Goal: Task Accomplishment & Management: Manage account settings

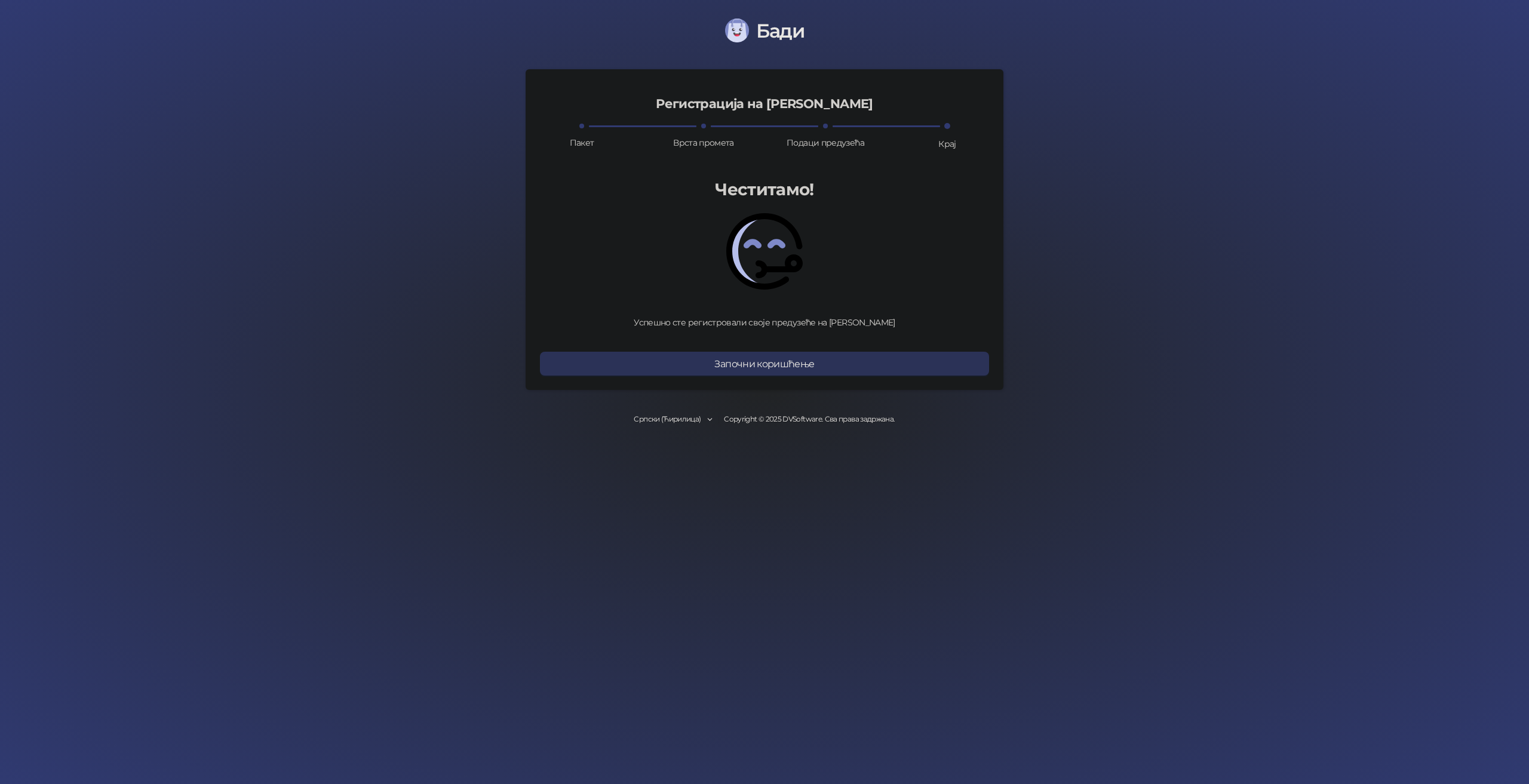
click at [802, 373] on button "Започни коришћење" at bounding box center [764, 364] width 449 height 24
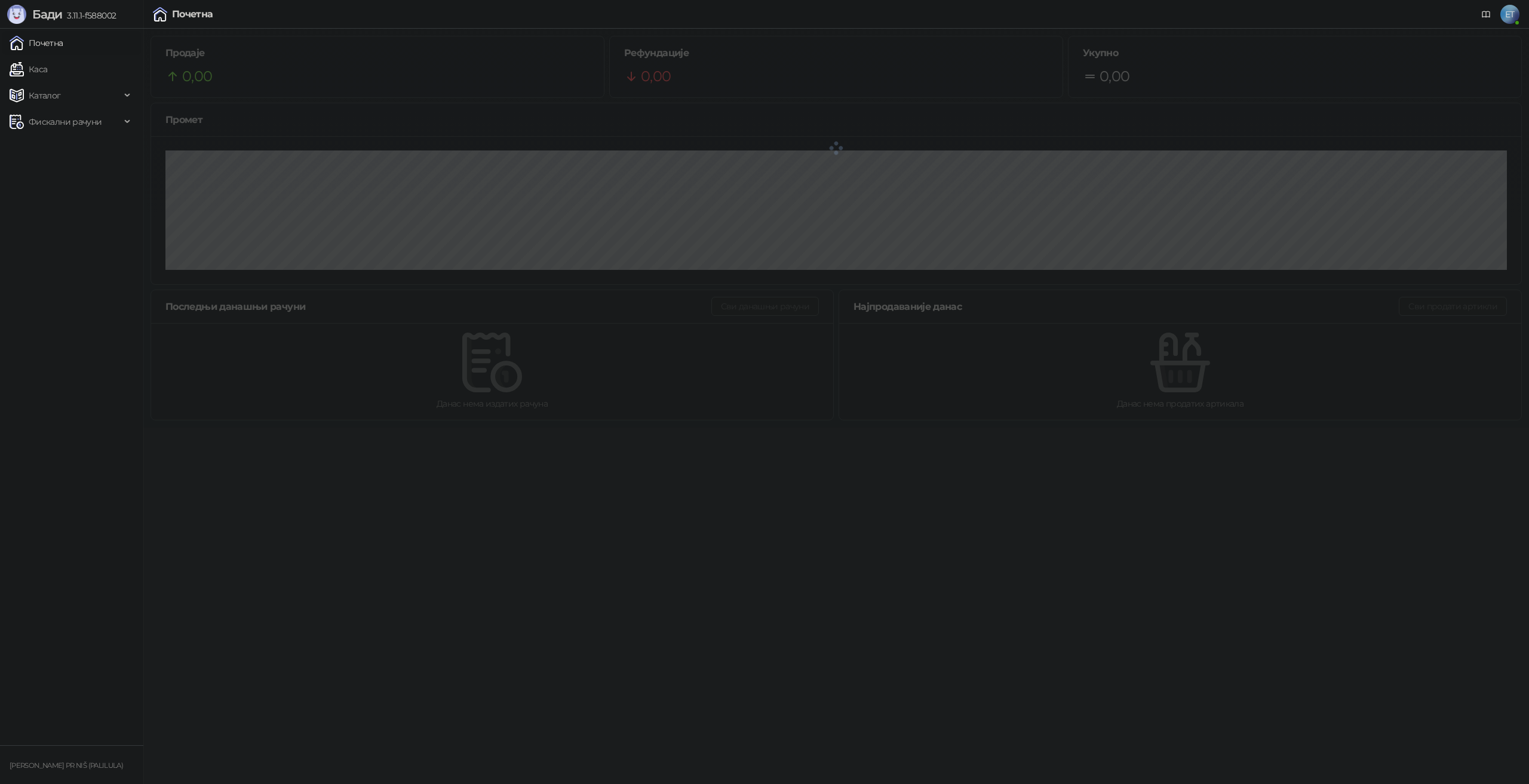
click at [1513, 17] on span "ET" at bounding box center [1510, 14] width 19 height 19
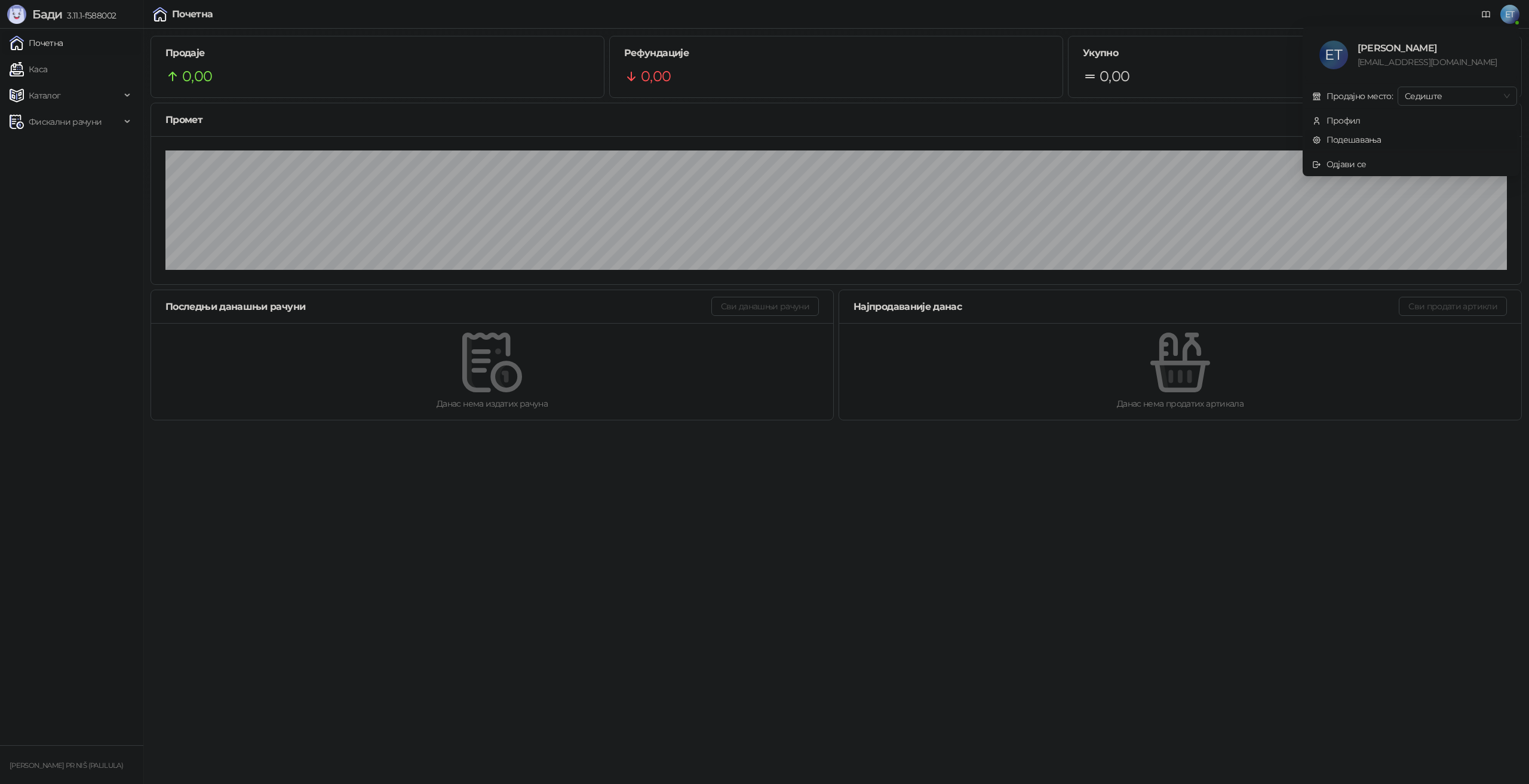
click at [1367, 140] on link "Подешавања" at bounding box center [1346, 140] width 69 height 10
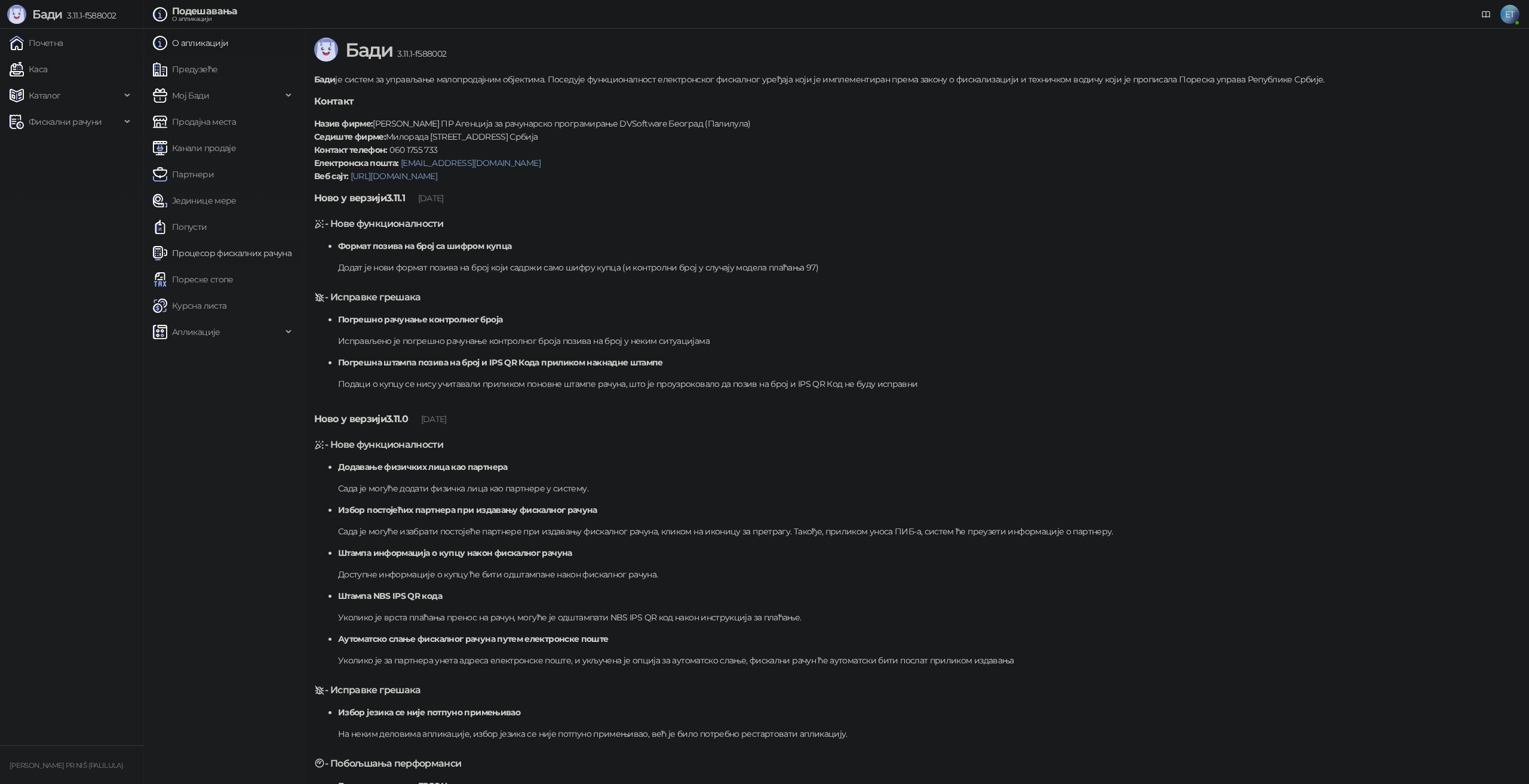
click at [226, 261] on link "Процесор фискалних рачуна" at bounding box center [222, 253] width 139 height 24
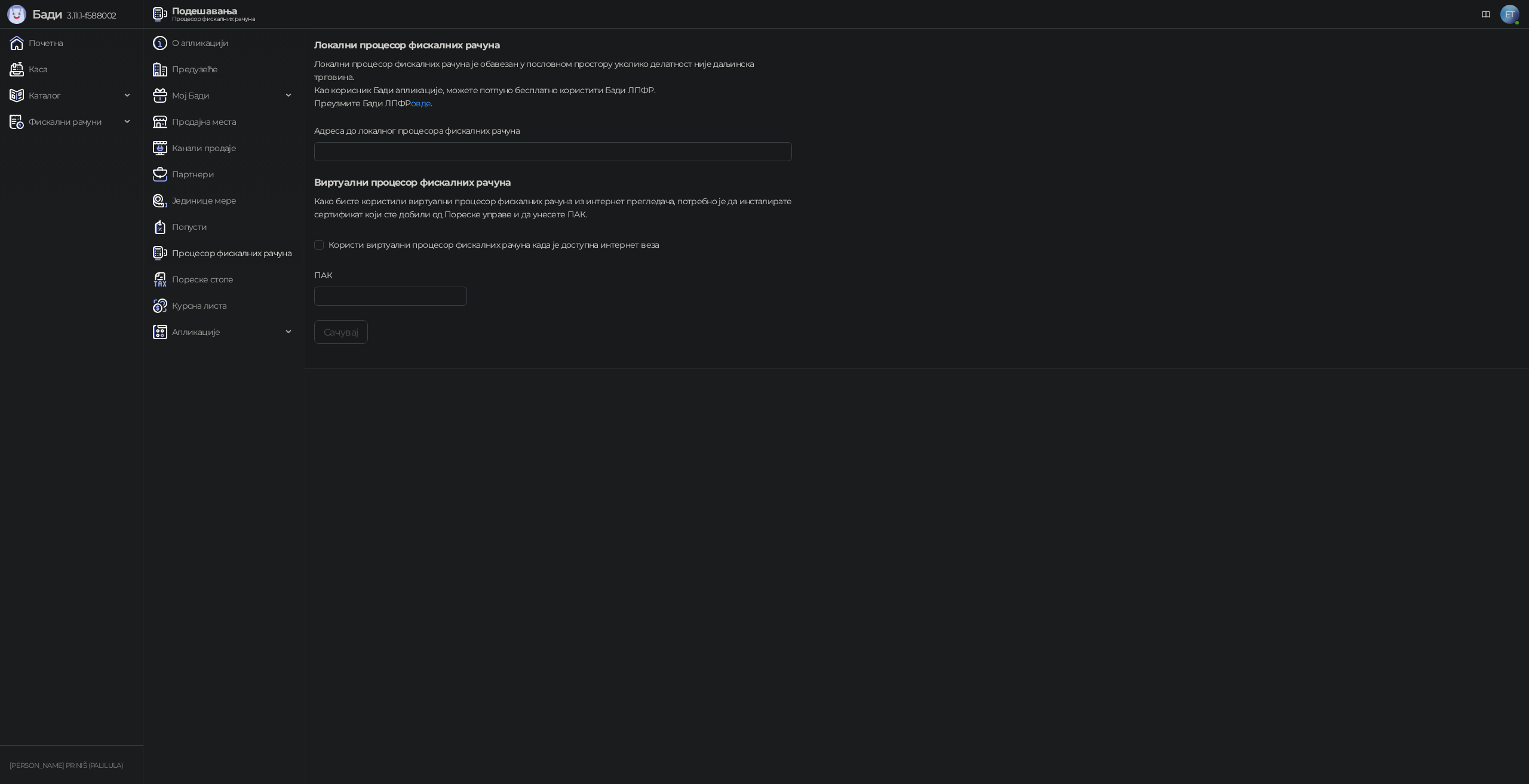
type input "**********"
click at [388, 287] on input "ПАК" at bounding box center [391, 296] width 153 height 19
drag, startPoint x: 369, startPoint y: 286, endPoint x: 365, endPoint y: 293, distance: 8.1
click at [369, 287] on input "ПАК" at bounding box center [391, 296] width 153 height 19
paste input "******"
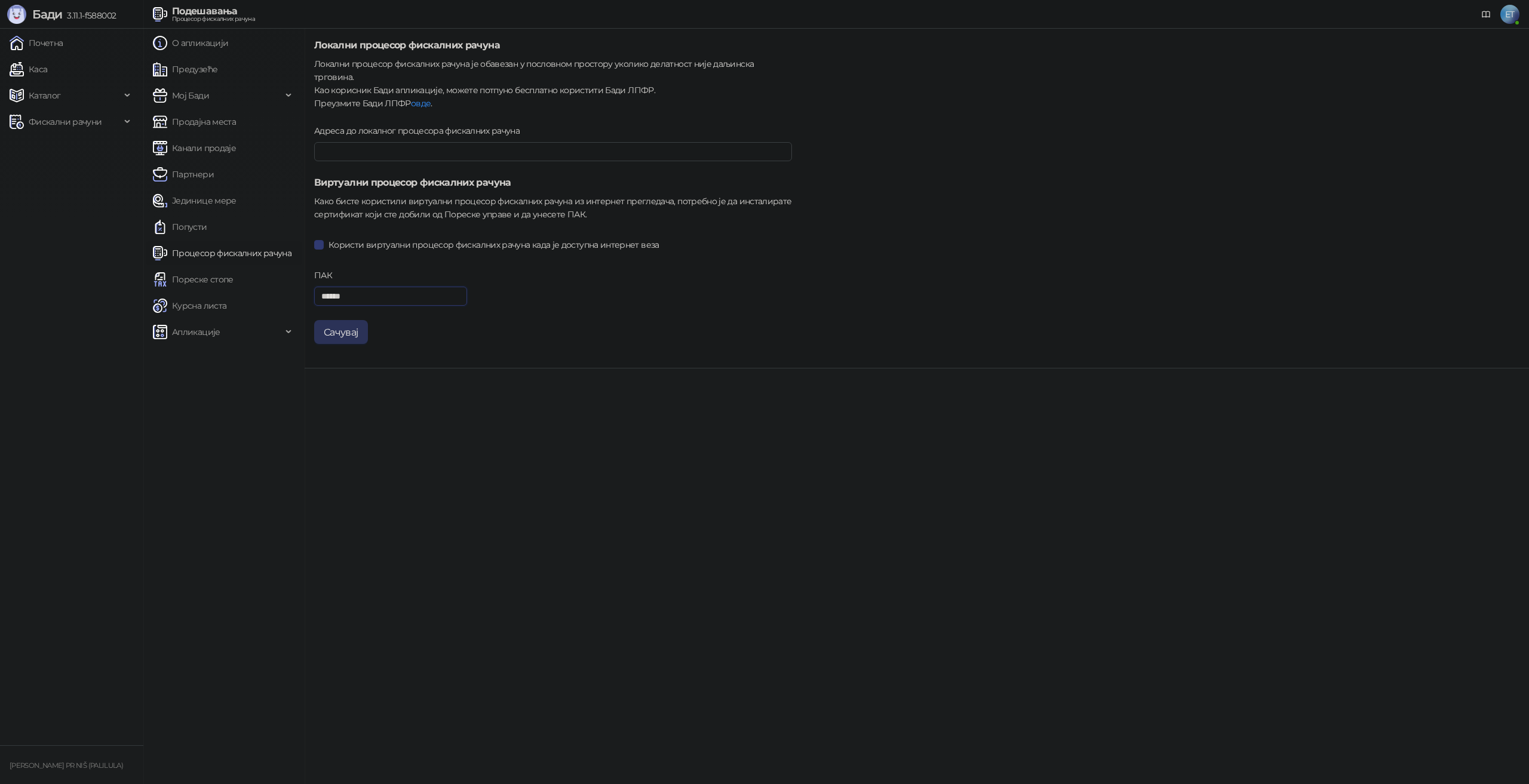
type input "******"
click at [350, 320] on button "Сачувај" at bounding box center [341, 332] width 53 height 24
click at [207, 234] on link "Попусти" at bounding box center [180, 227] width 54 height 24
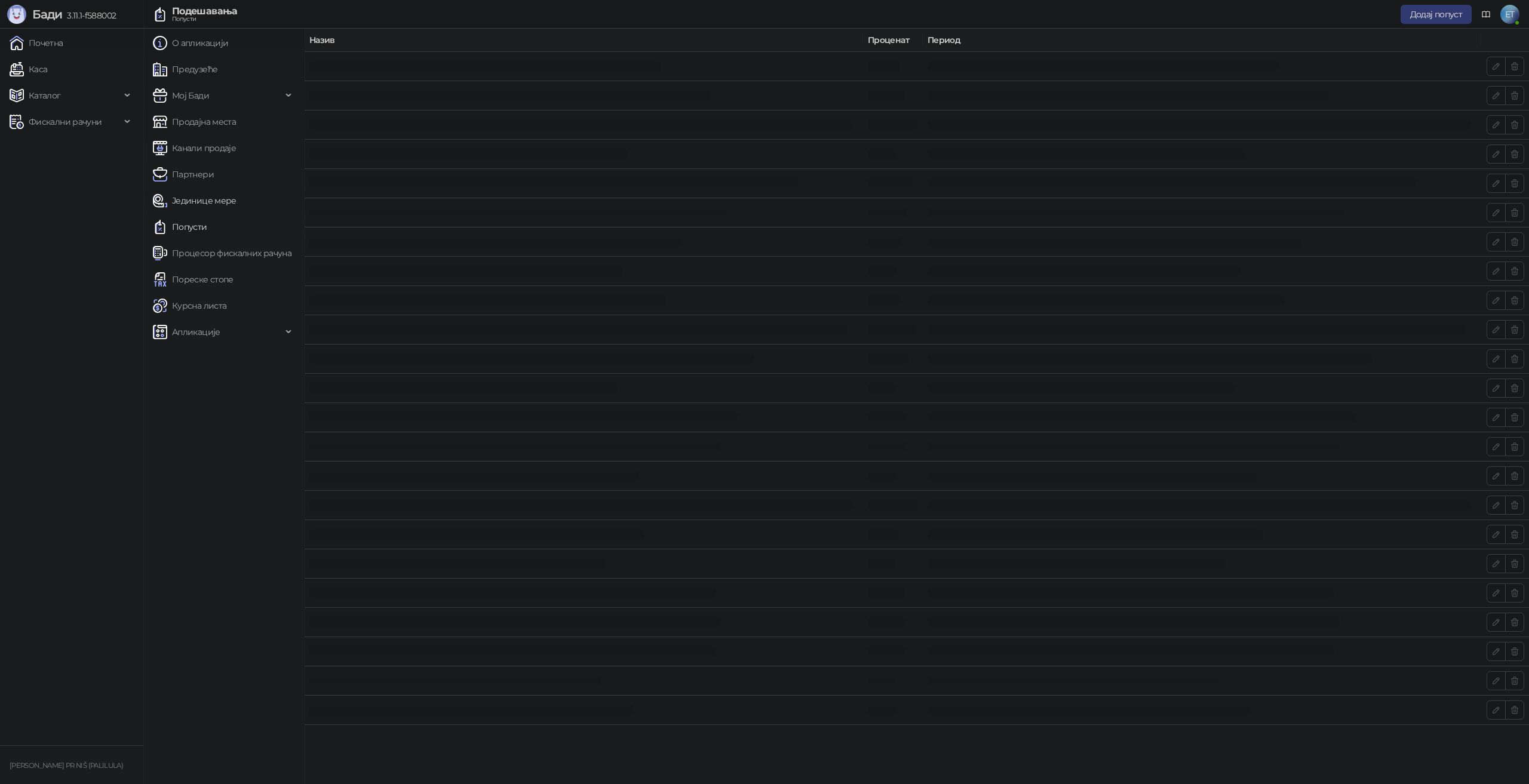
click at [215, 200] on link "Јединице мере" at bounding box center [195, 200] width 84 height 24
click at [210, 183] on link "Партнери" at bounding box center [183, 174] width 61 height 24
click at [63, 50] on link "Почетна" at bounding box center [36, 43] width 53 height 24
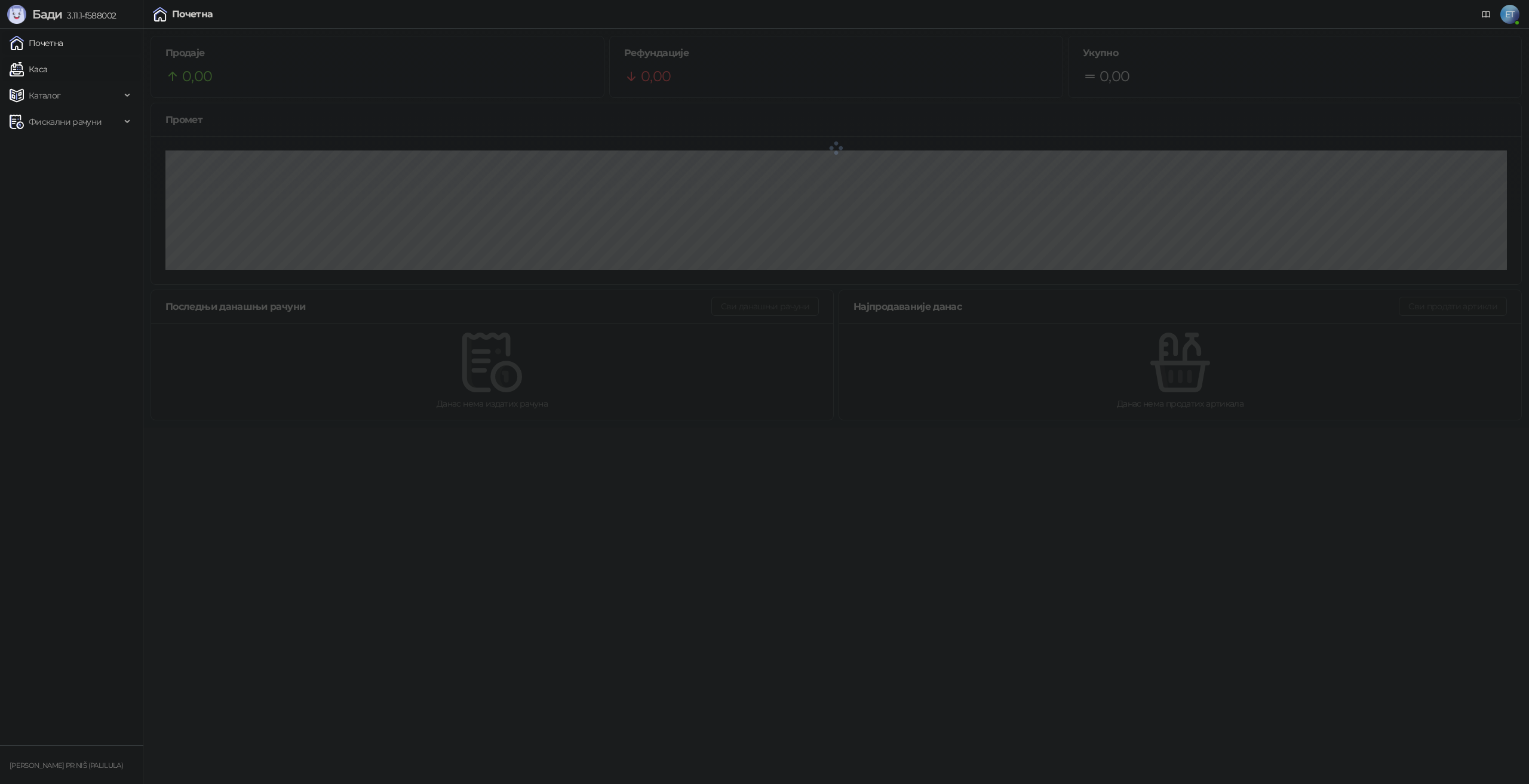
click at [48, 68] on link "Каса" at bounding box center [28, 69] width 38 height 24
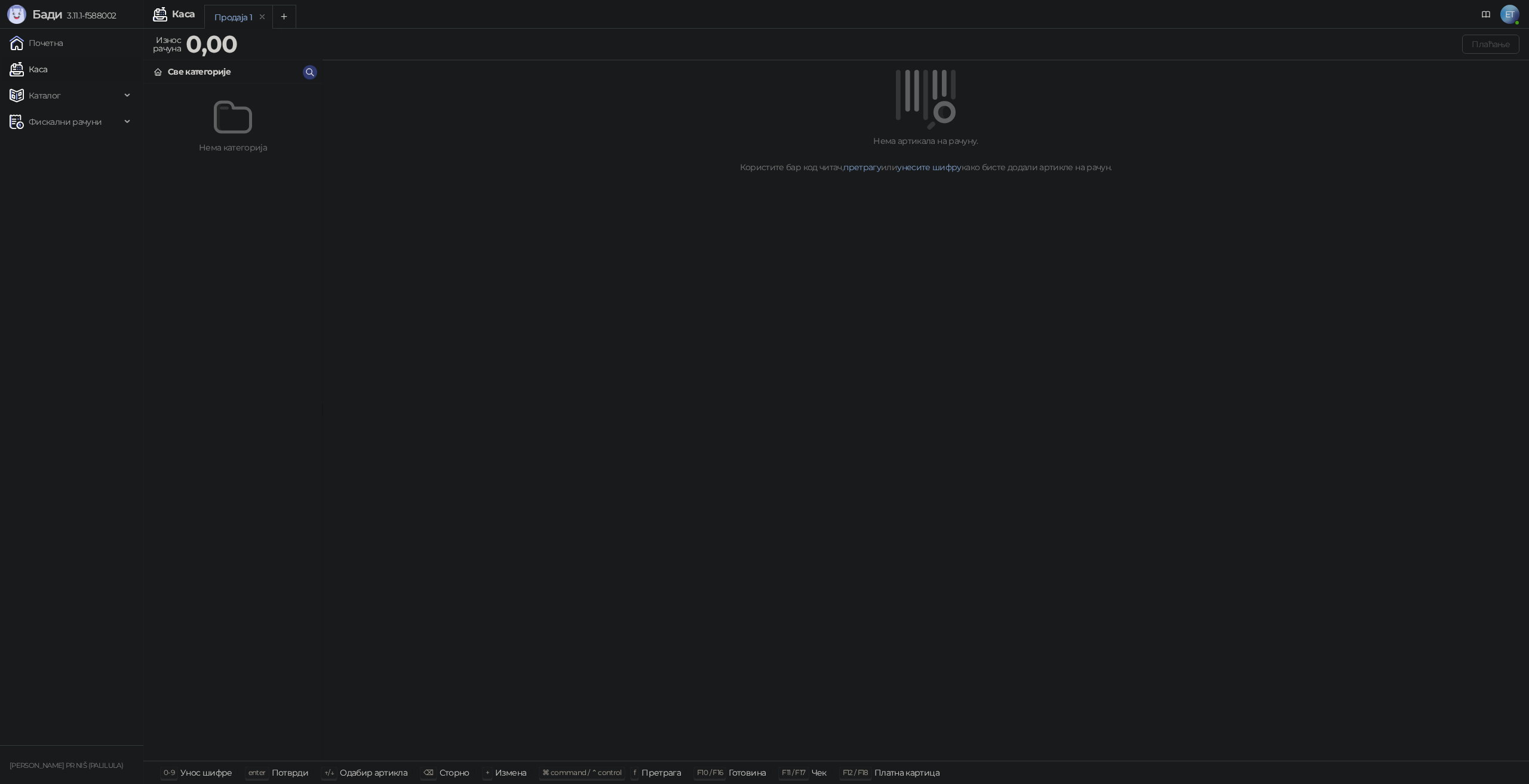
click at [397, 248] on div "Нема артикала на рачуну. Користите бар код читач, претрагу или унесите шифру ка…" at bounding box center [925, 411] width 1207 height 701
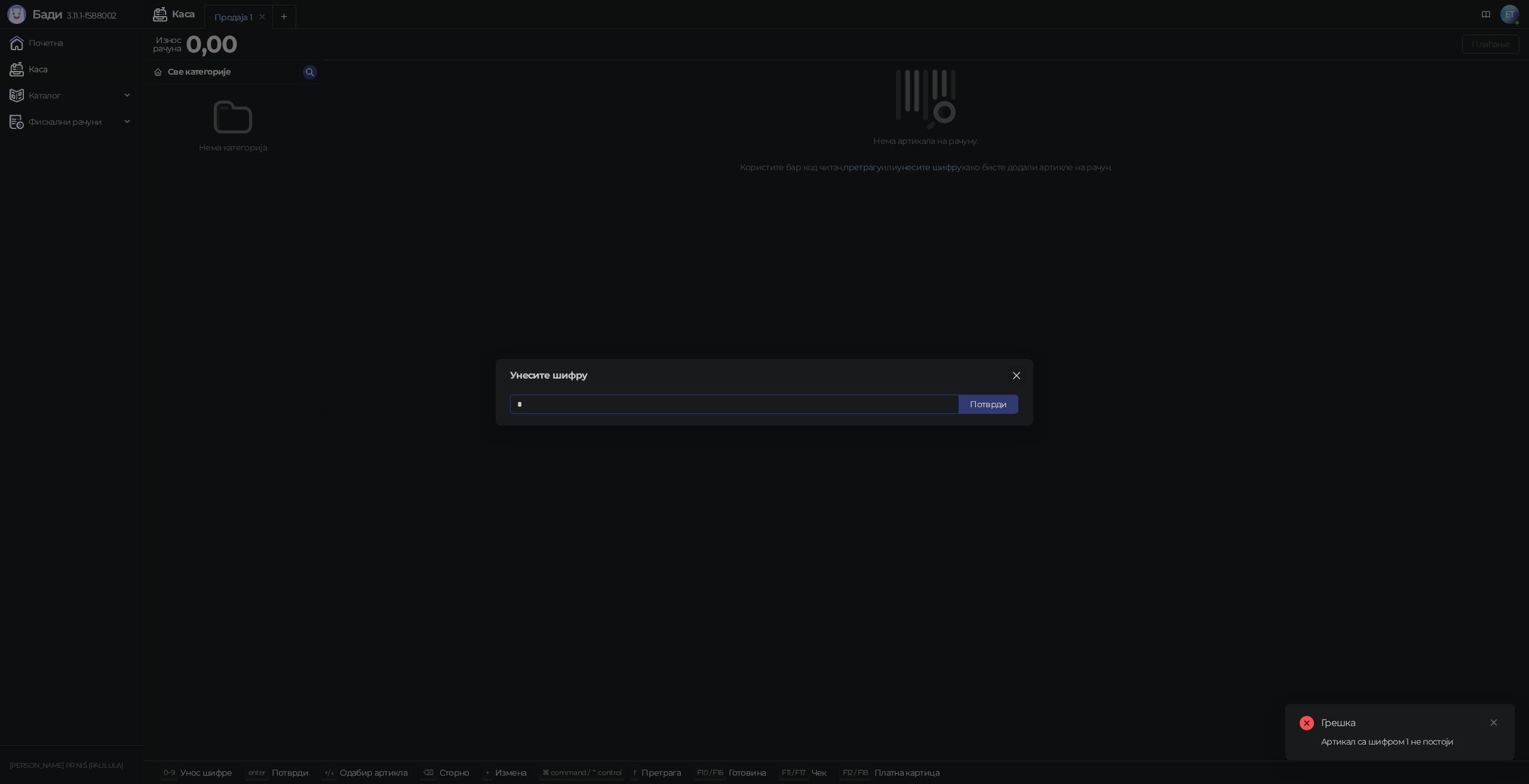
click at [1019, 376] on icon "close" at bounding box center [1017, 376] width 10 height 10
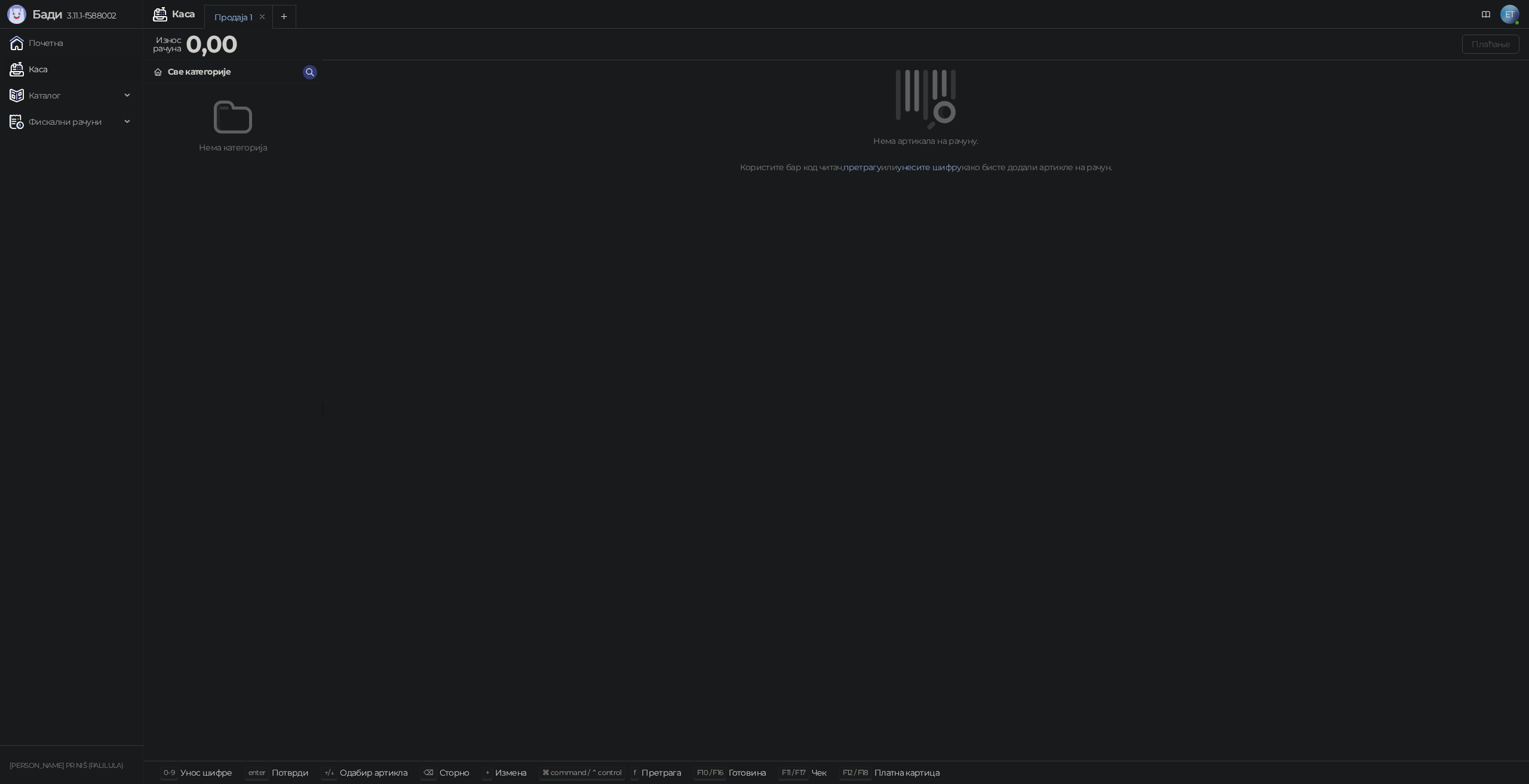
click at [42, 69] on link "Каса" at bounding box center [28, 69] width 38 height 24
click at [42, 97] on span "Каталог" at bounding box center [45, 96] width 32 height 24
click at [62, 179] on link "Артикли" at bounding box center [42, 174] width 55 height 24
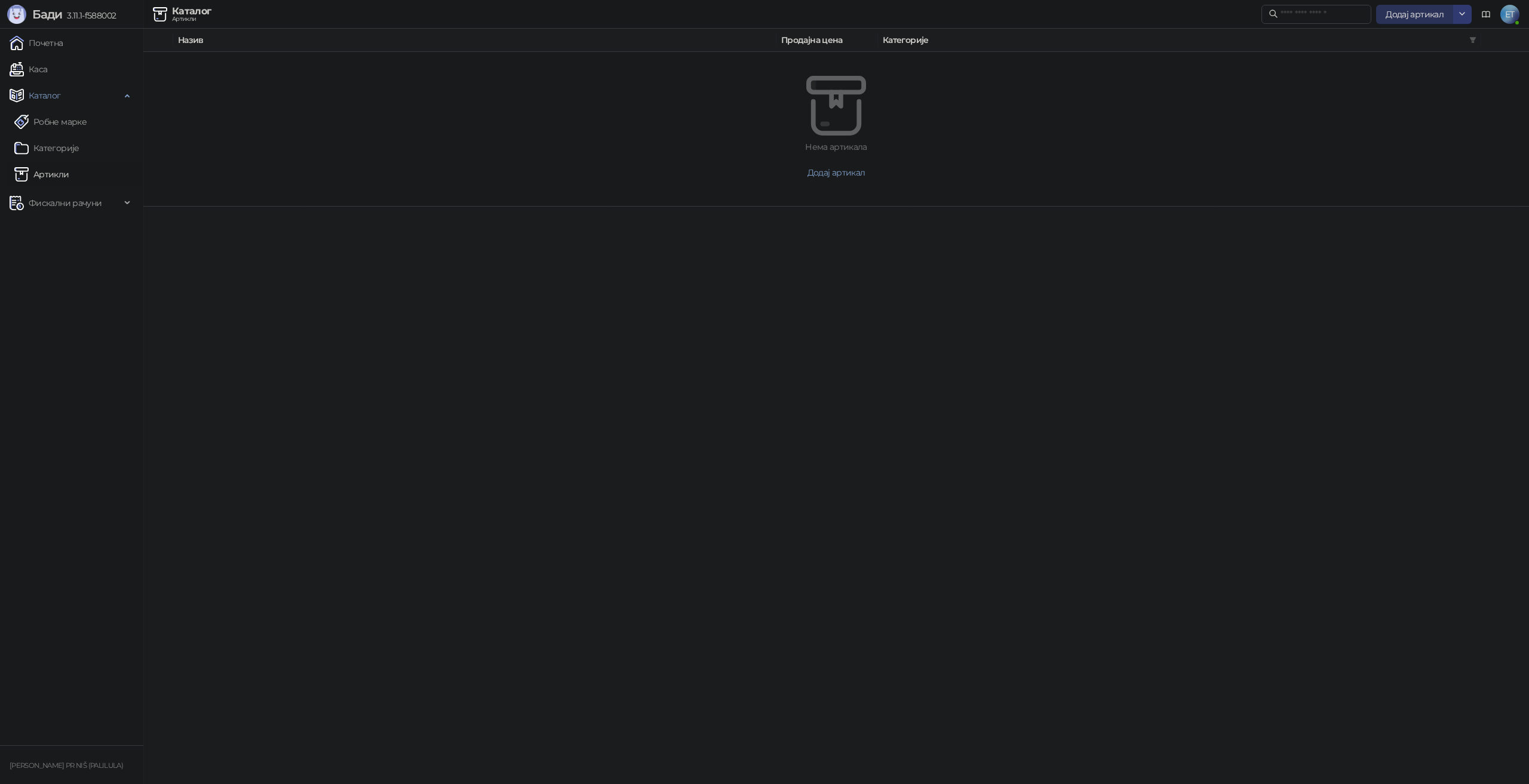
click at [1432, 10] on span "Додај артикал" at bounding box center [1415, 14] width 58 height 10
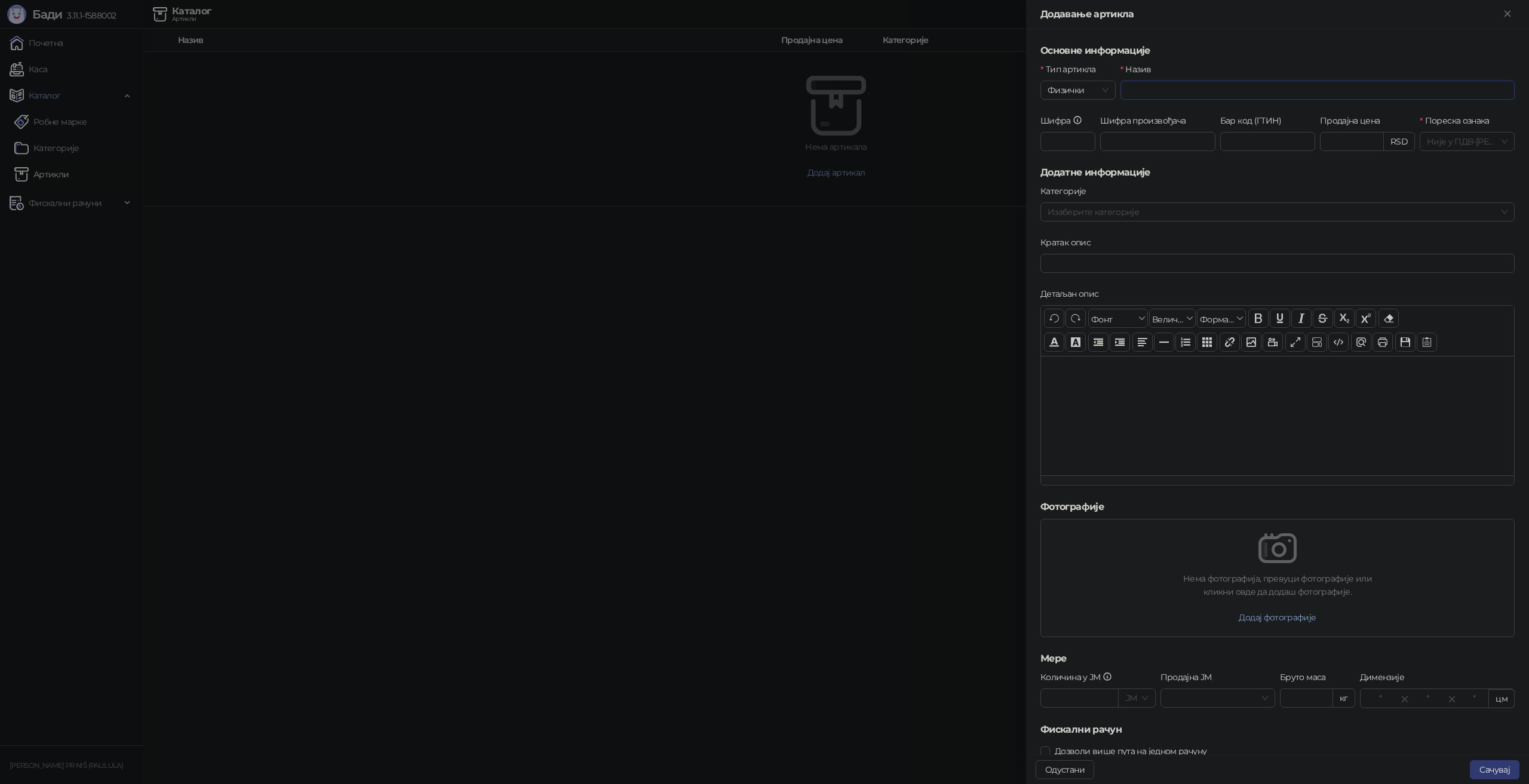
click at [1166, 87] on input "Назив" at bounding box center [1317, 91] width 394 height 19
click at [1061, 87] on span "Физички" at bounding box center [1078, 90] width 61 height 18
click at [1076, 147] on div "Услуга" at bounding box center [1077, 152] width 54 height 13
click at [1147, 91] on input "Назив" at bounding box center [1317, 91] width 394 height 19
click at [1304, 101] on div "**********" at bounding box center [1317, 88] width 399 height 51
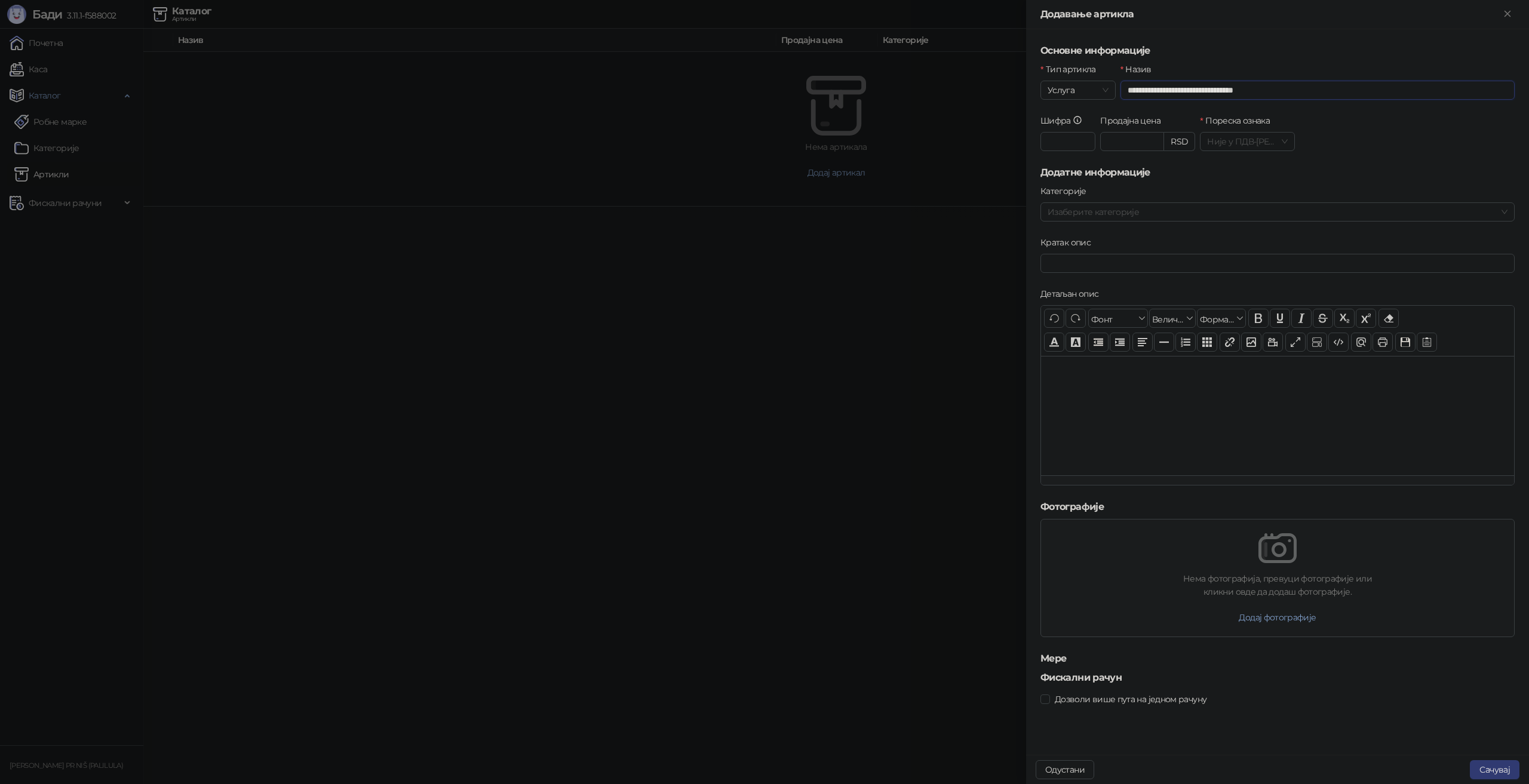
click at [1305, 95] on input "**********" at bounding box center [1317, 91] width 394 height 19
type input "**********"
click at [1064, 145] on input "Шифра" at bounding box center [1068, 142] width 55 height 19
type input "*"
click at [1132, 144] on input "Продајна цена" at bounding box center [1132, 142] width 62 height 18
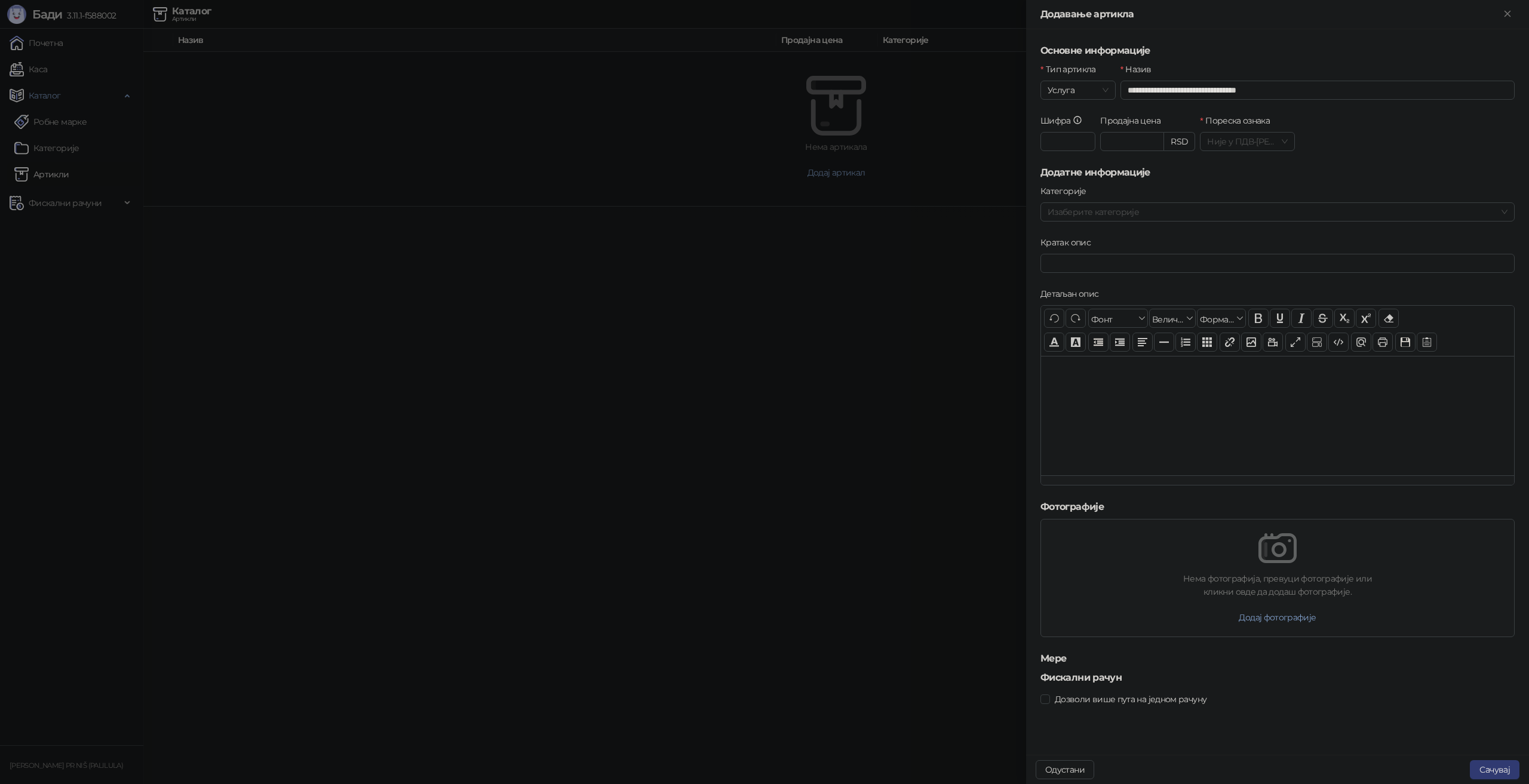
click at [1178, 141] on div "RSD" at bounding box center [1180, 142] width 31 height 19
click at [1189, 140] on div "RSD" at bounding box center [1180, 142] width 31 height 19
click at [1186, 142] on div "RSD" at bounding box center [1180, 142] width 31 height 19
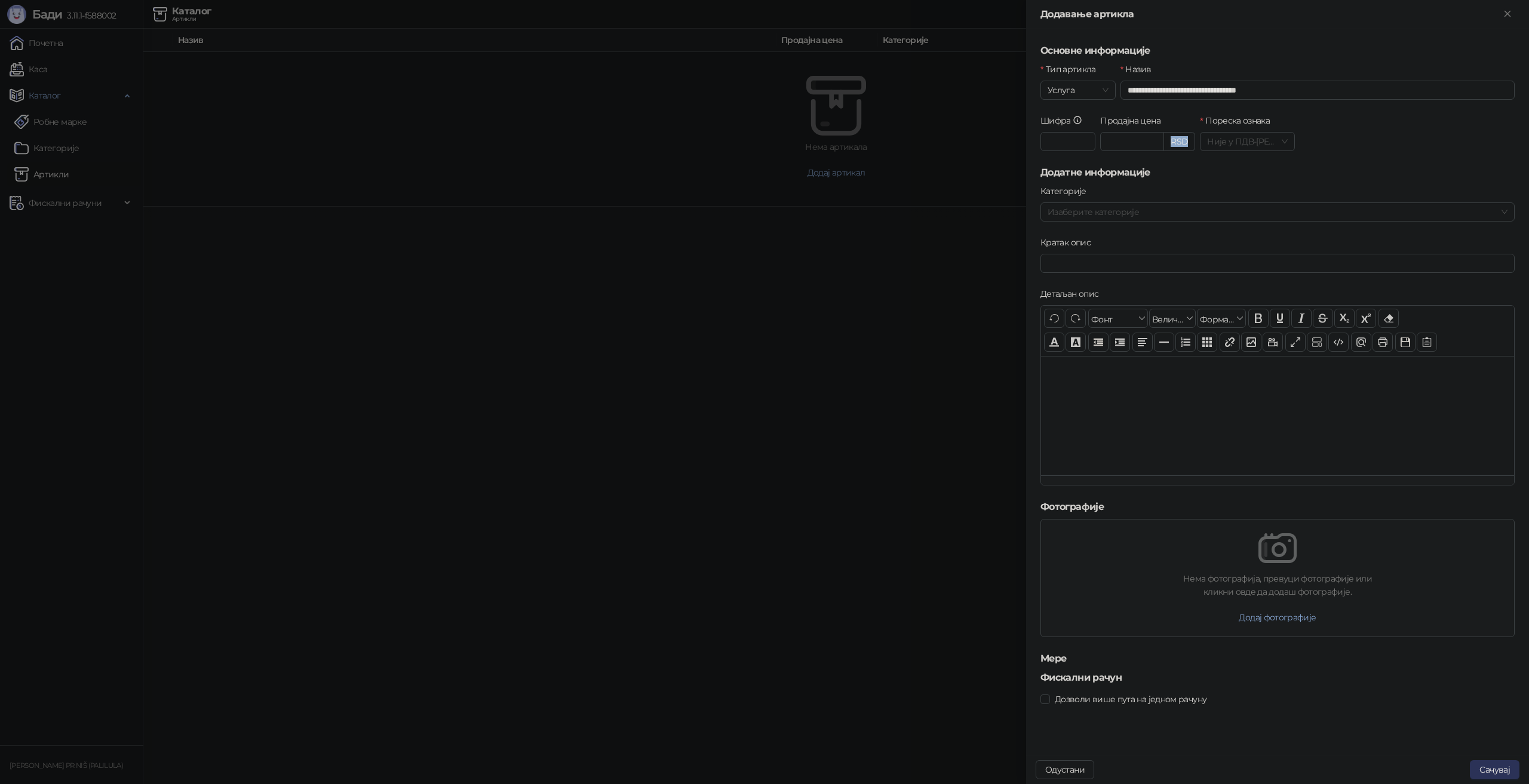
click at [1484, 768] on button "Сачувај" at bounding box center [1495, 770] width 50 height 19
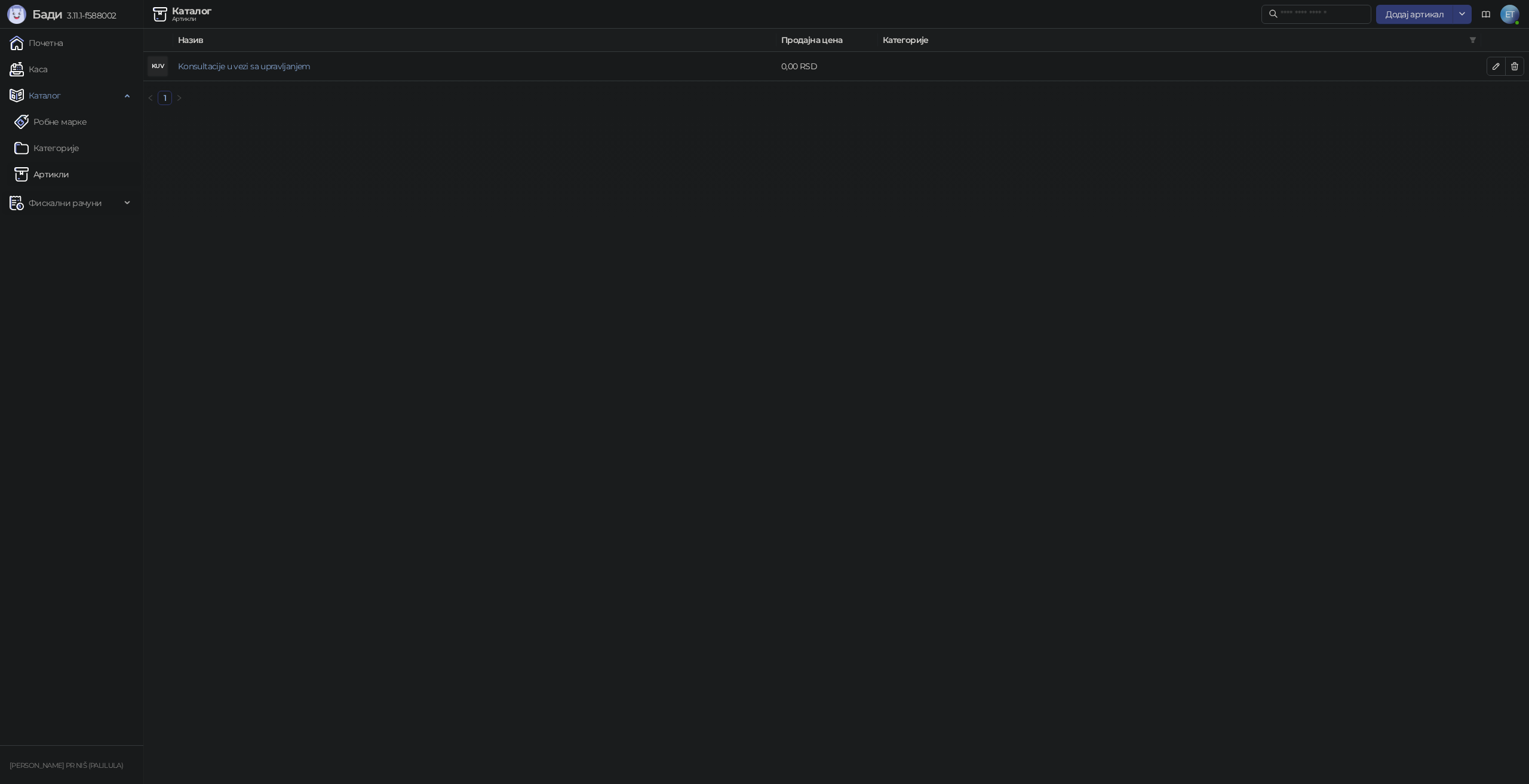
click at [63, 205] on span "Фискални рачуни" at bounding box center [65, 203] width 73 height 24
click at [1510, 13] on span "ET" at bounding box center [1510, 14] width 19 height 19
click at [1358, 143] on link "Подешавања" at bounding box center [1346, 140] width 69 height 10
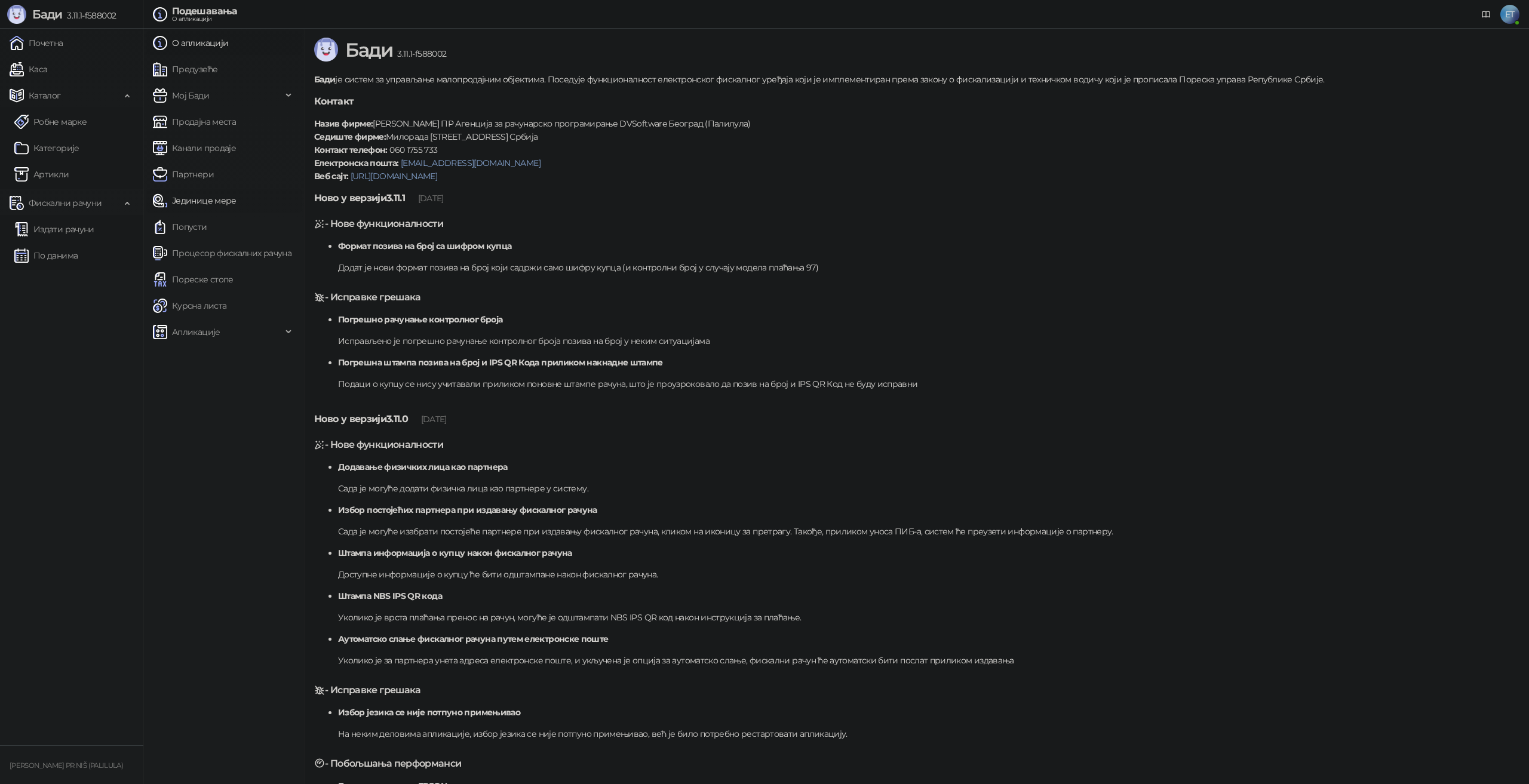
click at [189, 200] on link "Јединице мере" at bounding box center [195, 200] width 84 height 24
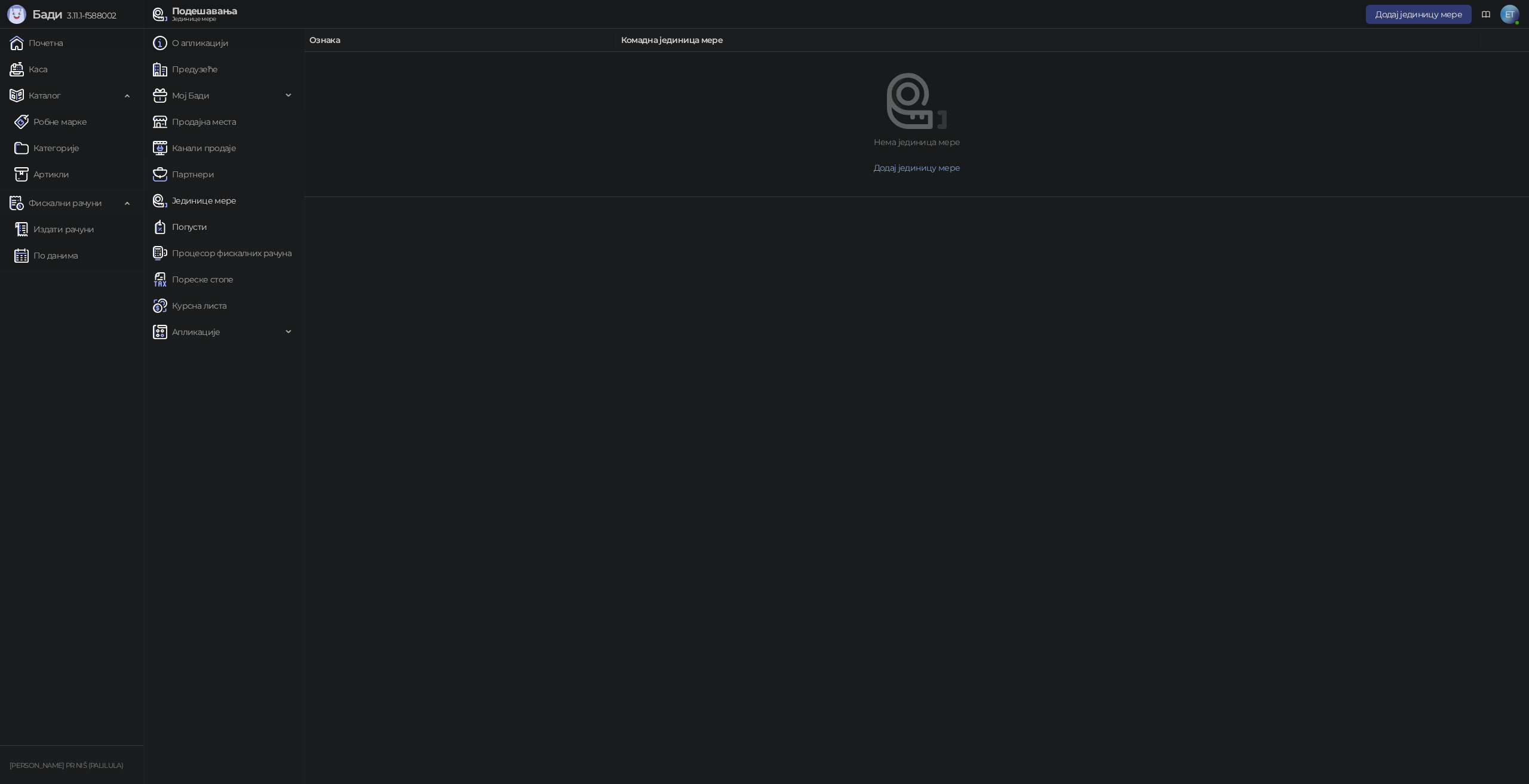
click at [197, 229] on link "Попусти" at bounding box center [180, 227] width 54 height 24
click at [198, 278] on link "Пореске стопе" at bounding box center [193, 279] width 81 height 24
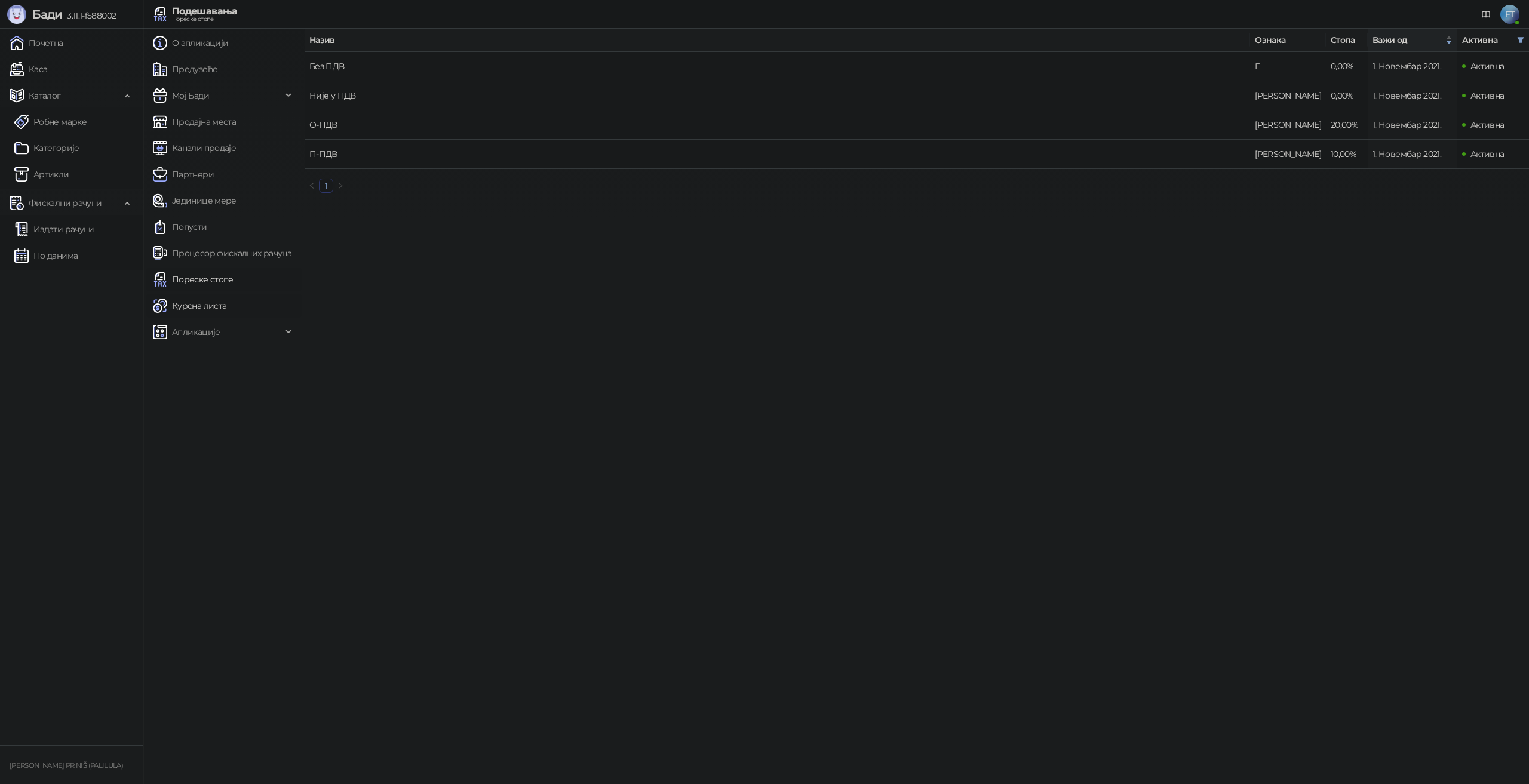
click at [201, 301] on link "Курсна листа" at bounding box center [189, 306] width 74 height 24
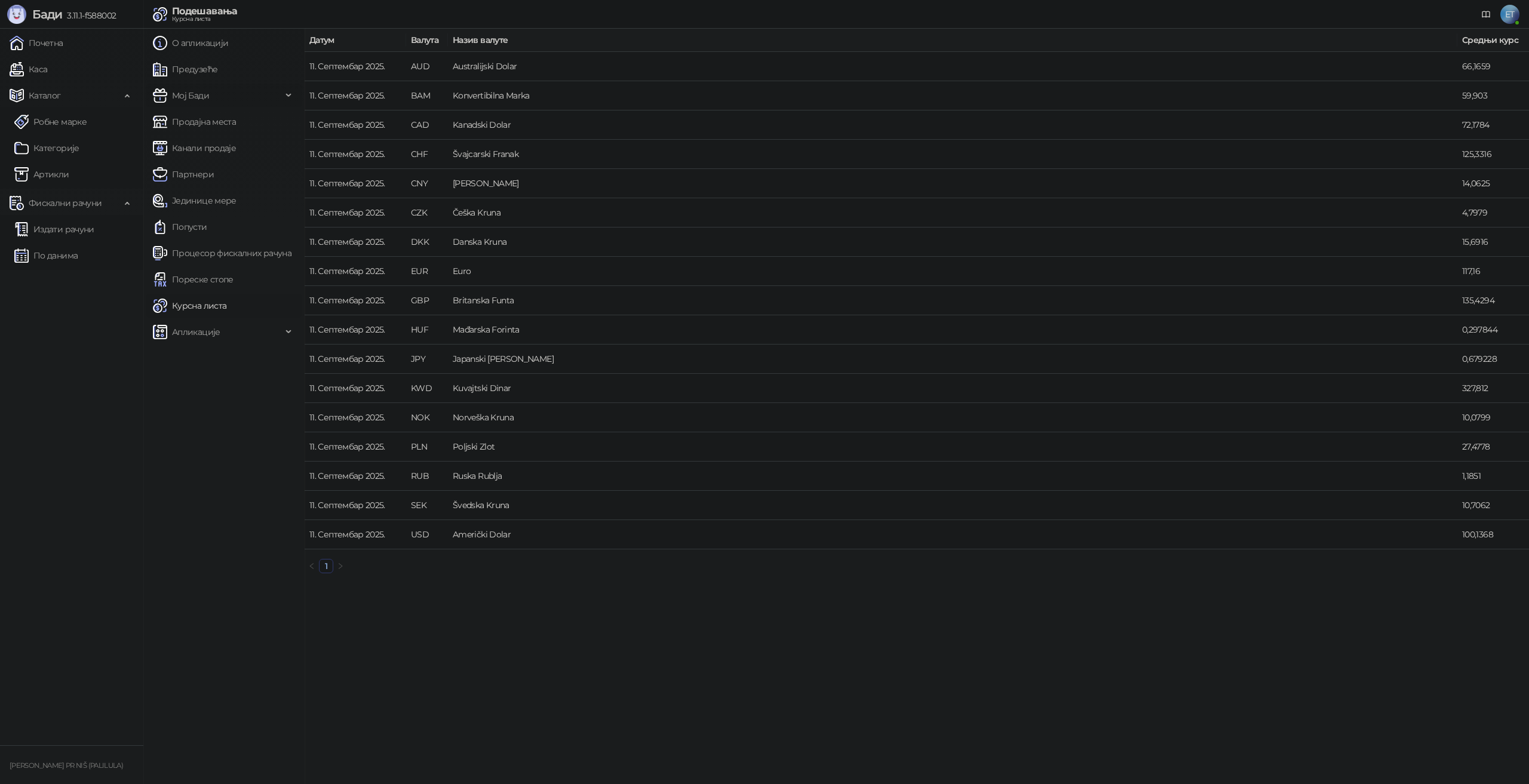
click at [226, 102] on span "Мој Бади" at bounding box center [218, 96] width 129 height 24
click at [219, 120] on link "Подешавања" at bounding box center [195, 122] width 74 height 24
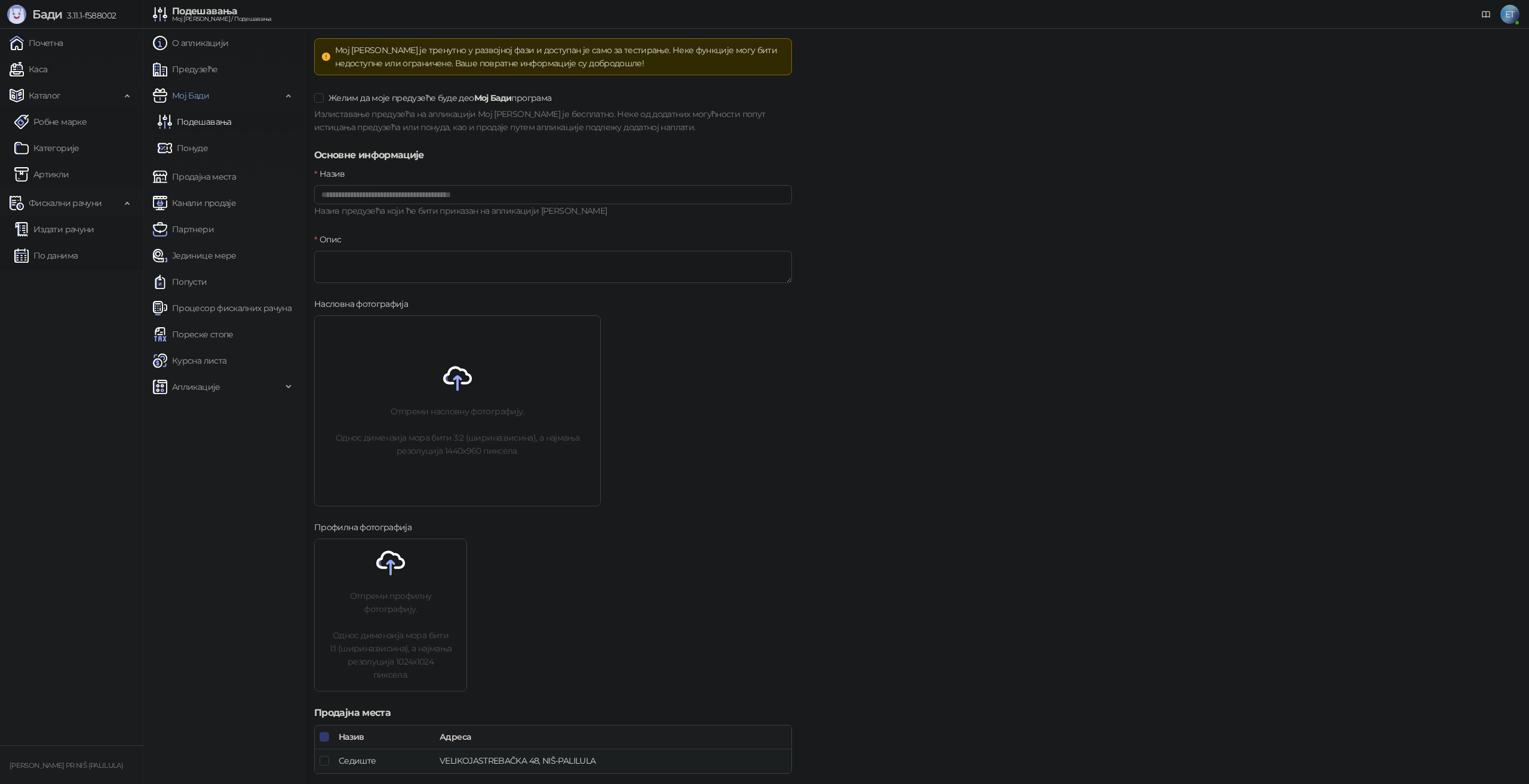
click at [212, 121] on link "Подешавања" at bounding box center [195, 122] width 74 height 24
click at [208, 140] on link "Понуде" at bounding box center [183, 148] width 50 height 24
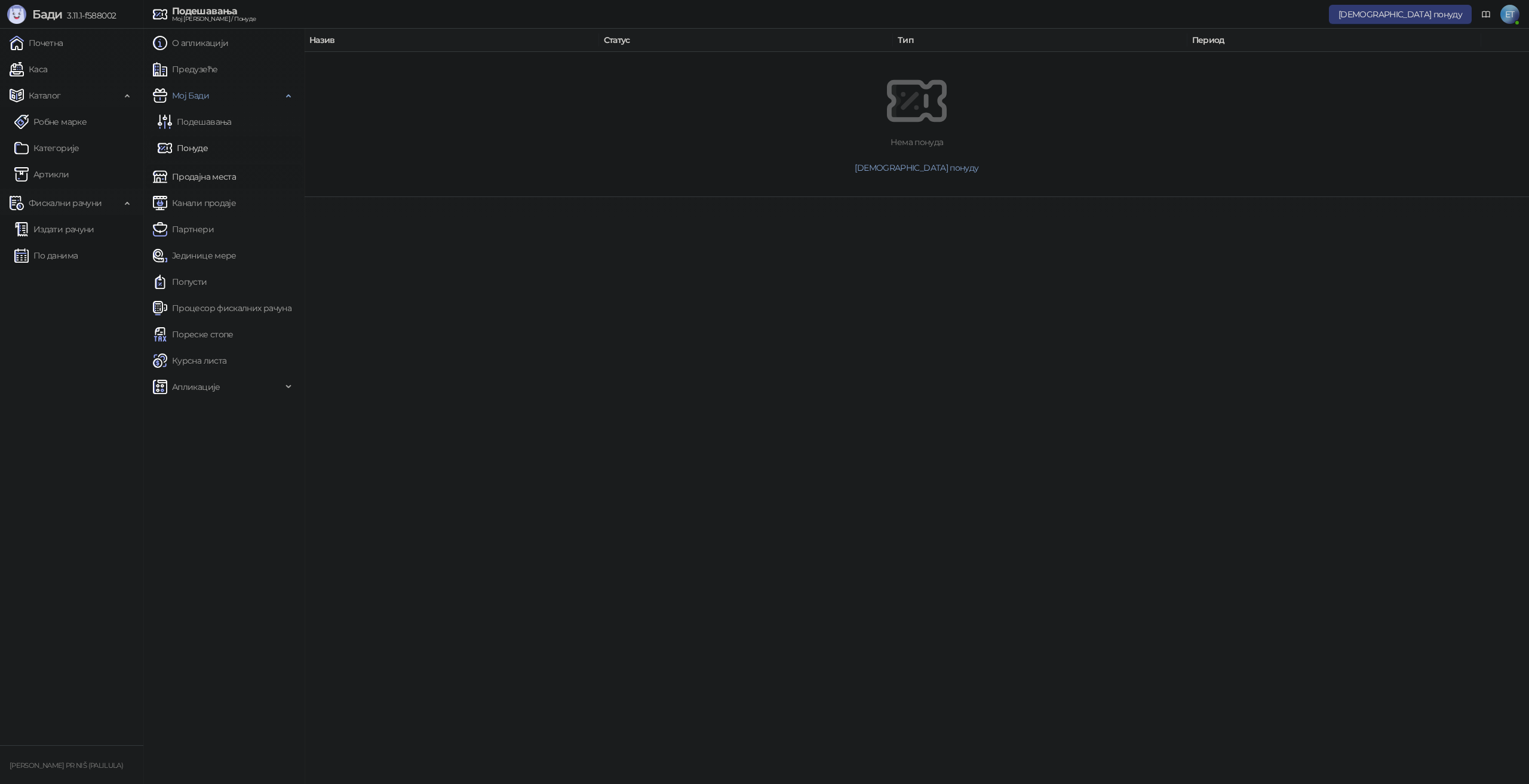
click at [217, 172] on link "Продајна места" at bounding box center [195, 177] width 83 height 24
click at [218, 197] on link "Канали продаје" at bounding box center [195, 203] width 83 height 24
click at [219, 188] on link "Продајна места" at bounding box center [195, 177] width 83 height 24
click at [218, 203] on link "Канали продаје" at bounding box center [195, 203] width 83 height 24
click at [203, 231] on link "Партнери" at bounding box center [183, 229] width 61 height 24
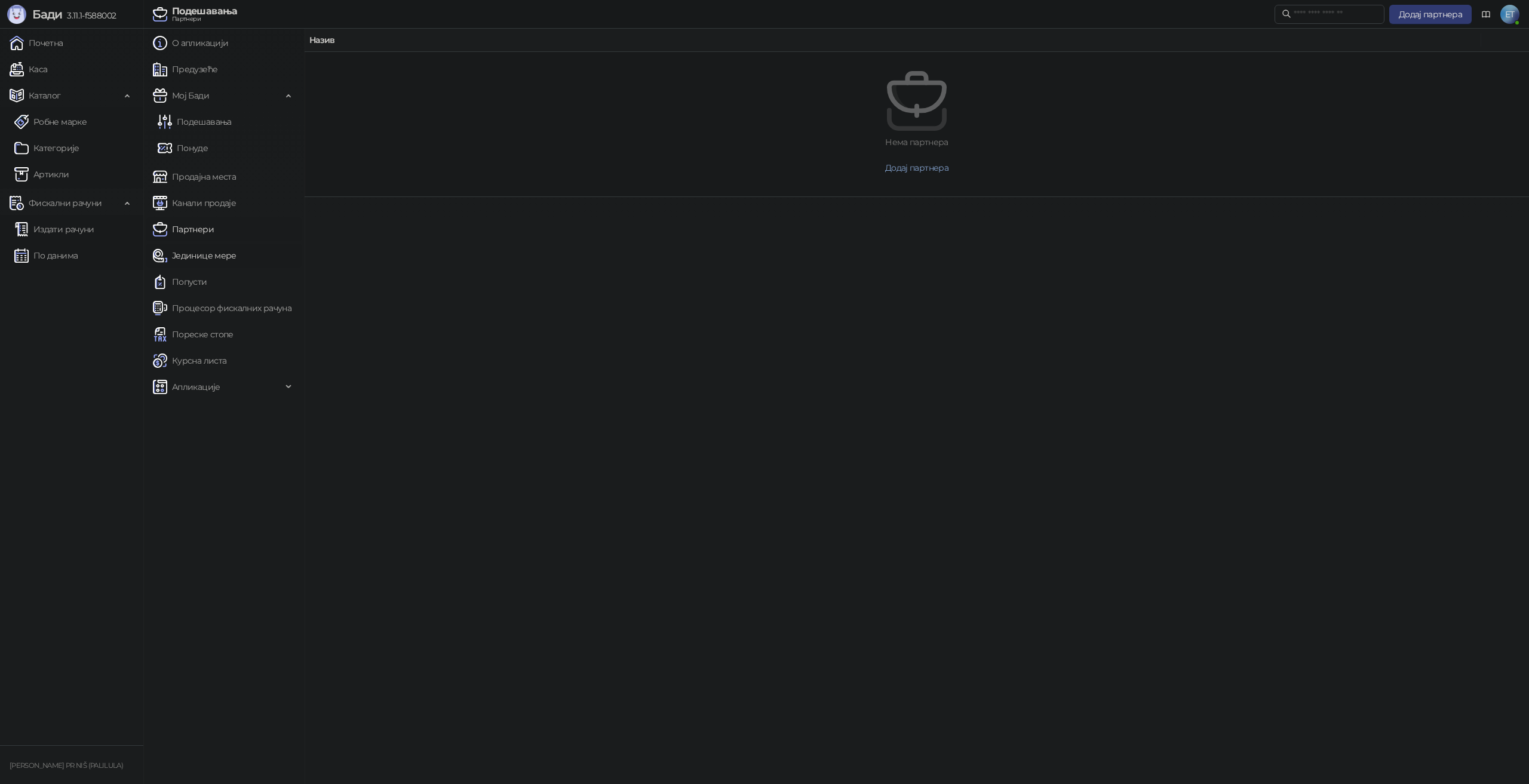
click at [209, 249] on link "Јединице мере" at bounding box center [195, 255] width 84 height 24
click at [196, 277] on link "Попусти" at bounding box center [180, 282] width 54 height 24
click at [193, 304] on link "Процесор фискалних рачуна" at bounding box center [222, 308] width 139 height 24
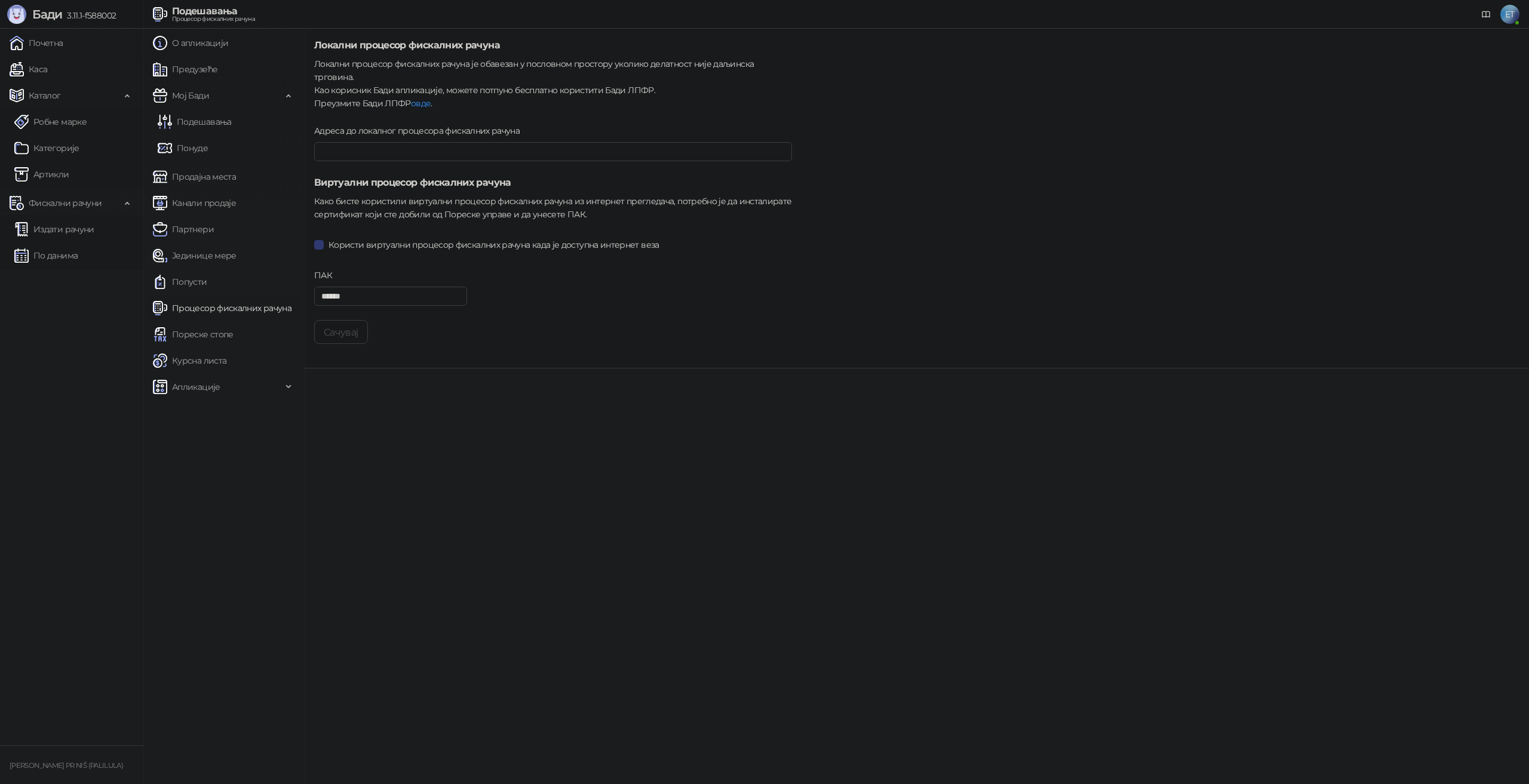
type input "**********"
click at [196, 325] on link "Пореске стопе" at bounding box center [193, 334] width 81 height 24
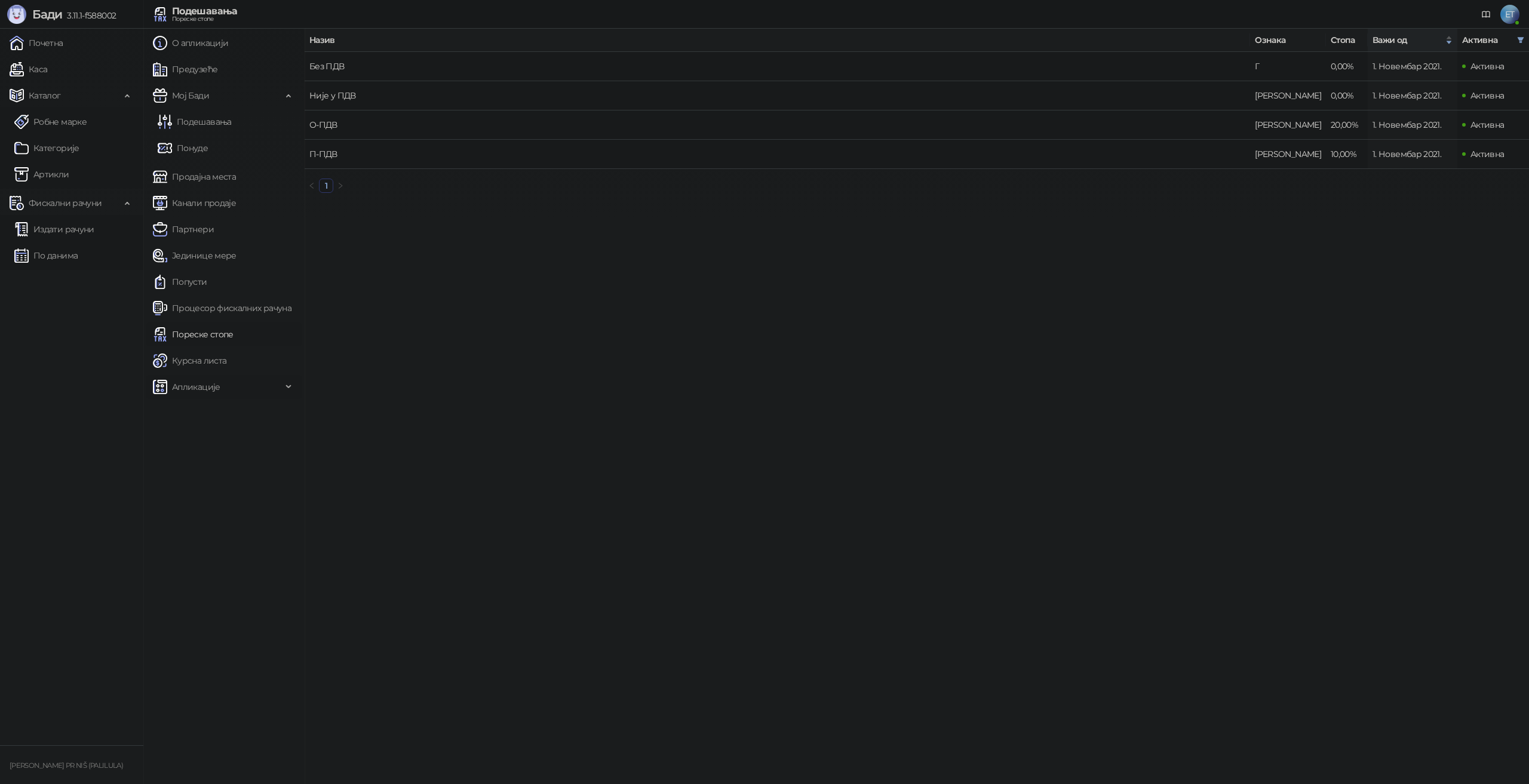
click at [201, 392] on span "Апликације" at bounding box center [196, 387] width 48 height 24
click at [226, 362] on link "Курсна листа" at bounding box center [189, 361] width 74 height 24
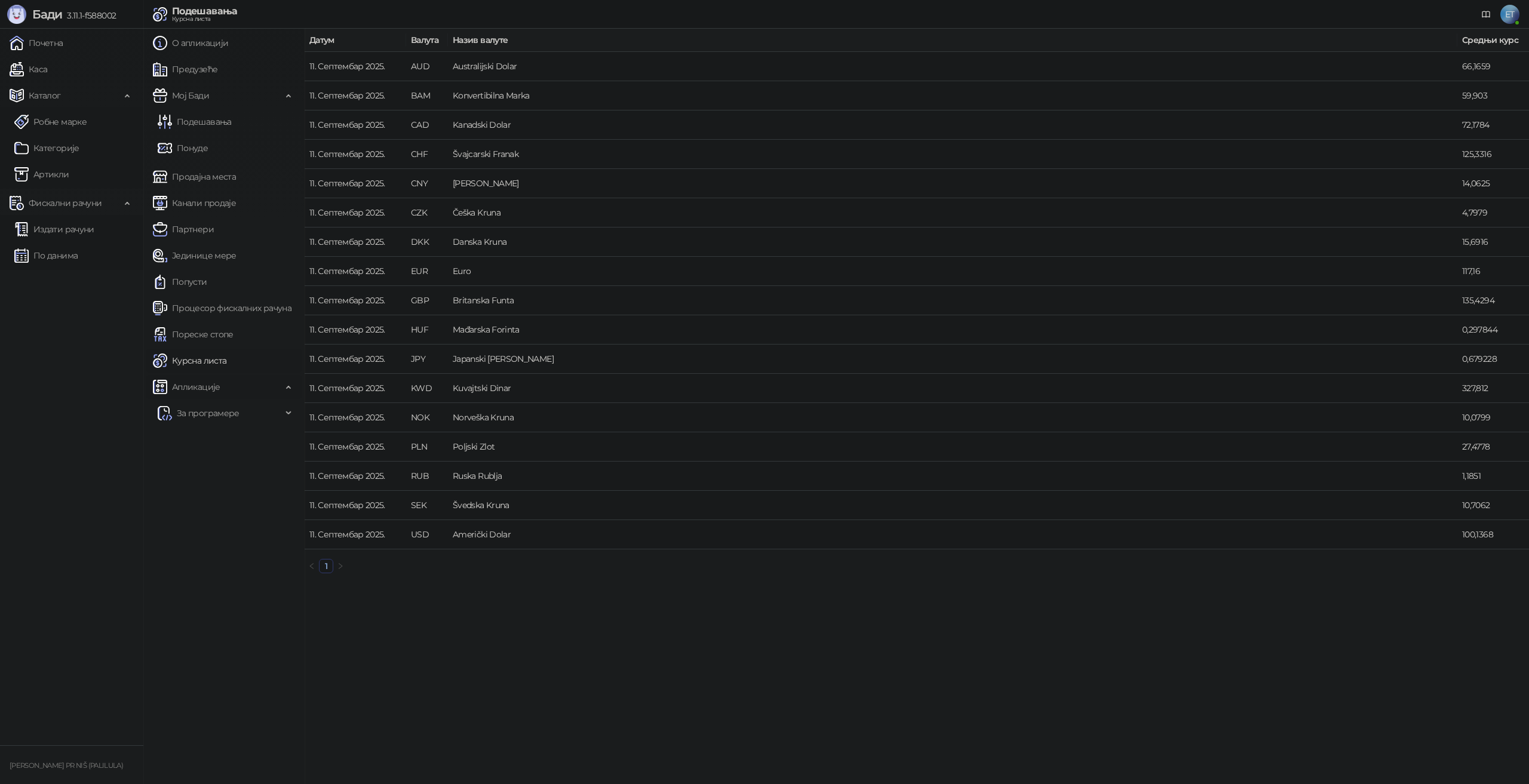
click at [233, 380] on span "Апликације" at bounding box center [218, 387] width 129 height 24
click at [69, 124] on link "Робне марке" at bounding box center [50, 122] width 72 height 24
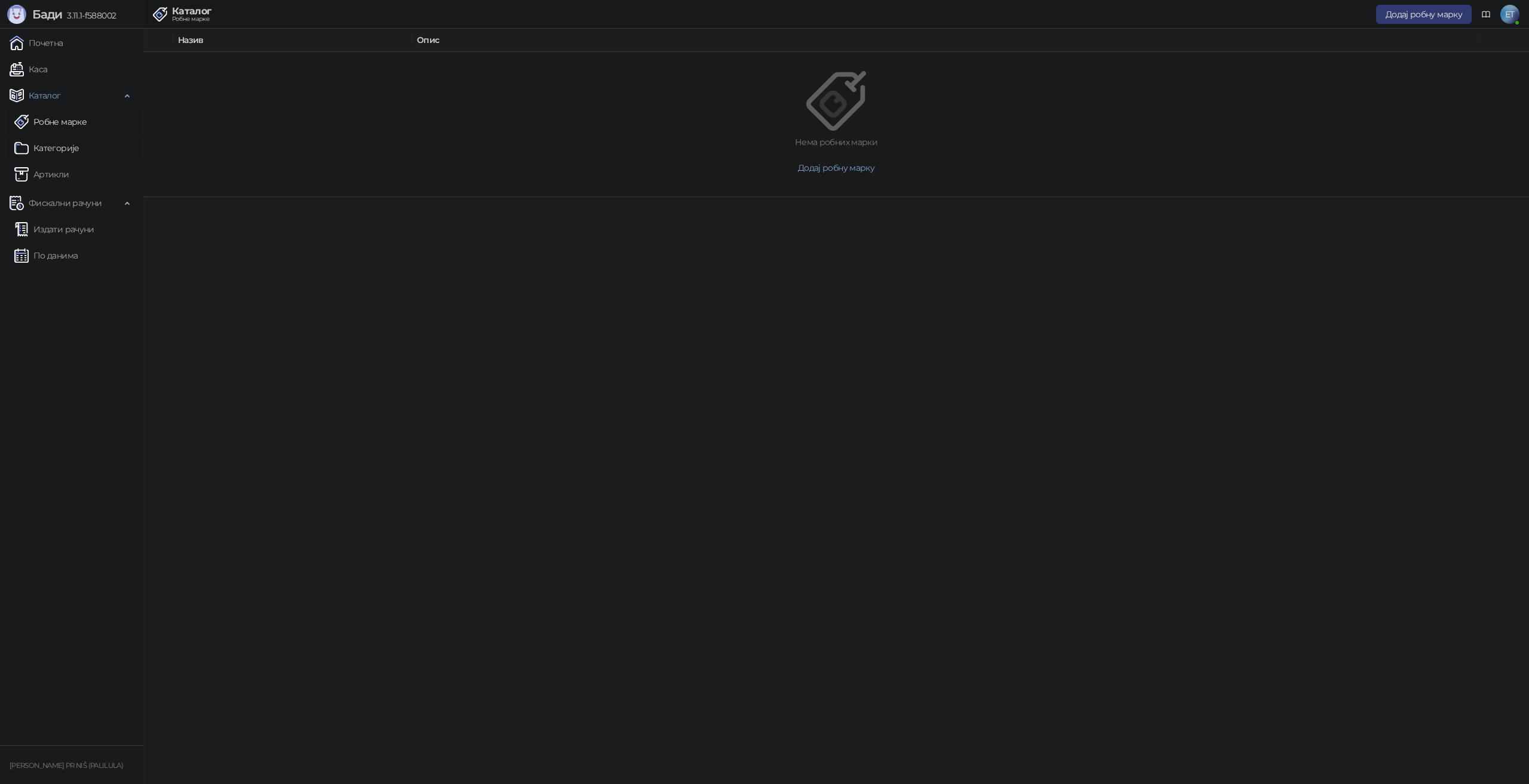
click at [59, 148] on link "Категорије" at bounding box center [47, 148] width 65 height 24
click at [46, 173] on link "Артикли" at bounding box center [42, 174] width 55 height 24
click at [1493, 64] on icon "button" at bounding box center [1496, 66] width 10 height 10
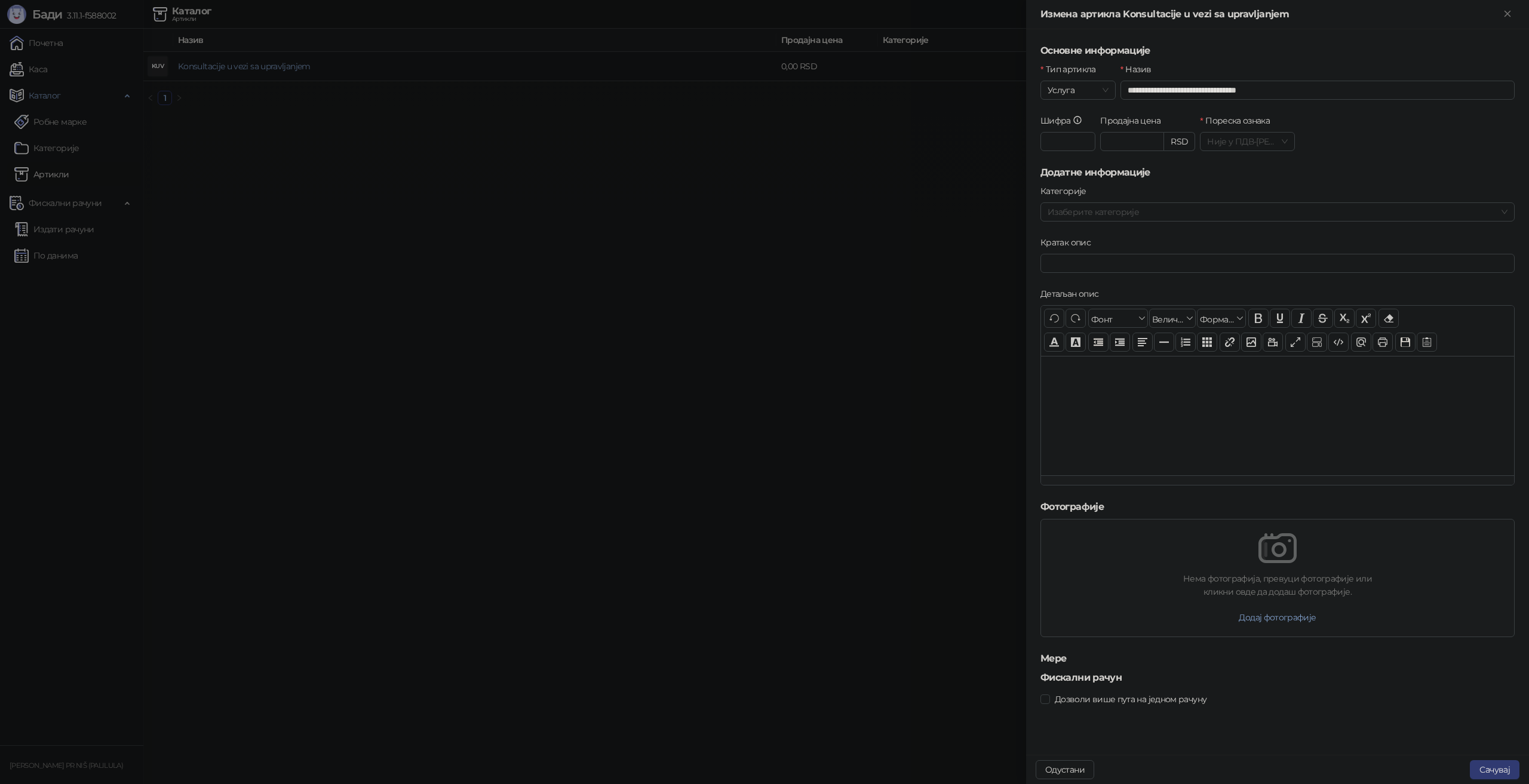
click at [1187, 144] on div "RSD" at bounding box center [1180, 142] width 31 height 19
click at [1170, 143] on div "RSD" at bounding box center [1180, 142] width 31 height 19
click at [1178, 143] on div "RSD" at bounding box center [1180, 142] width 31 height 19
click at [1181, 143] on div "RSD" at bounding box center [1180, 142] width 31 height 19
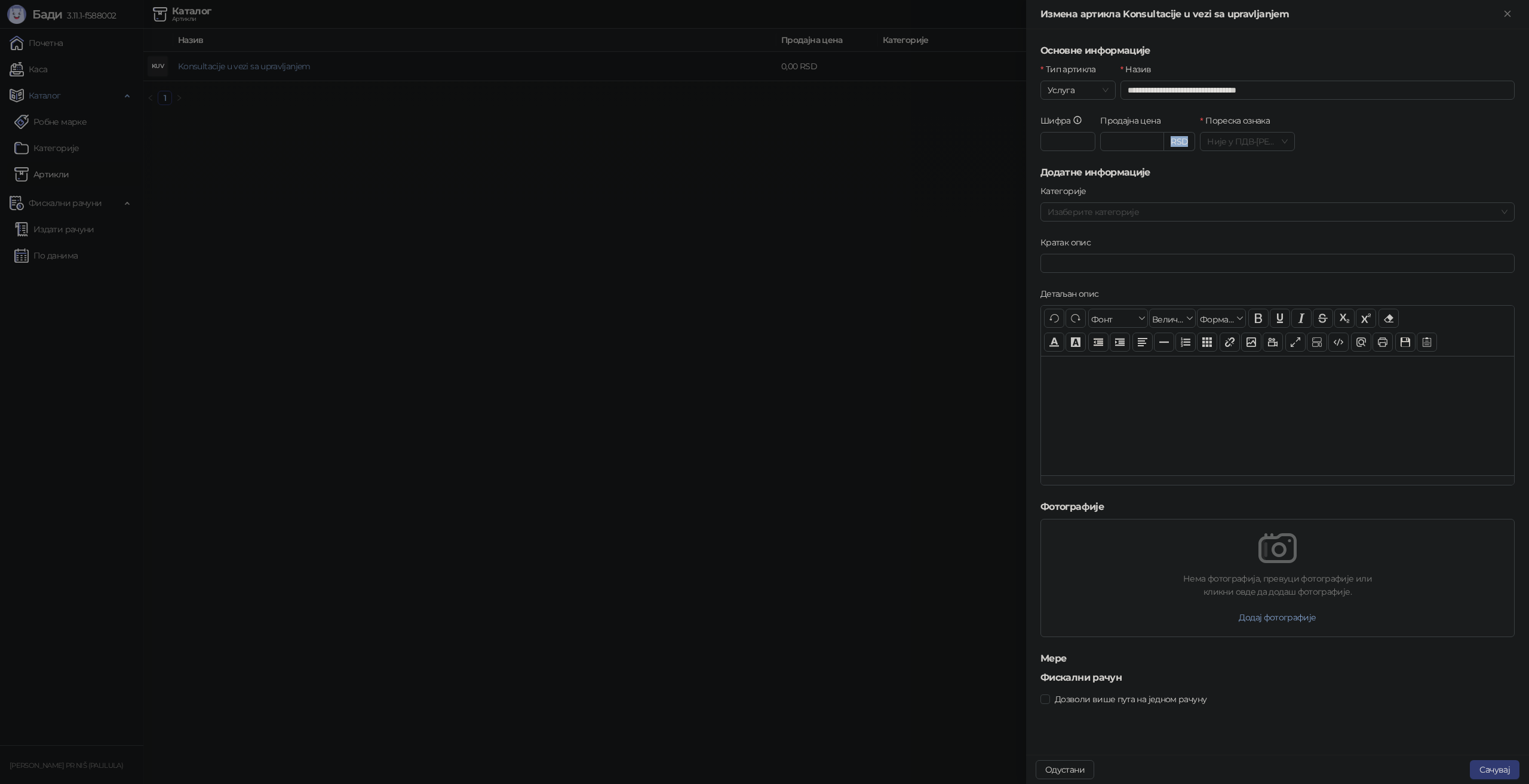
click at [1181, 143] on div "RSD" at bounding box center [1180, 142] width 31 height 19
click at [1256, 138] on span "Није у ПДВ - А ( 0,00 %)" at bounding box center [1248, 142] width 81 height 18
click at [1513, 8] on icon "Close" at bounding box center [1507, 13] width 10 height 10
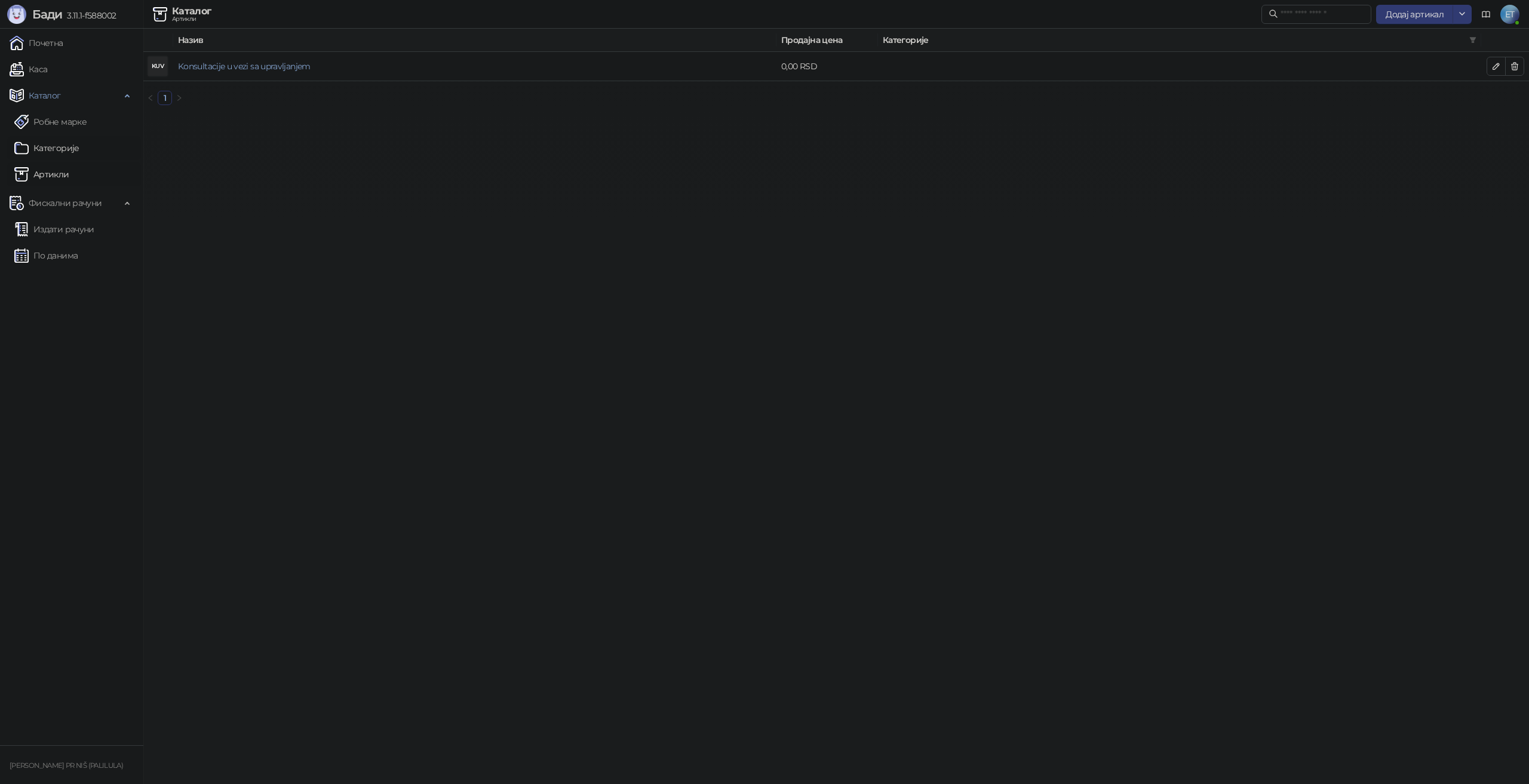
click at [59, 151] on link "Категорије" at bounding box center [47, 148] width 65 height 24
click at [48, 74] on link "Каса" at bounding box center [28, 69] width 38 height 24
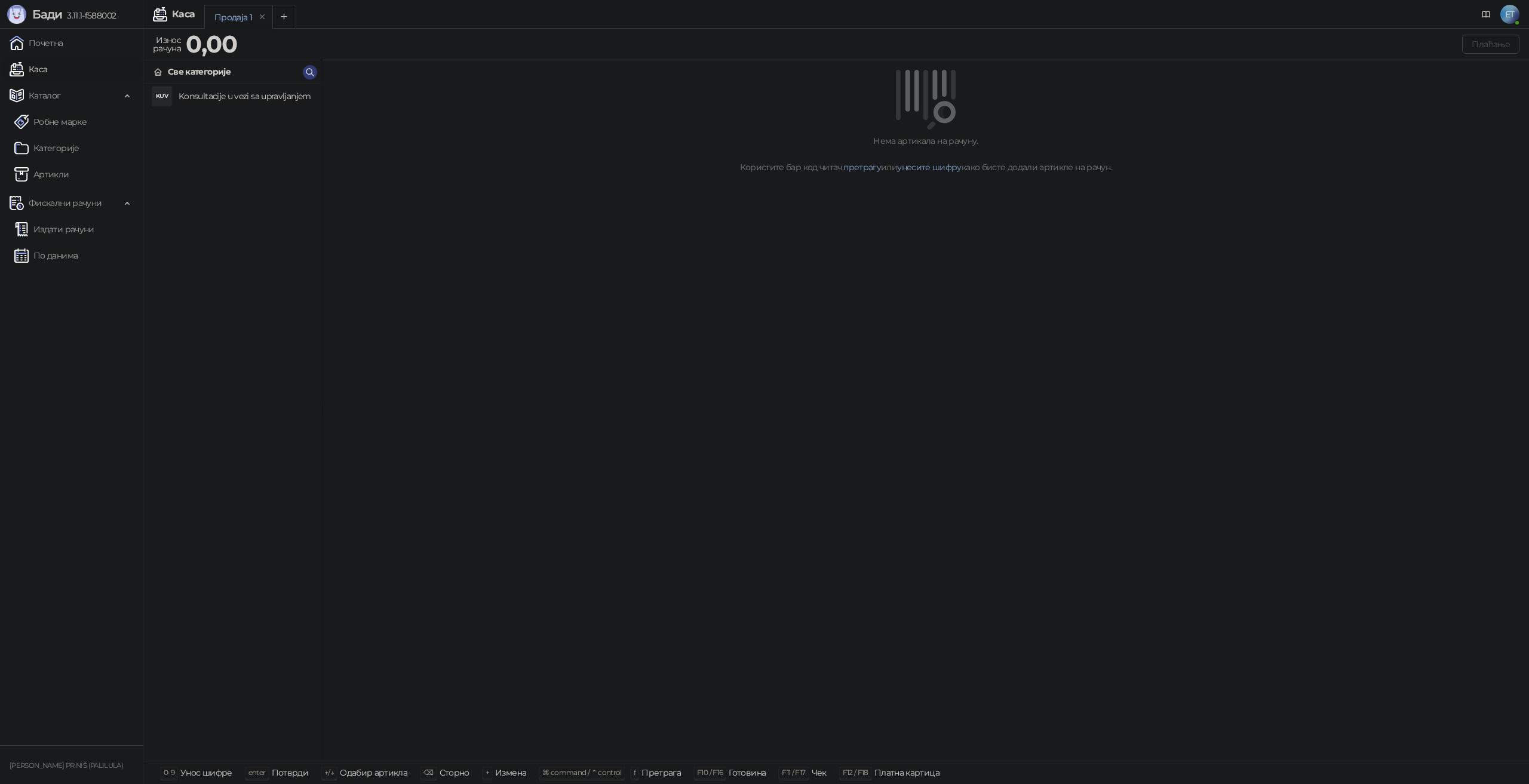
click at [1507, 17] on span "ET" at bounding box center [1510, 14] width 19 height 19
click at [1361, 129] on li "Профил" at bounding box center [1412, 121] width 212 height 19
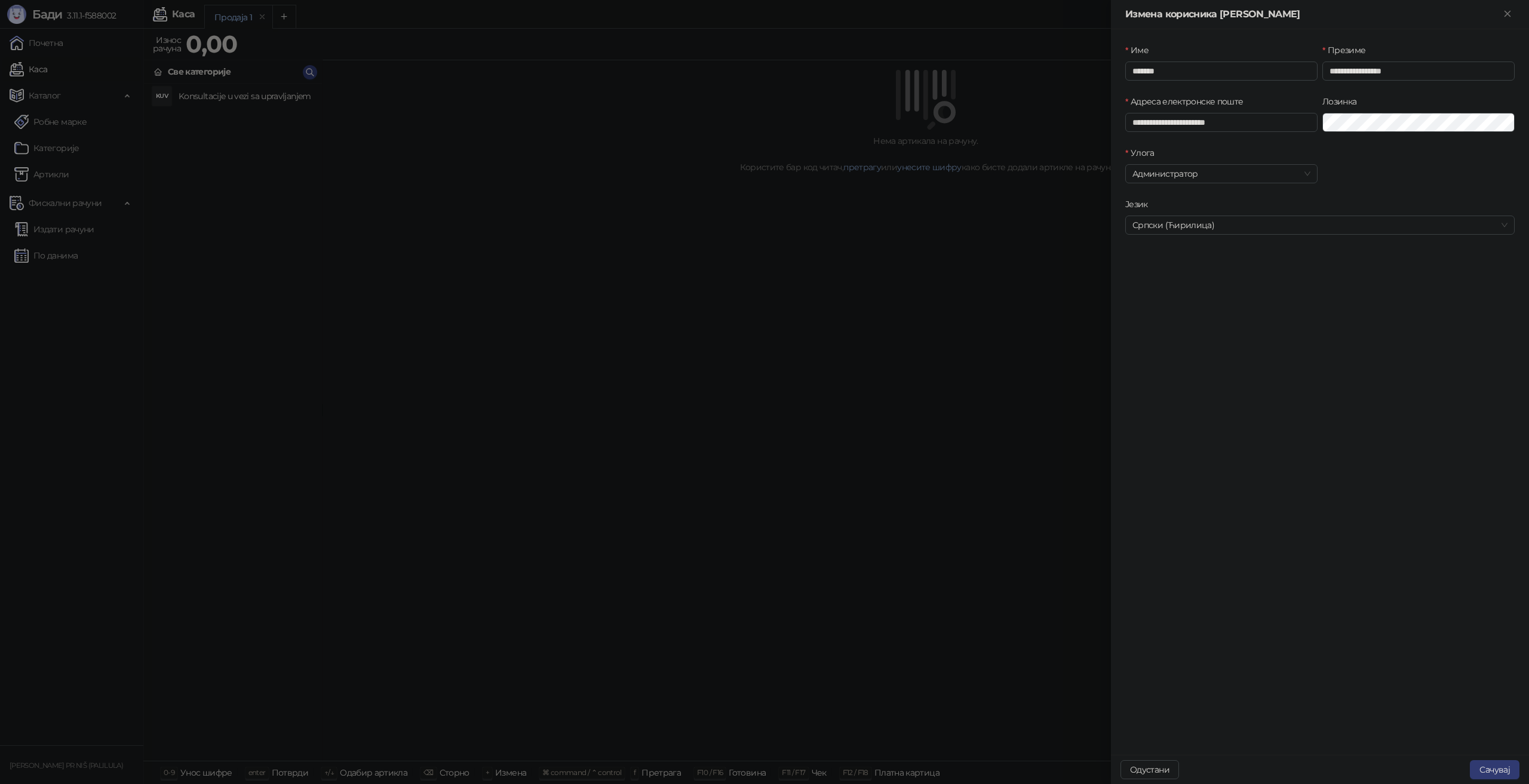
type input "**********"
click at [1487, 771] on button "Сачувај" at bounding box center [1495, 770] width 50 height 19
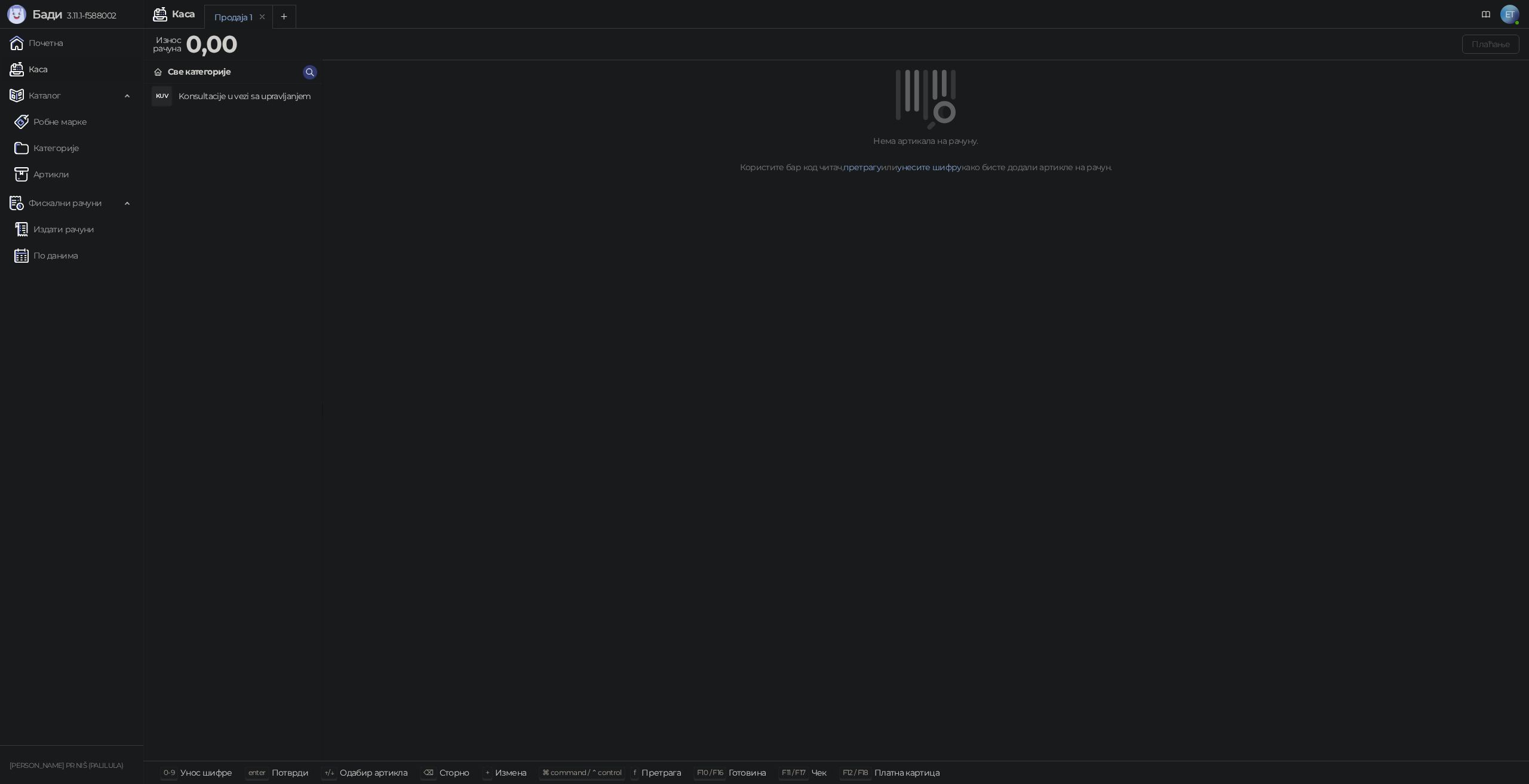
click at [1513, 9] on span "ET" at bounding box center [1510, 14] width 19 height 19
click at [1352, 136] on link "Подешавања" at bounding box center [1346, 140] width 69 height 10
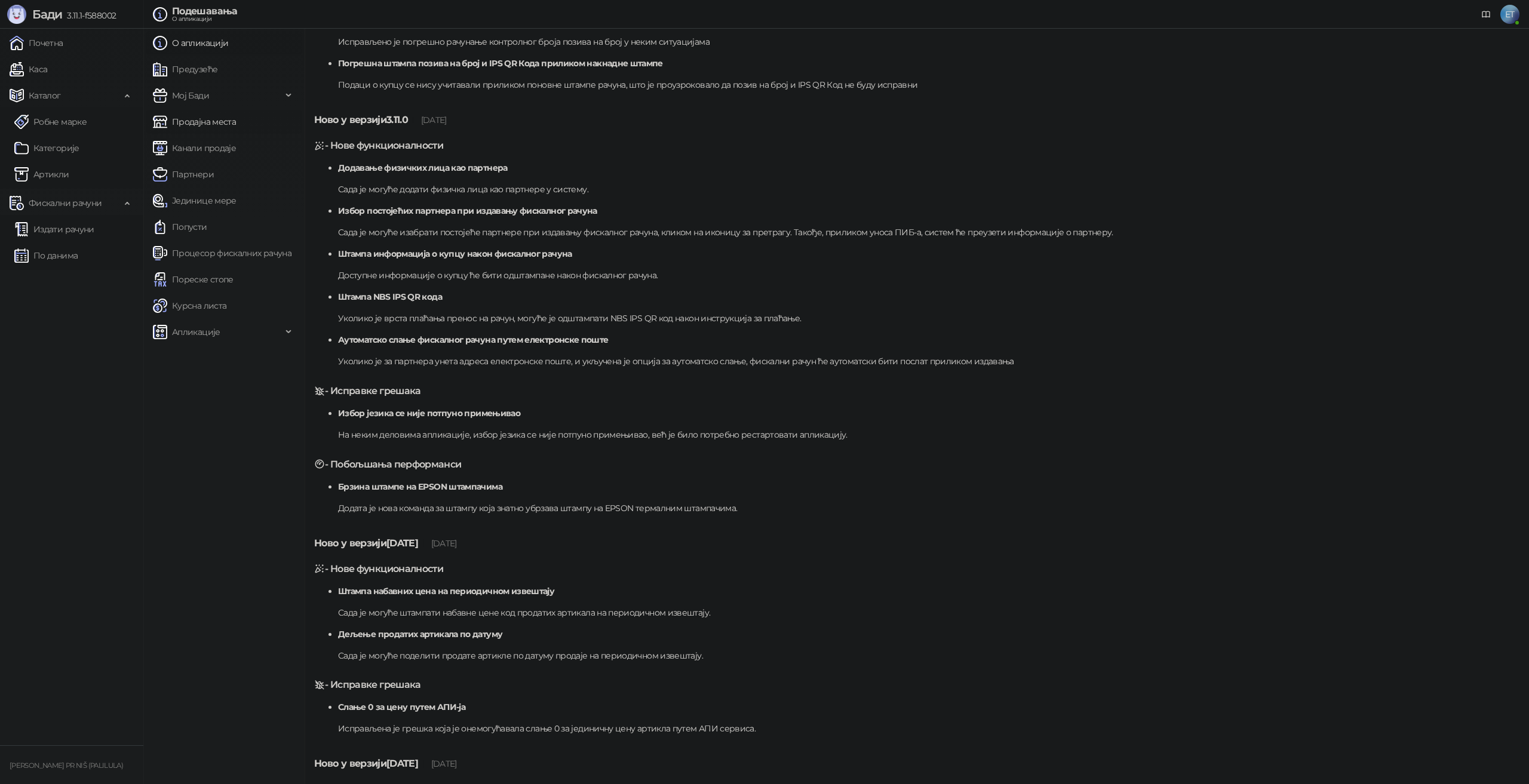
scroll to position [298, 0]
click at [218, 76] on link "Предузеће" at bounding box center [185, 69] width 65 height 24
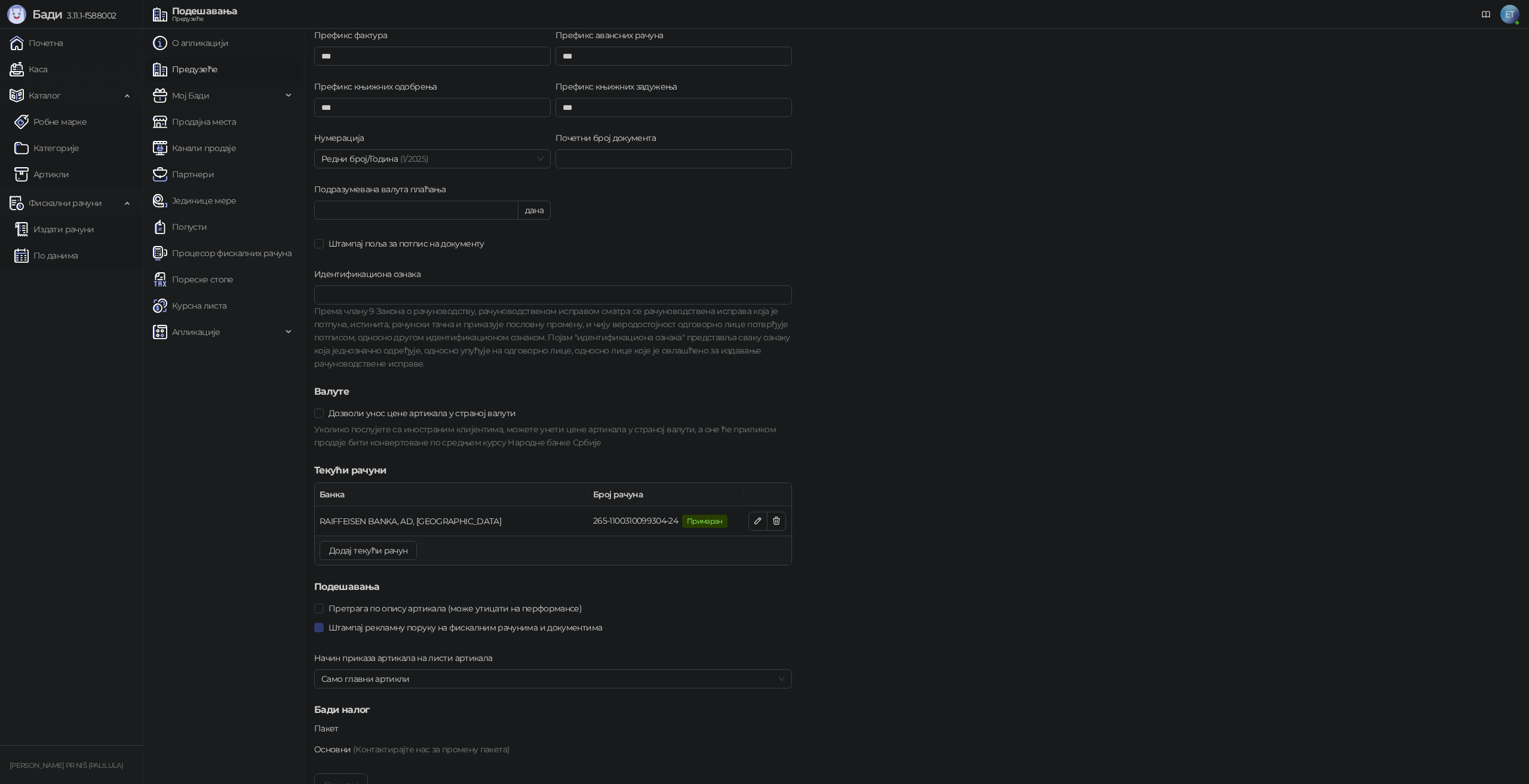
scroll to position [835, 0]
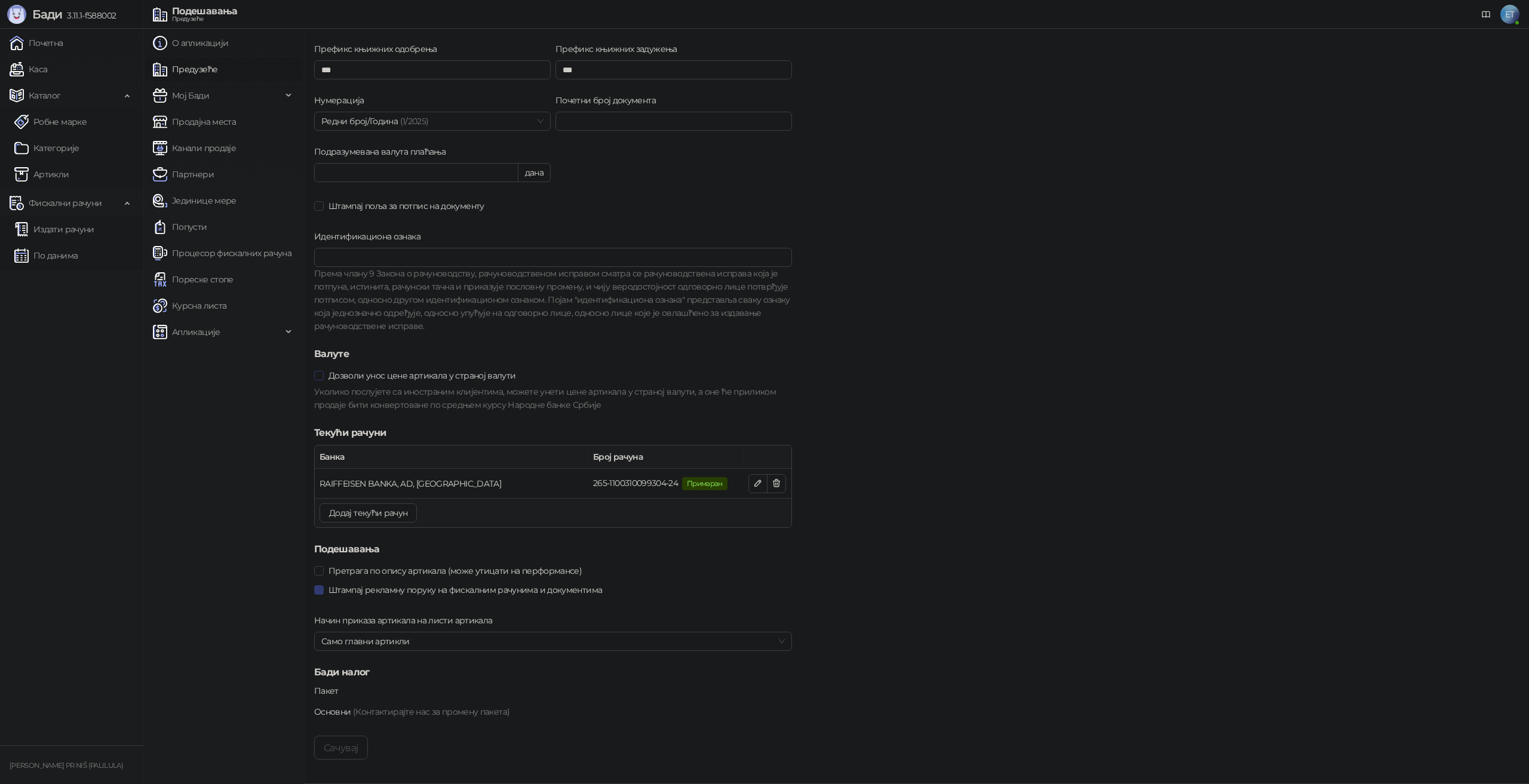
click at [397, 373] on span "Дозволи унос цене артикала у страној валути" at bounding box center [422, 376] width 197 height 13
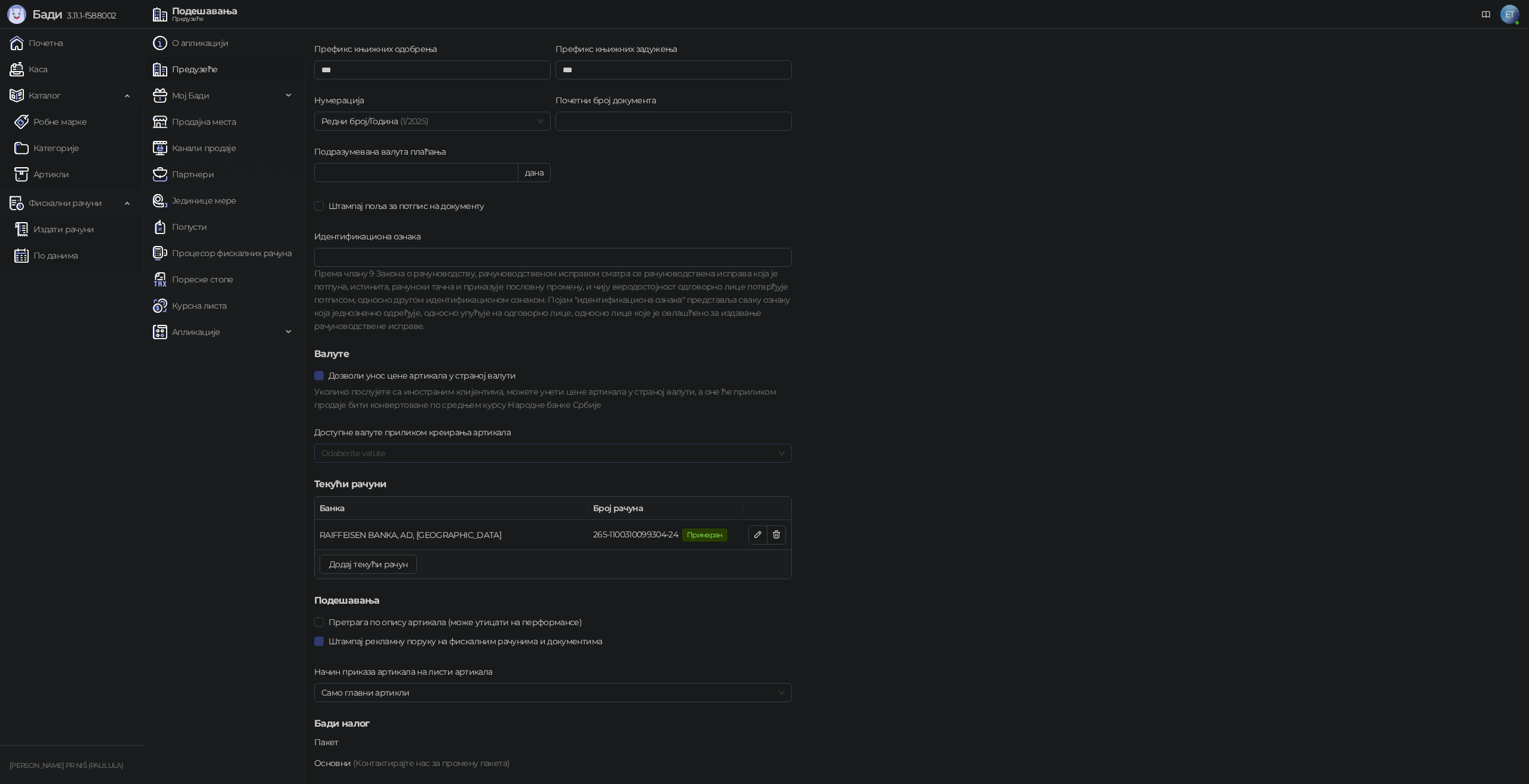
click at [378, 461] on div at bounding box center [547, 453] width 460 height 17
type input "***"
click at [389, 467] on div "USD - Američki Dolar" at bounding box center [553, 477] width 478 height 24
type input "***"
click at [377, 483] on div "USD - Američki Dolar" at bounding box center [553, 477] width 459 height 13
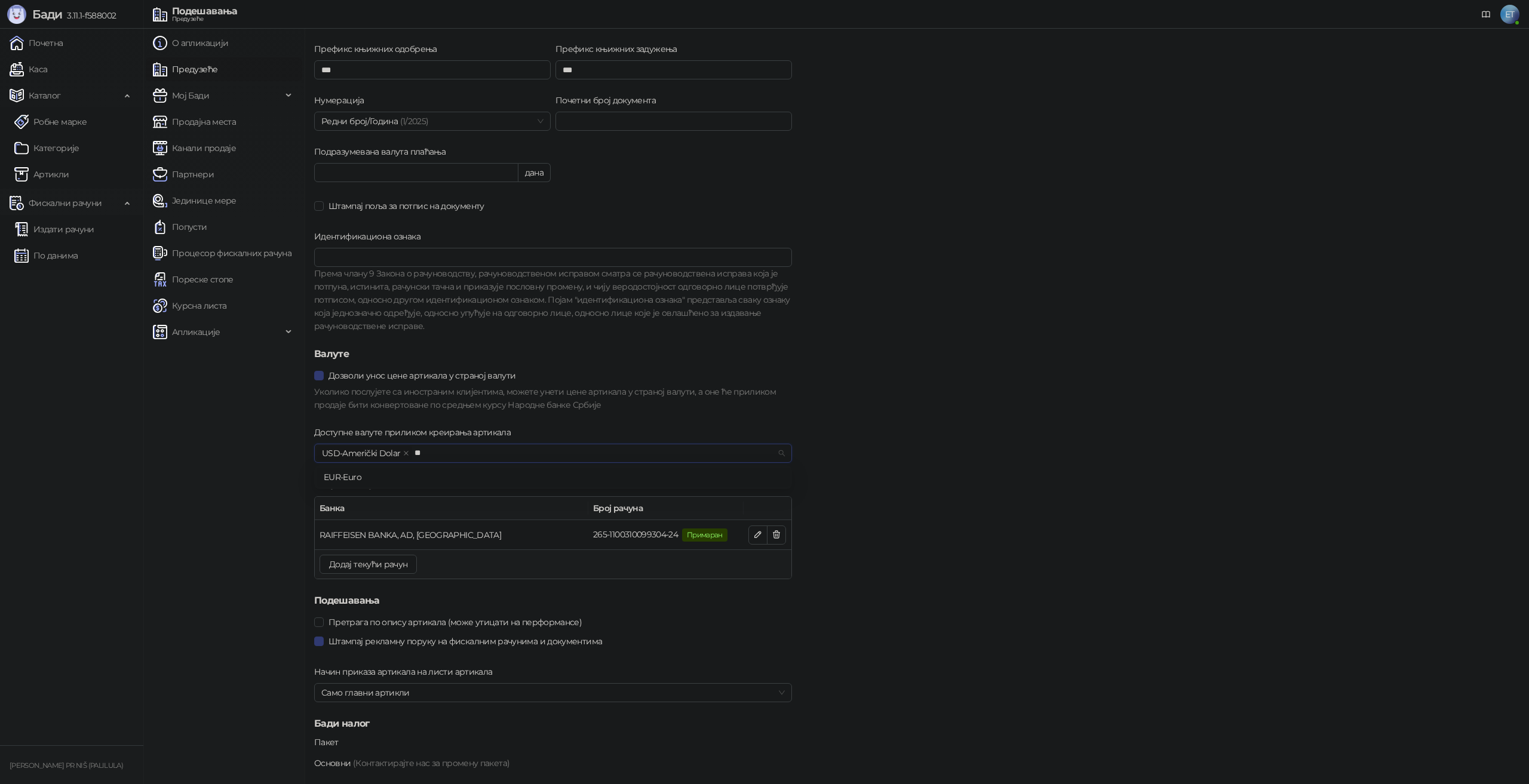
type input "***"
click at [384, 474] on div "EUR - Euro" at bounding box center [553, 477] width 459 height 13
click at [715, 428] on div "Доступне валуте приликом креирања артикала" at bounding box center [553, 435] width 478 height 18
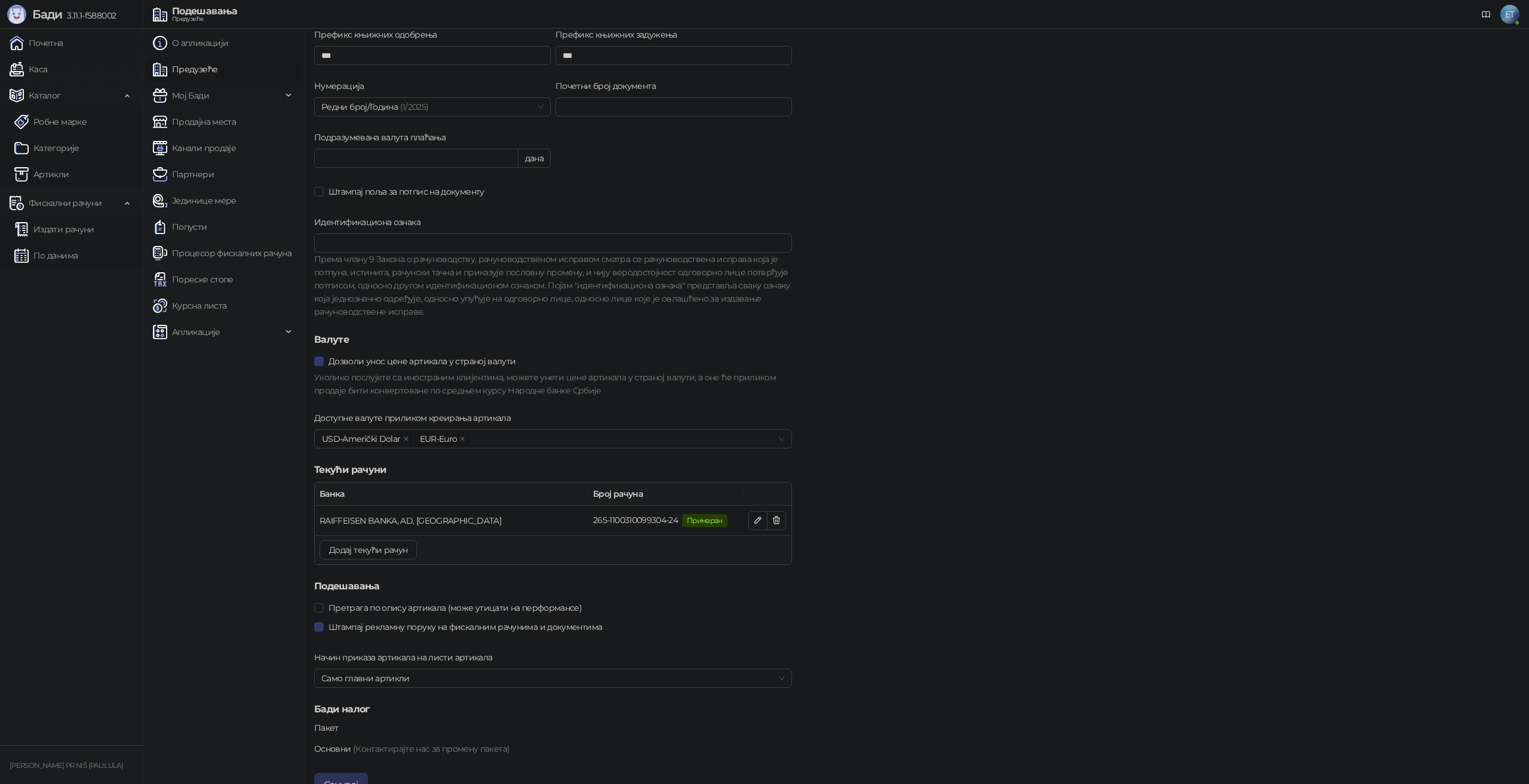
scroll to position [886, 0]
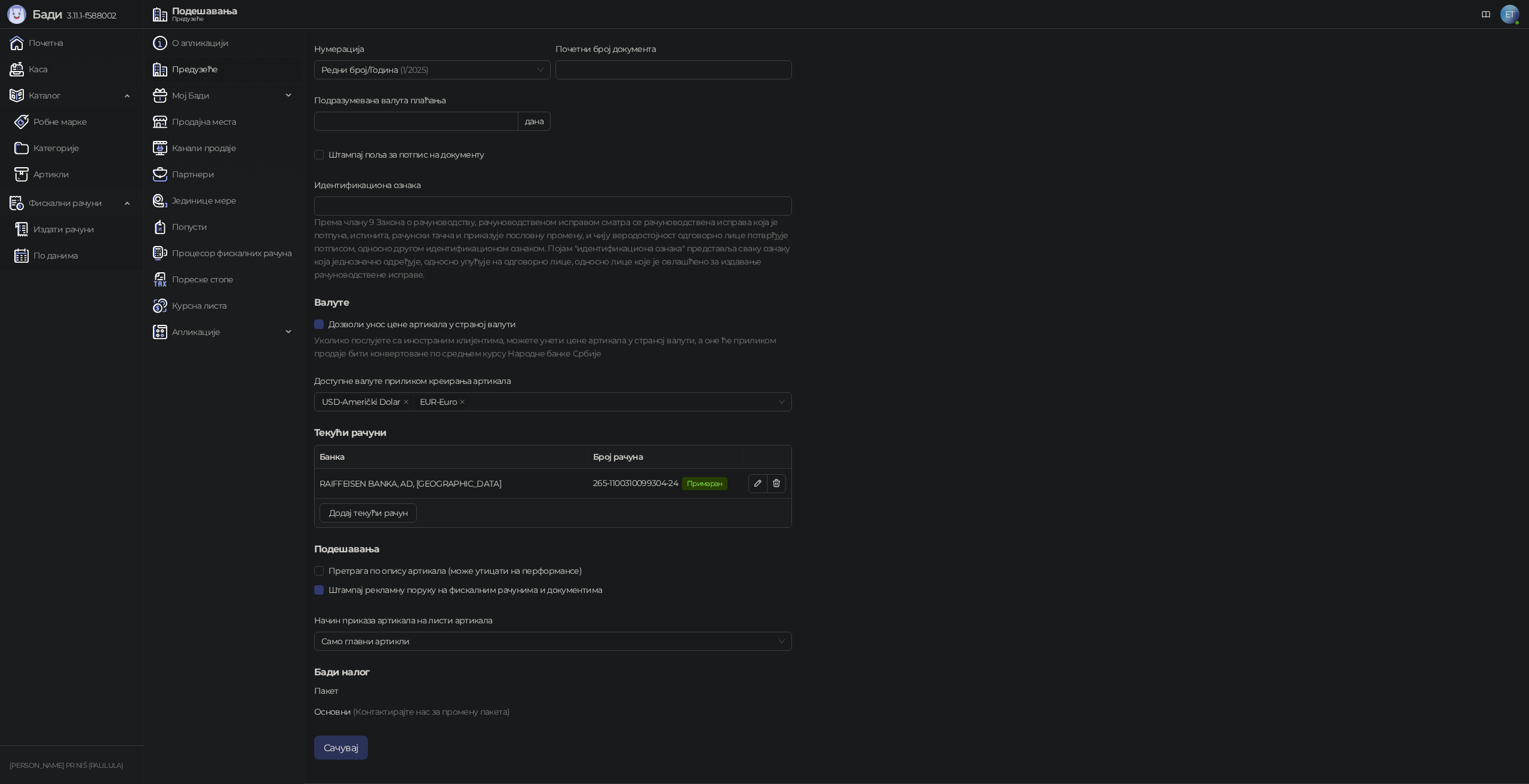
click at [348, 750] on button "Сачувај" at bounding box center [341, 748] width 53 height 24
click at [48, 69] on link "Каса" at bounding box center [28, 69] width 38 height 24
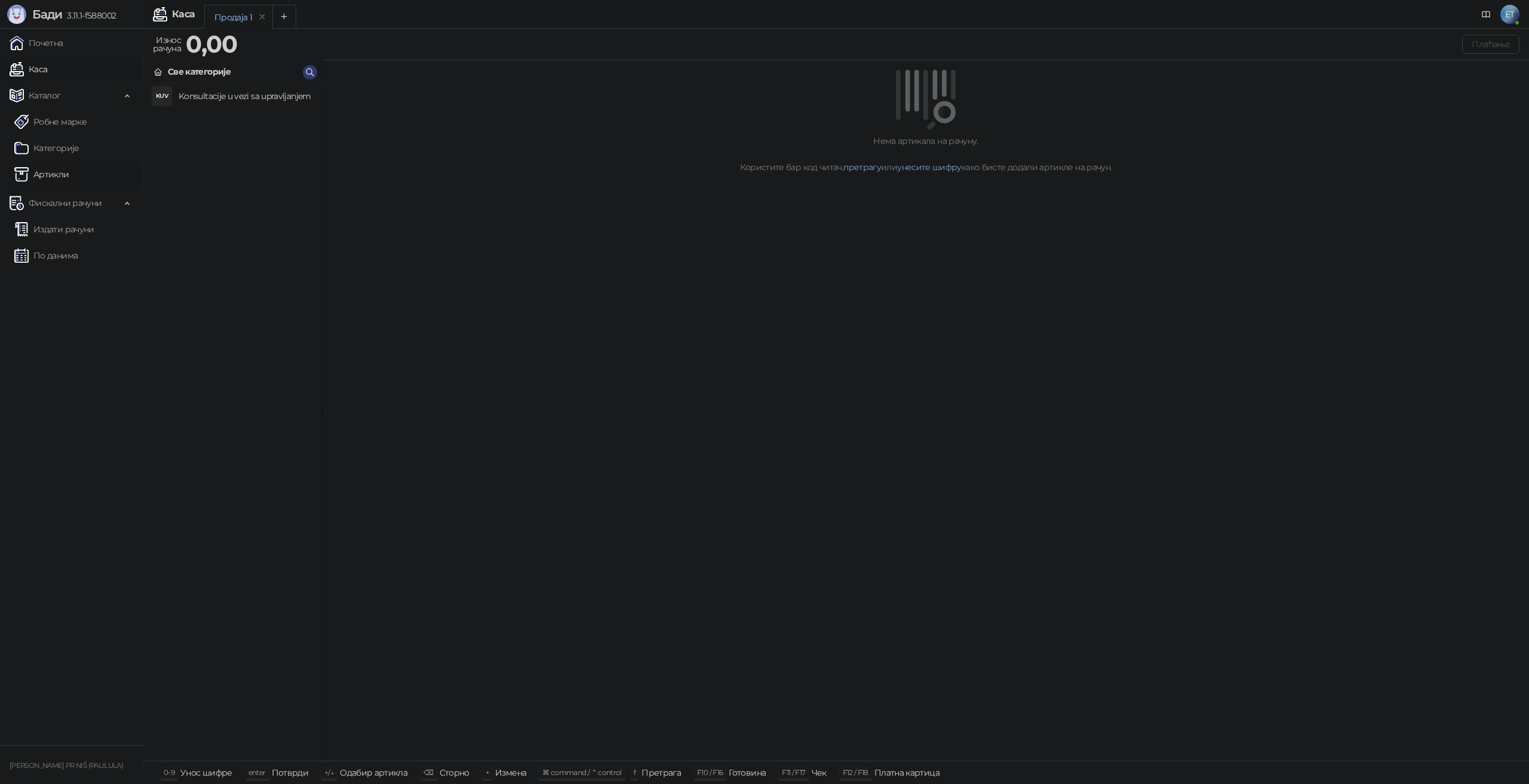
click at [38, 174] on link "Артикли" at bounding box center [42, 174] width 55 height 24
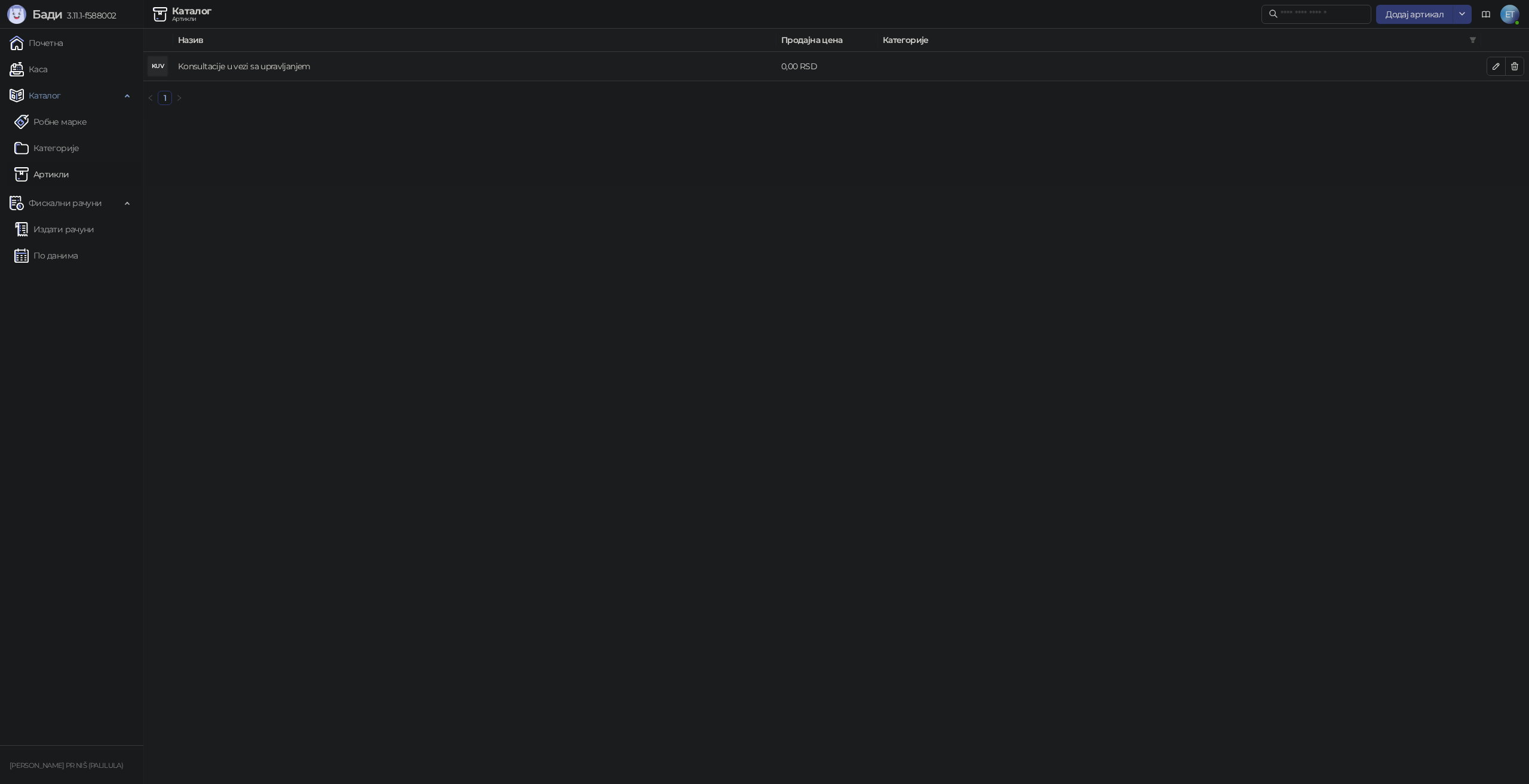
click at [294, 68] on link "Konsultacije u vezi sa upravljanjem" at bounding box center [244, 66] width 133 height 10
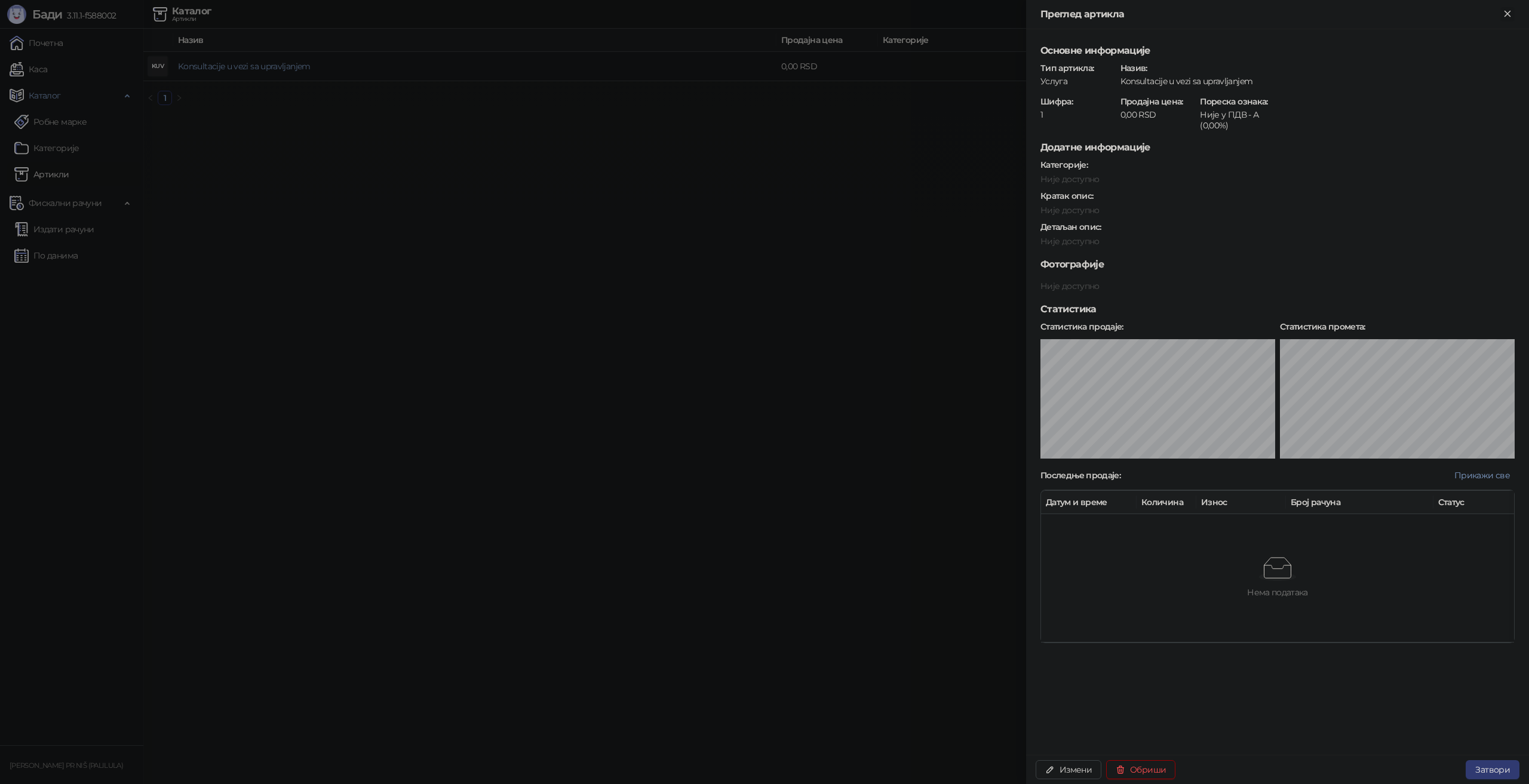
click at [1508, 12] on icon "Close" at bounding box center [1507, 13] width 10 height 10
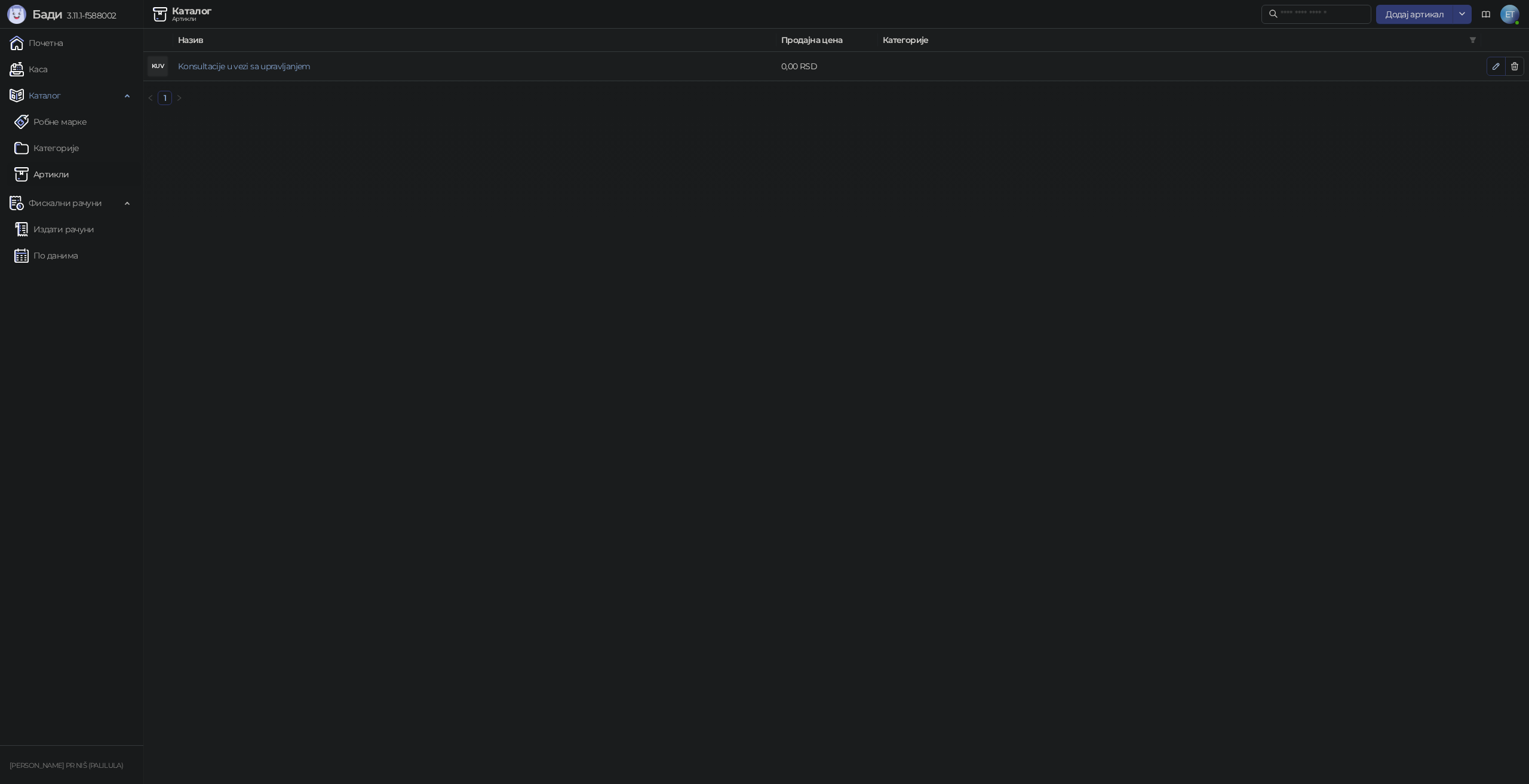
click at [1490, 67] on button "button" at bounding box center [1496, 66] width 19 height 19
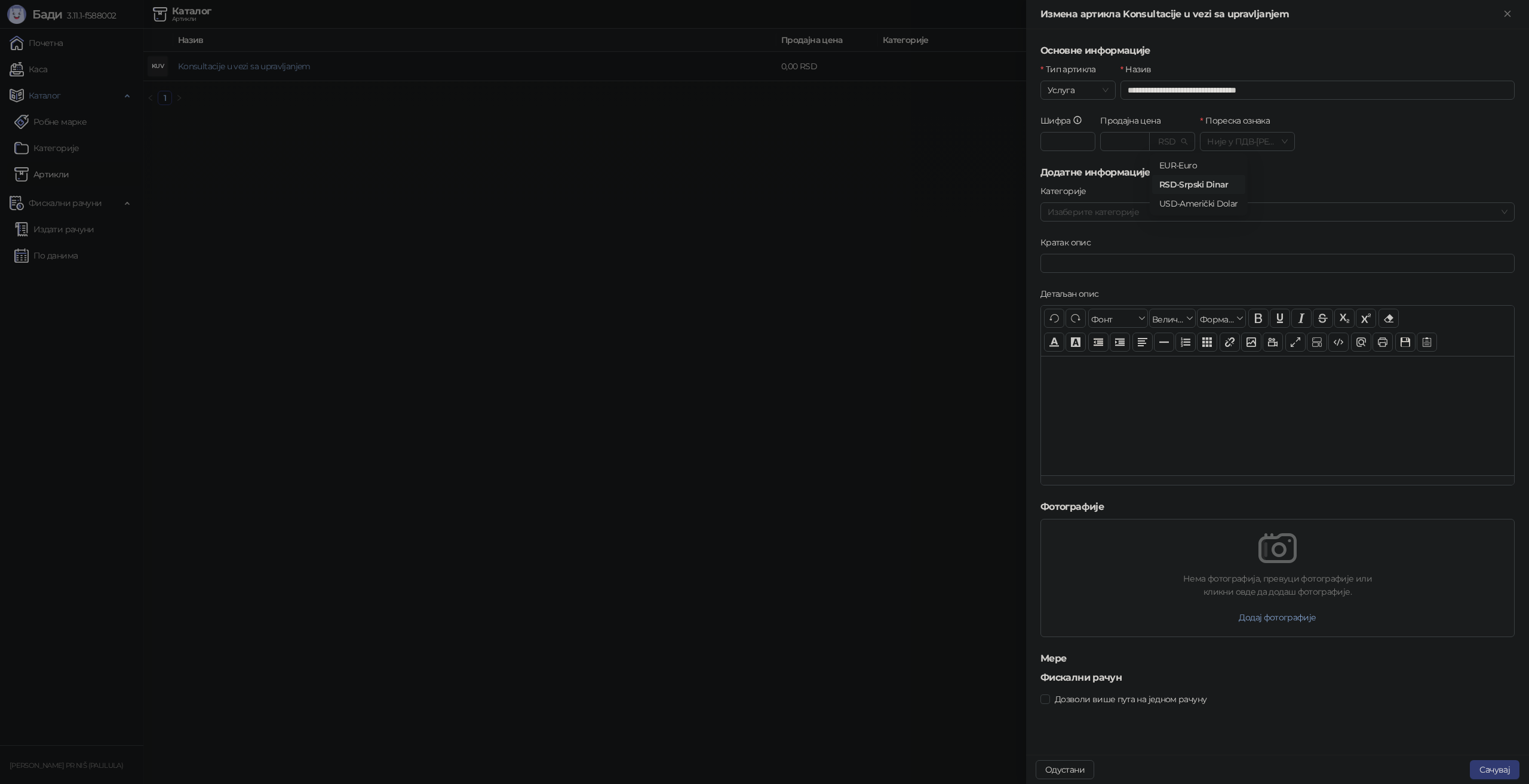
click at [1181, 140] on span "RSD" at bounding box center [1172, 142] width 30 height 18
click at [1187, 169] on div "EUR - Euro" at bounding box center [1199, 166] width 79 height 13
click at [1137, 142] on div at bounding box center [1125, 142] width 50 height 19
type input "*****"
click at [1176, 166] on h5 "Додатне информације" at bounding box center [1277, 172] width 475 height 14
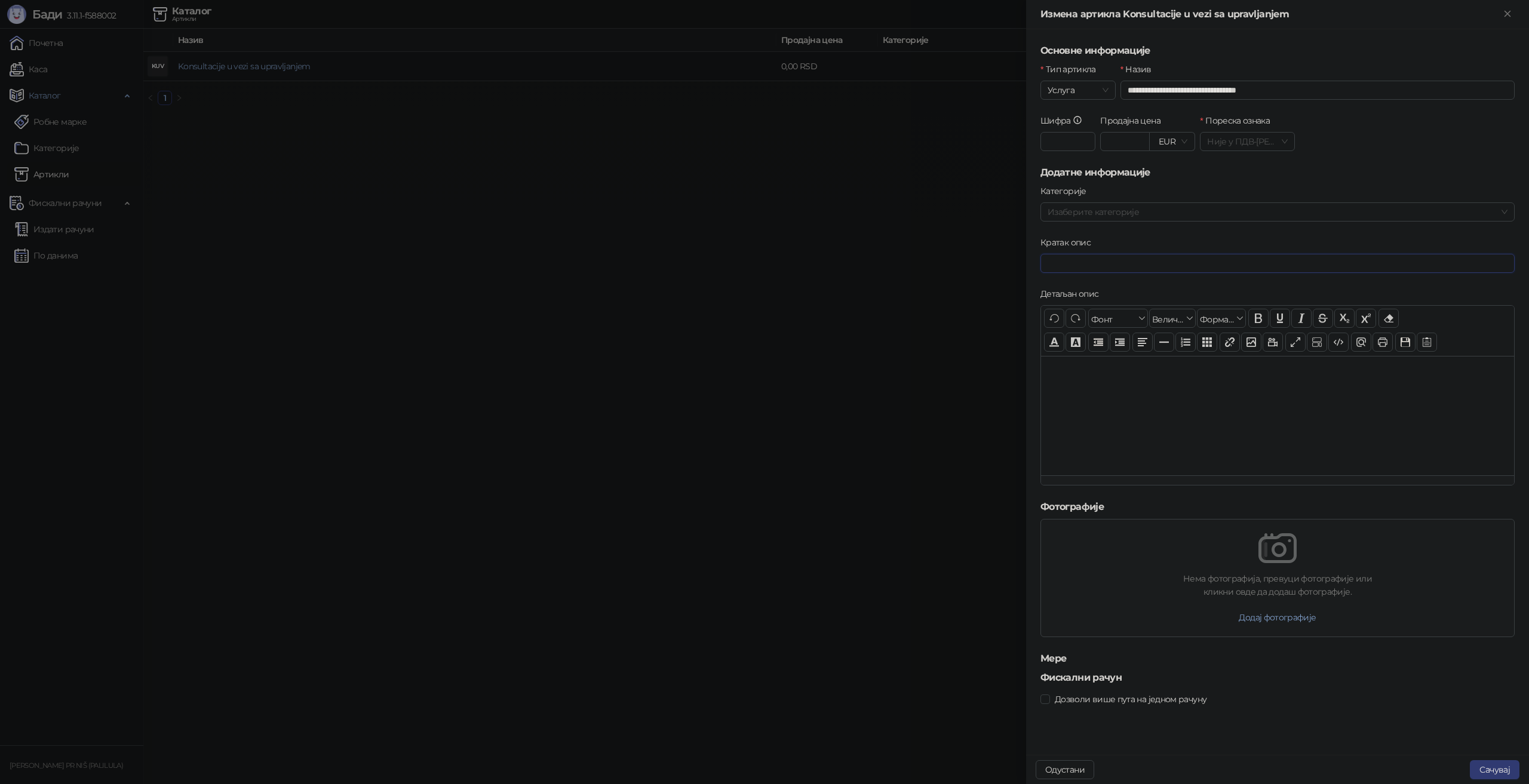
click at [1118, 265] on input "Кратак опис" at bounding box center [1277, 264] width 475 height 19
click at [1135, 206] on div at bounding box center [1271, 212] width 457 height 17
click at [1184, 194] on div "Категорије" at bounding box center [1277, 194] width 475 height 18
click at [1501, 770] on button "Сачувај" at bounding box center [1495, 770] width 50 height 19
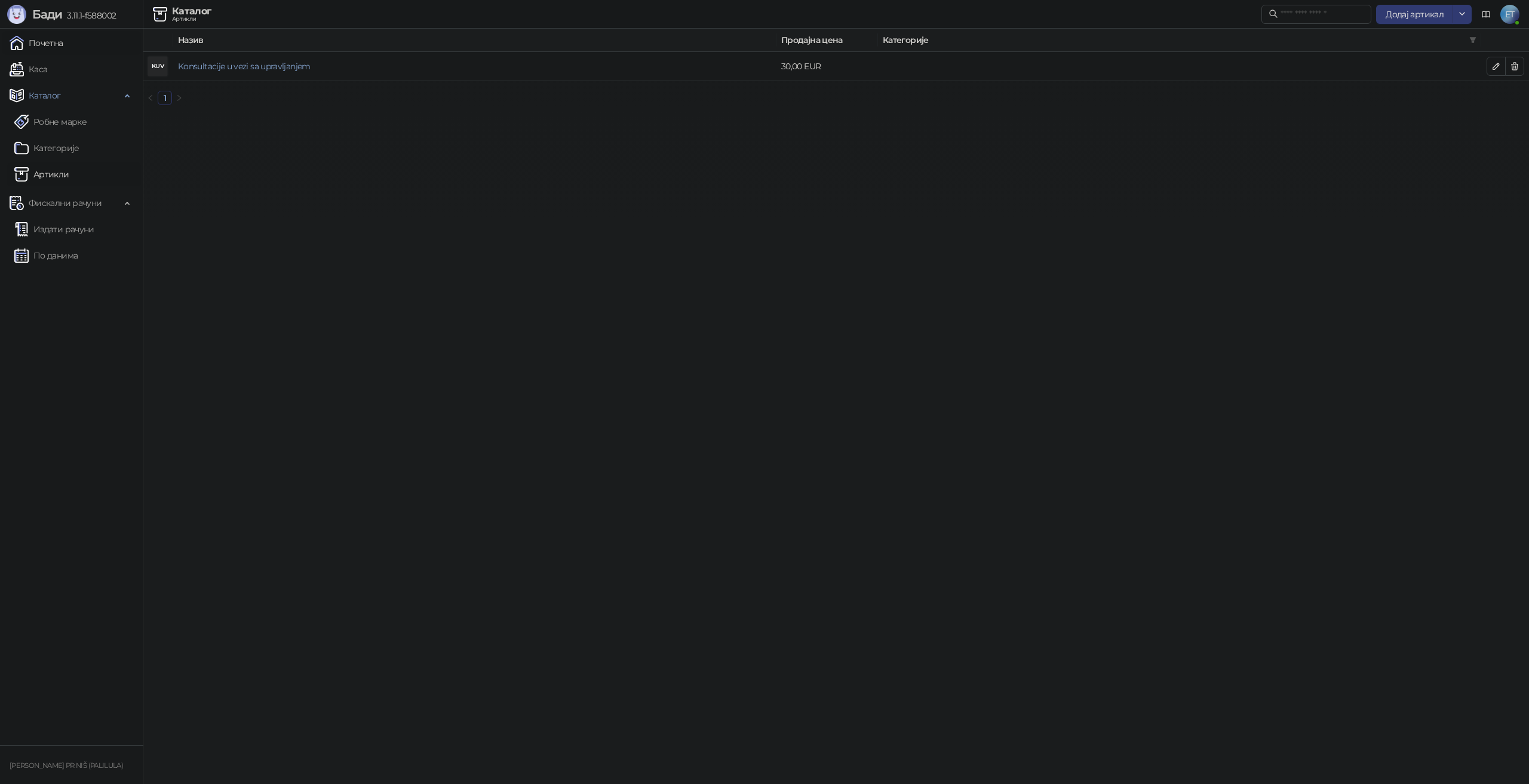
click at [45, 44] on link "Почетна" at bounding box center [36, 43] width 53 height 24
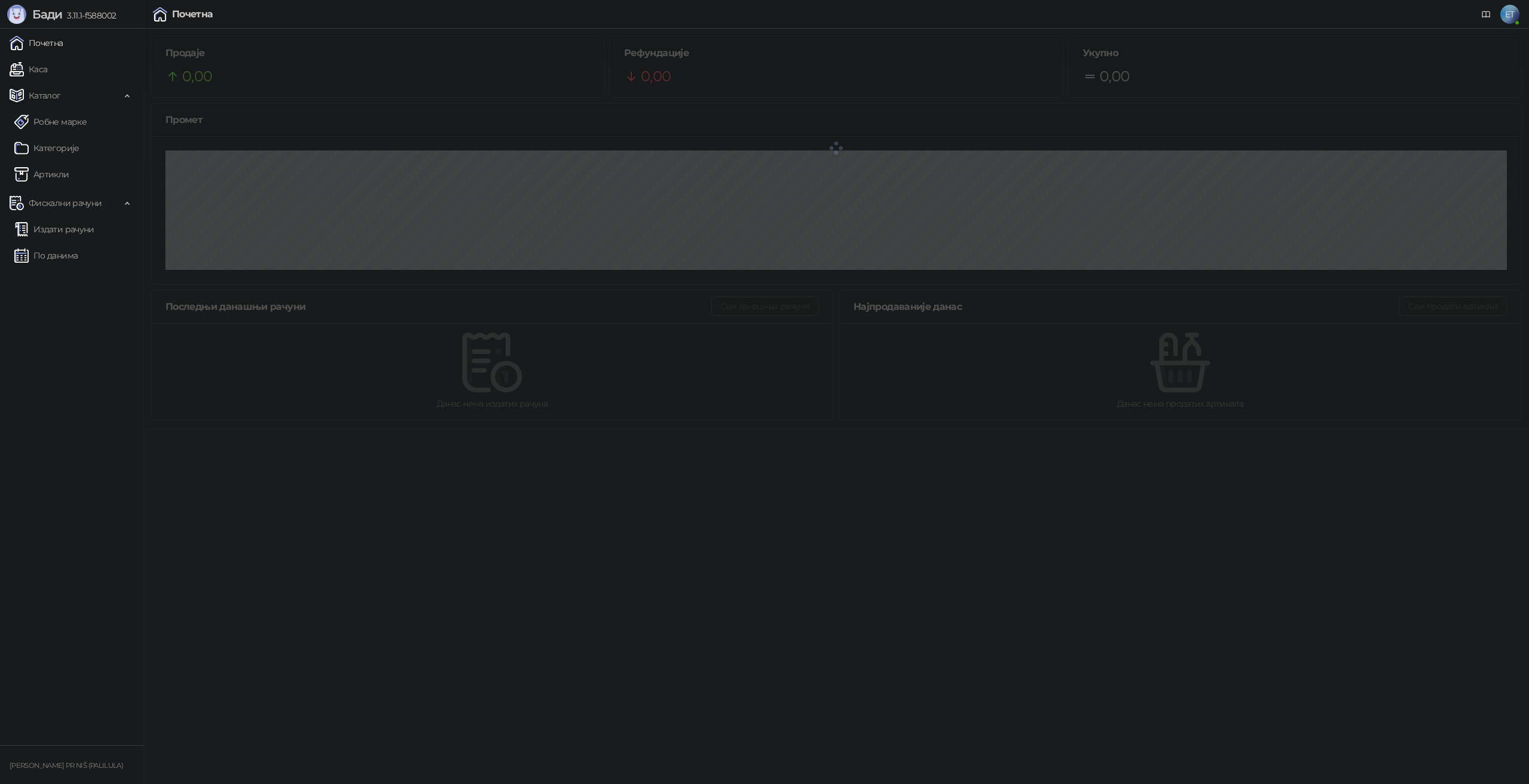
click at [78, 84] on span "Каталог" at bounding box center [65, 96] width 111 height 24
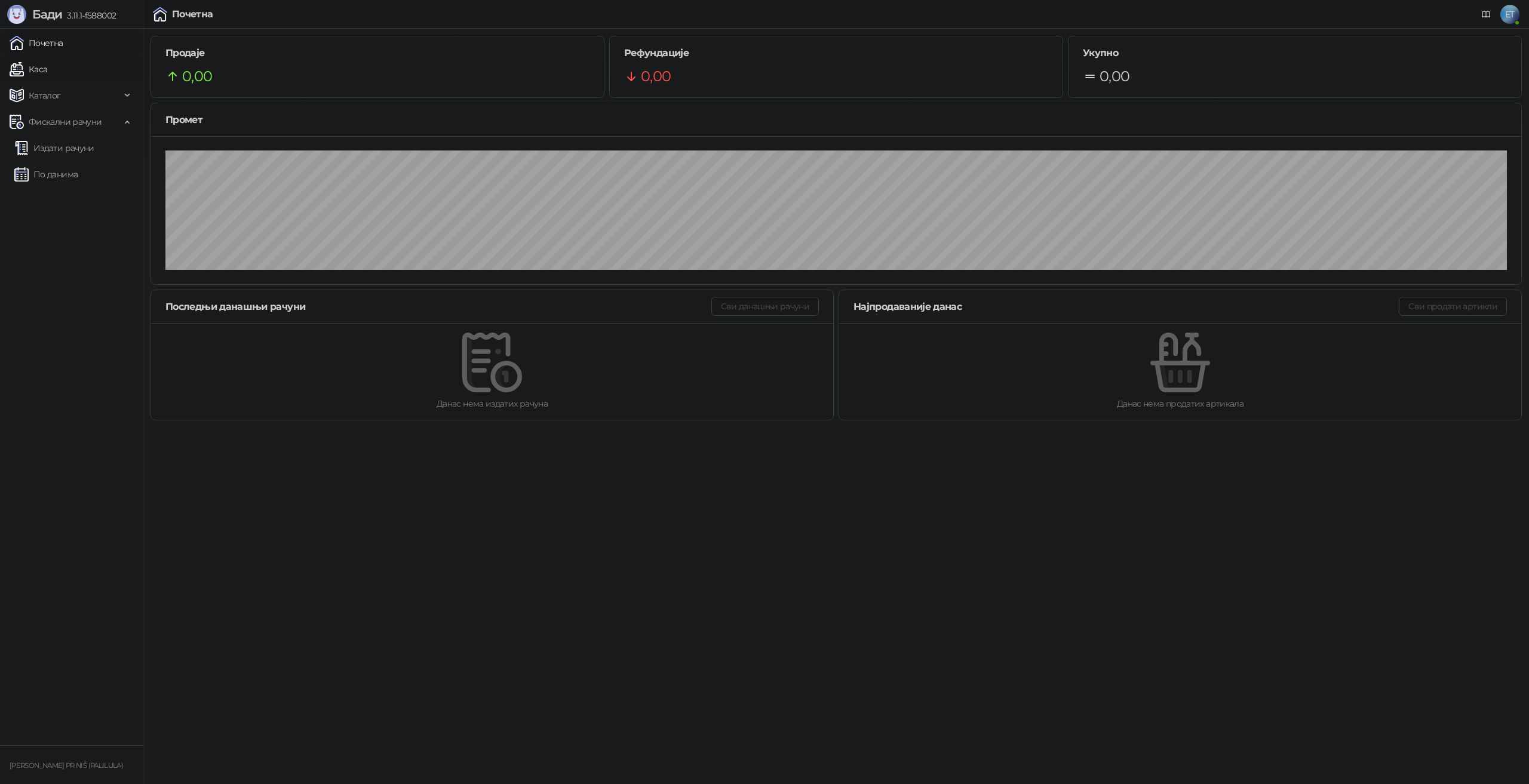
click at [48, 76] on link "Каса" at bounding box center [28, 69] width 38 height 24
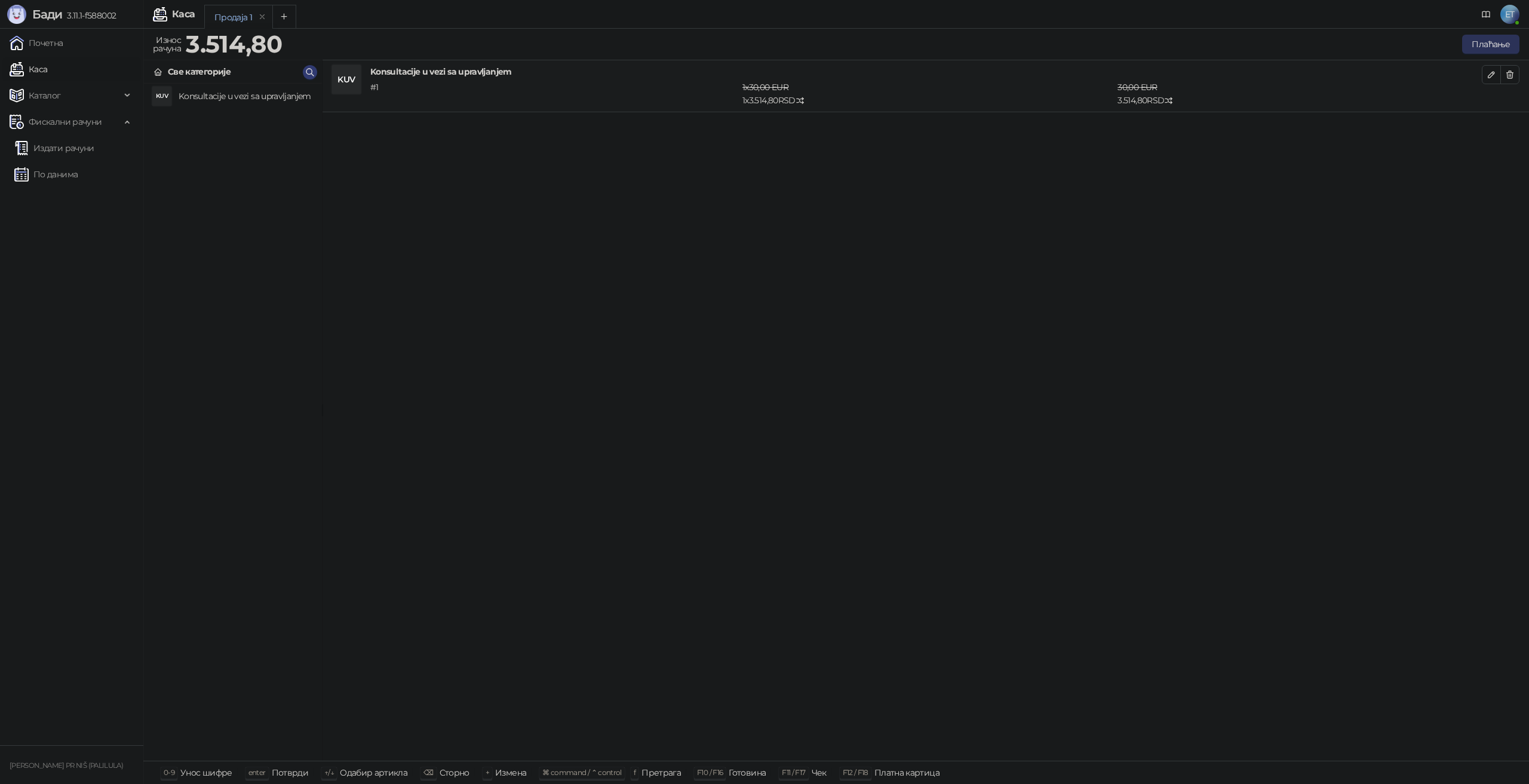
click at [1483, 46] on button "Плаћање" at bounding box center [1490, 45] width 57 height 19
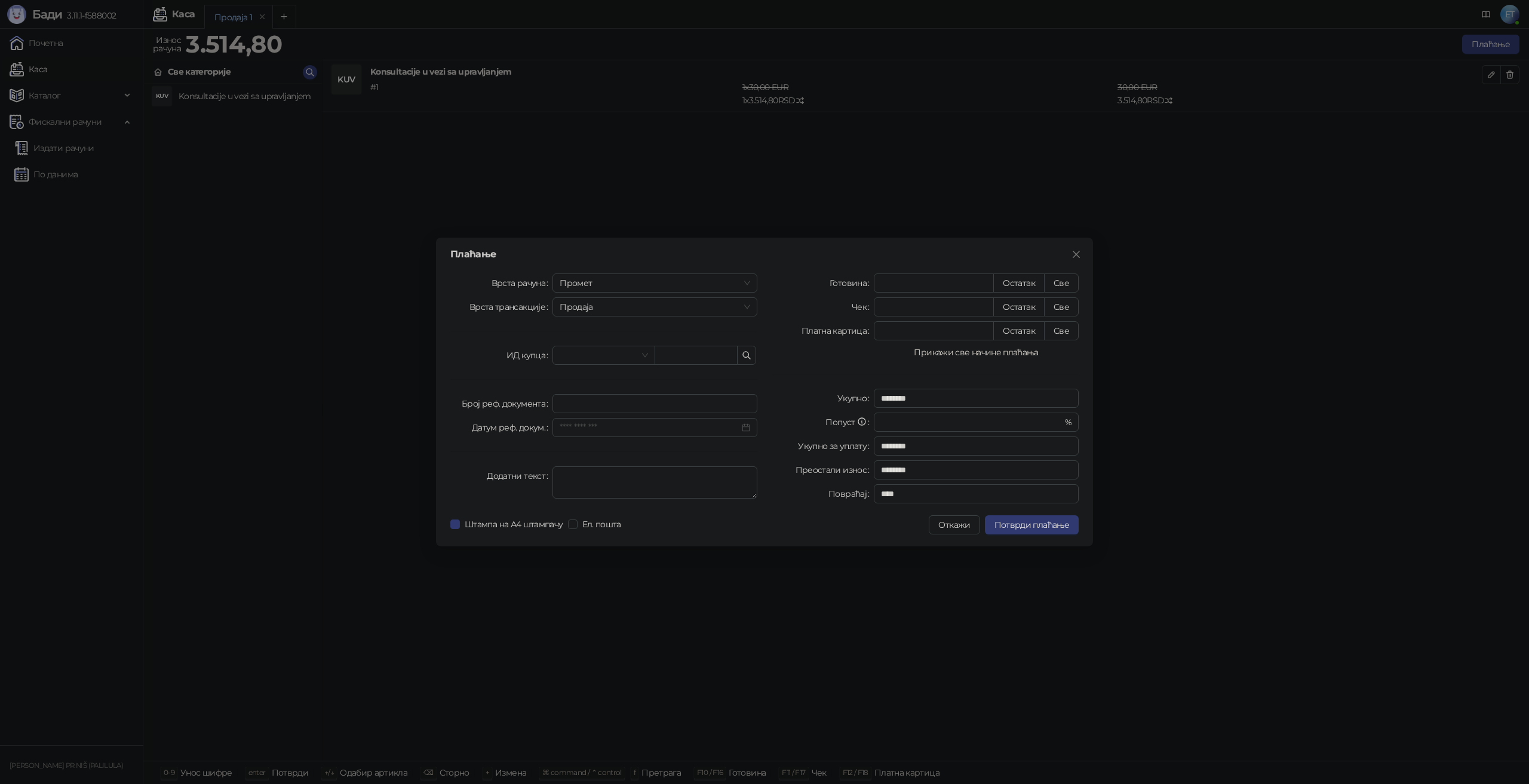
click at [954, 350] on button "Прикажи све начине плаћања" at bounding box center [977, 352] width 205 height 14
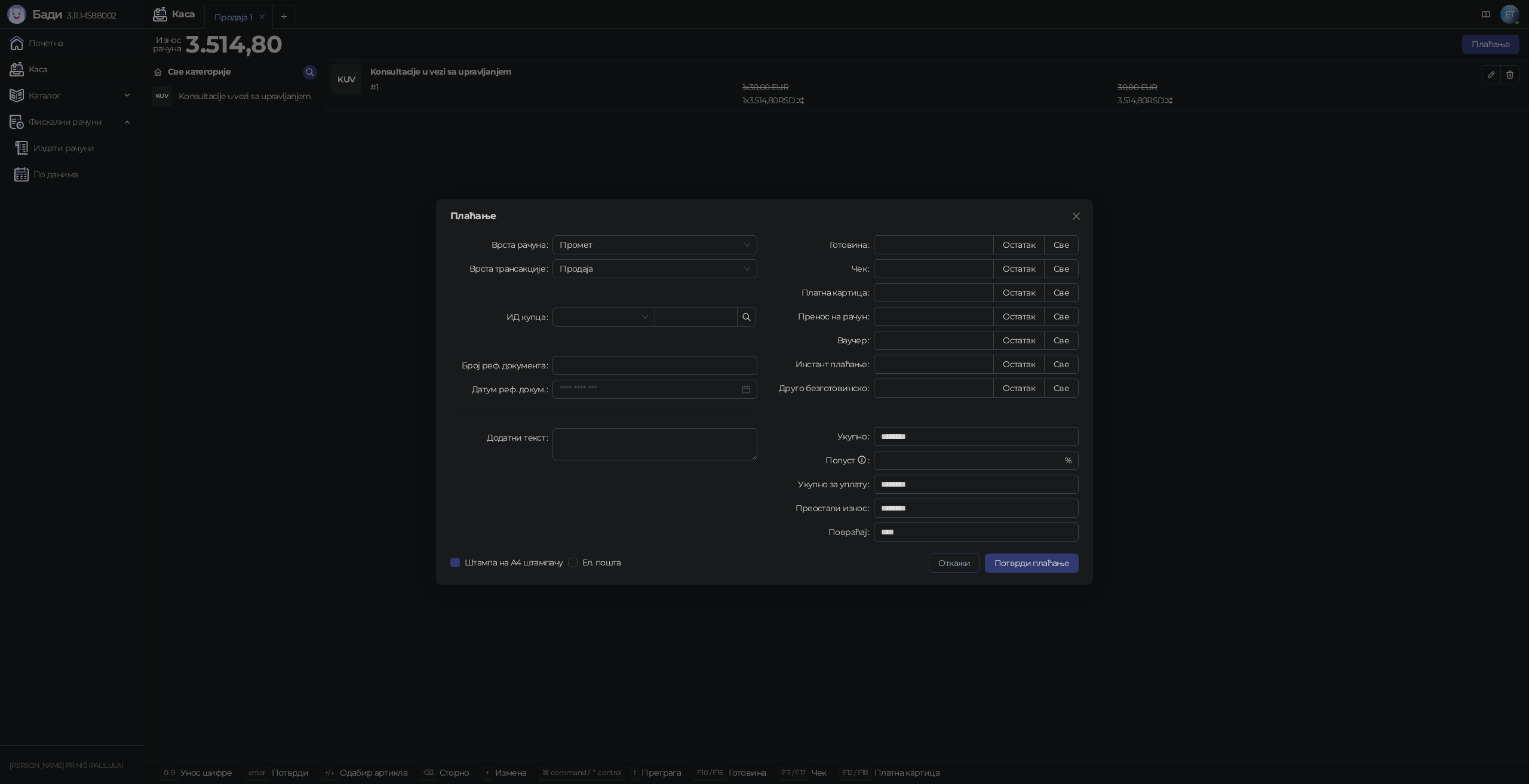
click at [955, 561] on button "Откажи" at bounding box center [954, 564] width 50 height 19
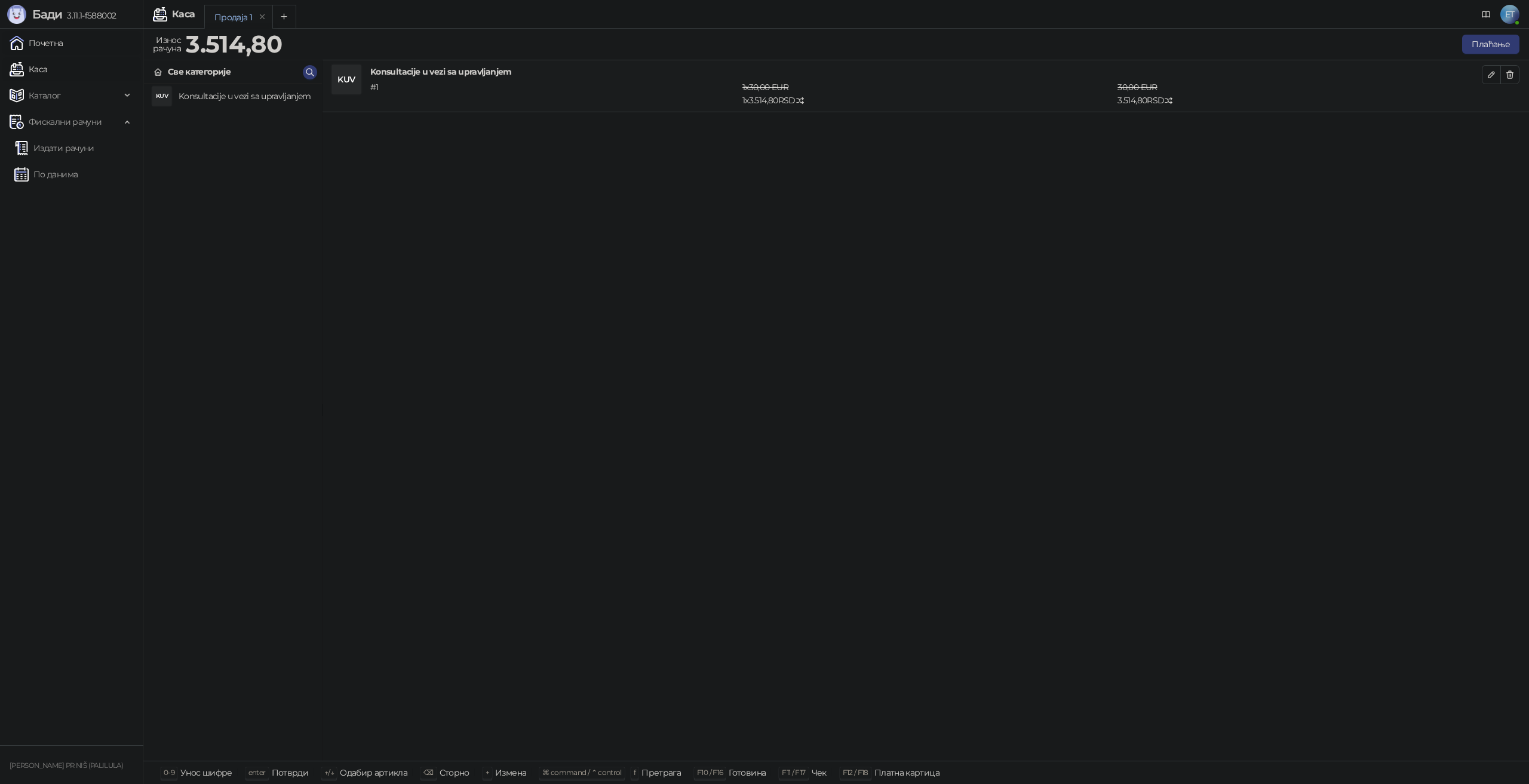
click at [35, 43] on link "Почетна" at bounding box center [36, 43] width 53 height 24
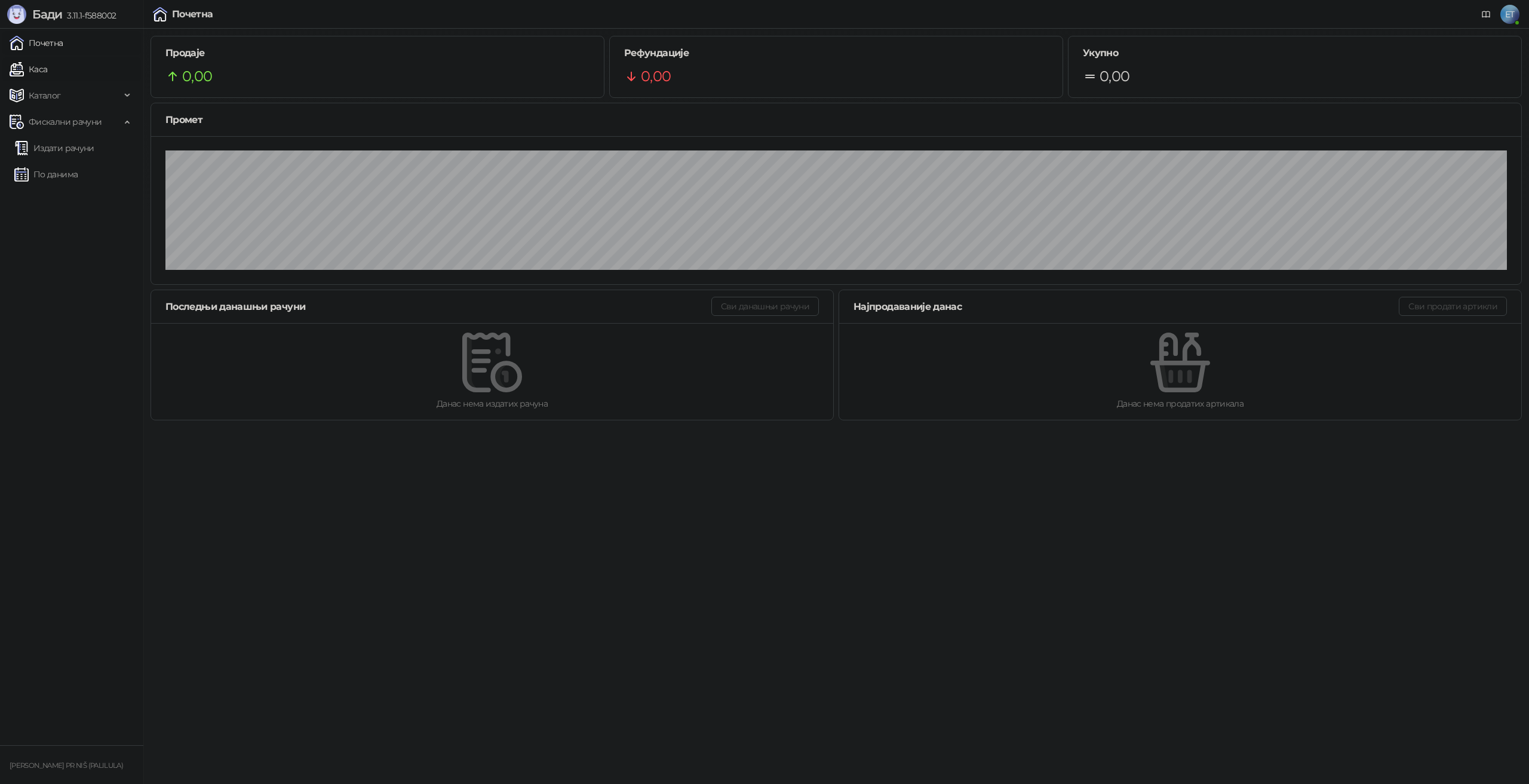
click at [48, 78] on link "Каса" at bounding box center [28, 69] width 38 height 24
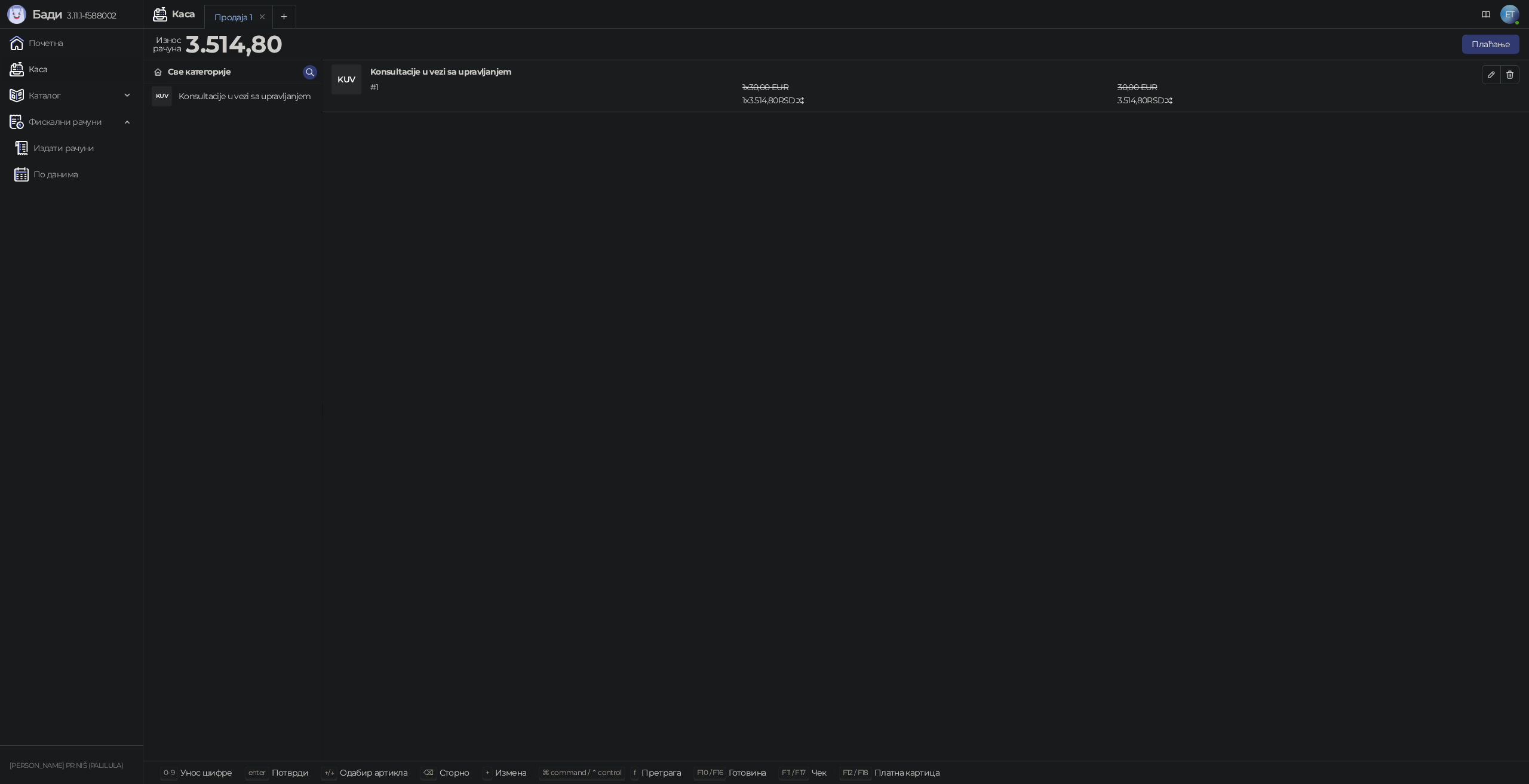
click at [270, 179] on div "KUV Konsultacije u vezi sa upravljanjem" at bounding box center [233, 422] width 178 height 677
click at [1487, 80] on button "button" at bounding box center [1492, 75] width 19 height 19
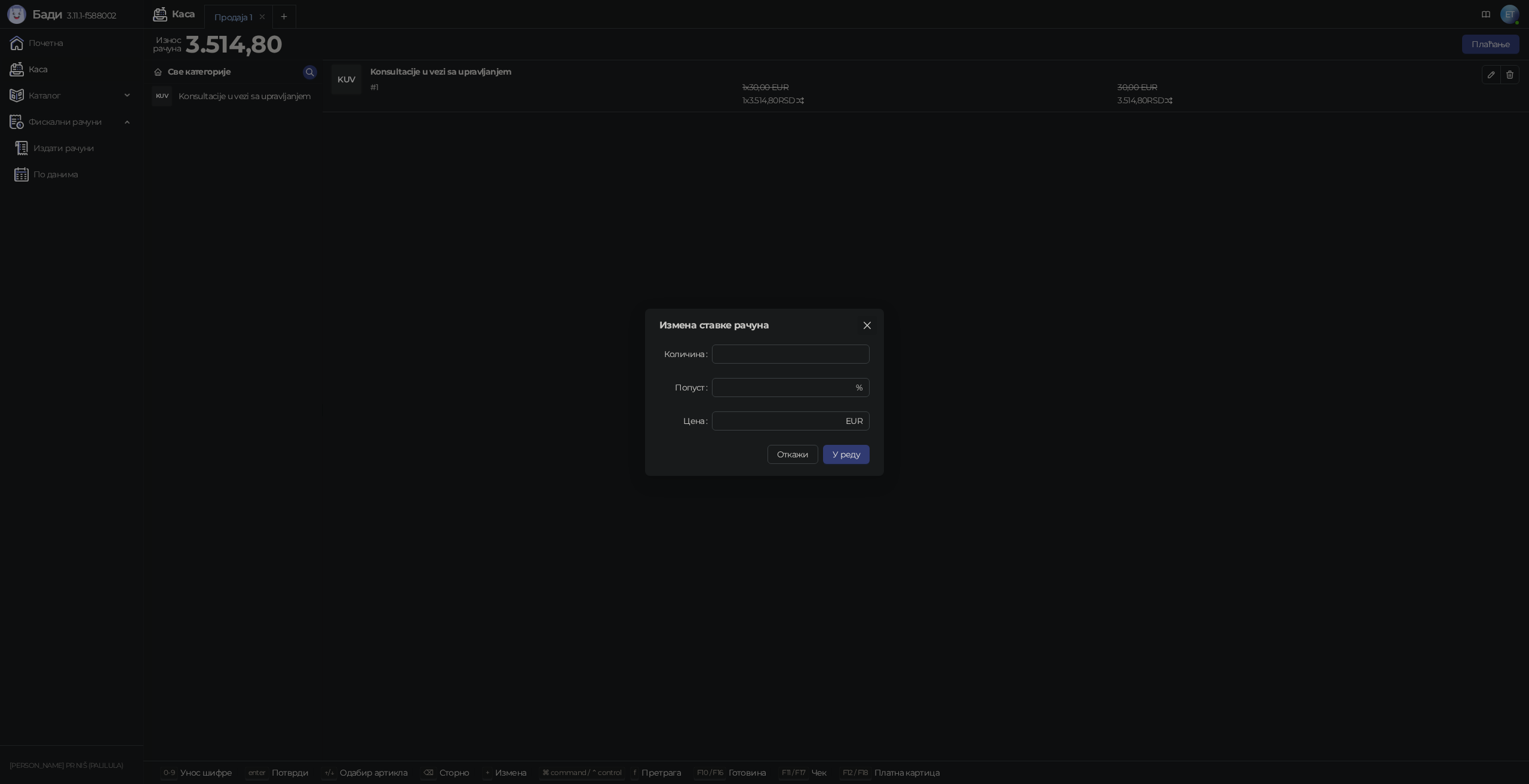
click at [868, 326] on icon "close" at bounding box center [867, 325] width 7 height 7
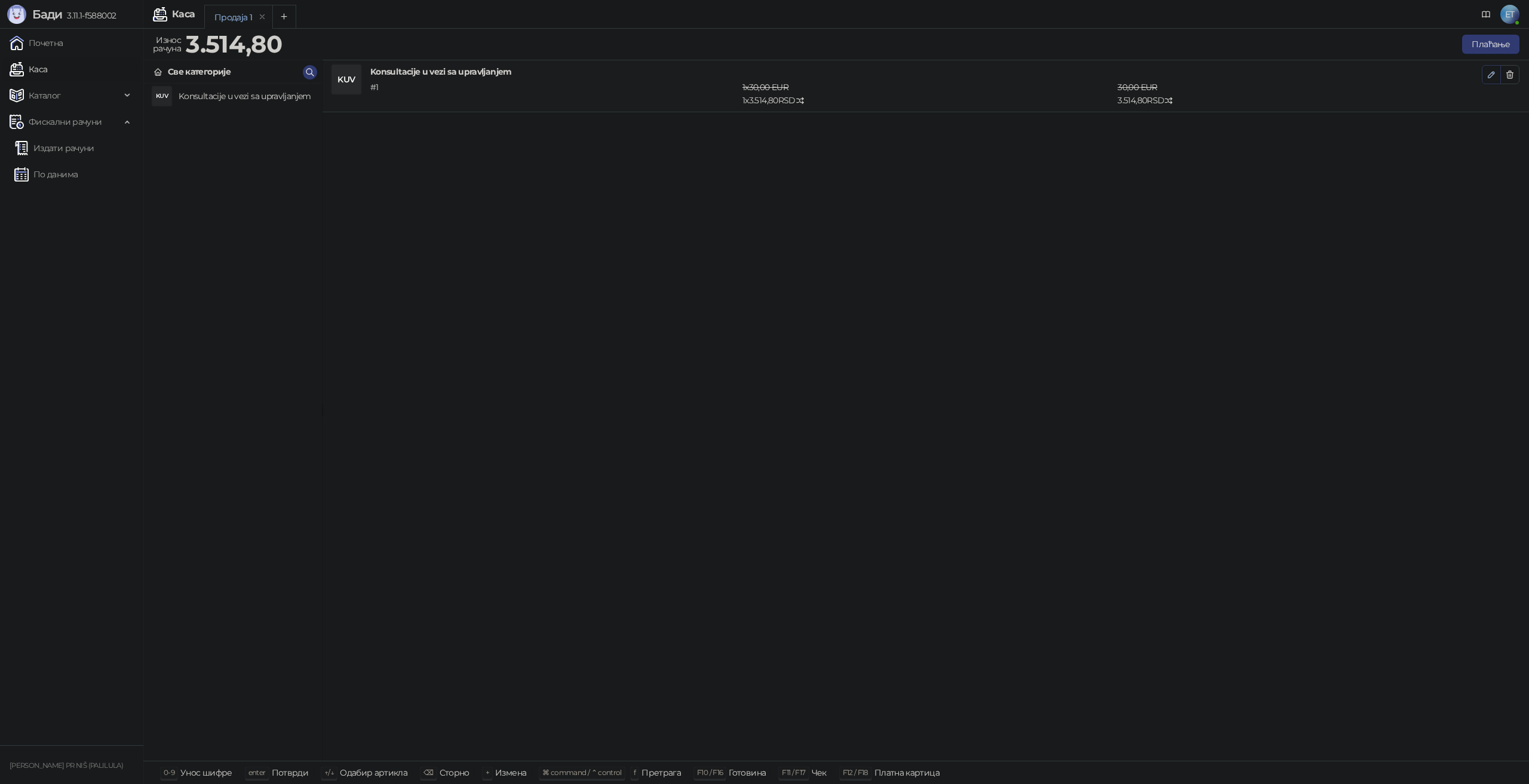
click at [1497, 68] on button "button" at bounding box center [1492, 75] width 19 height 19
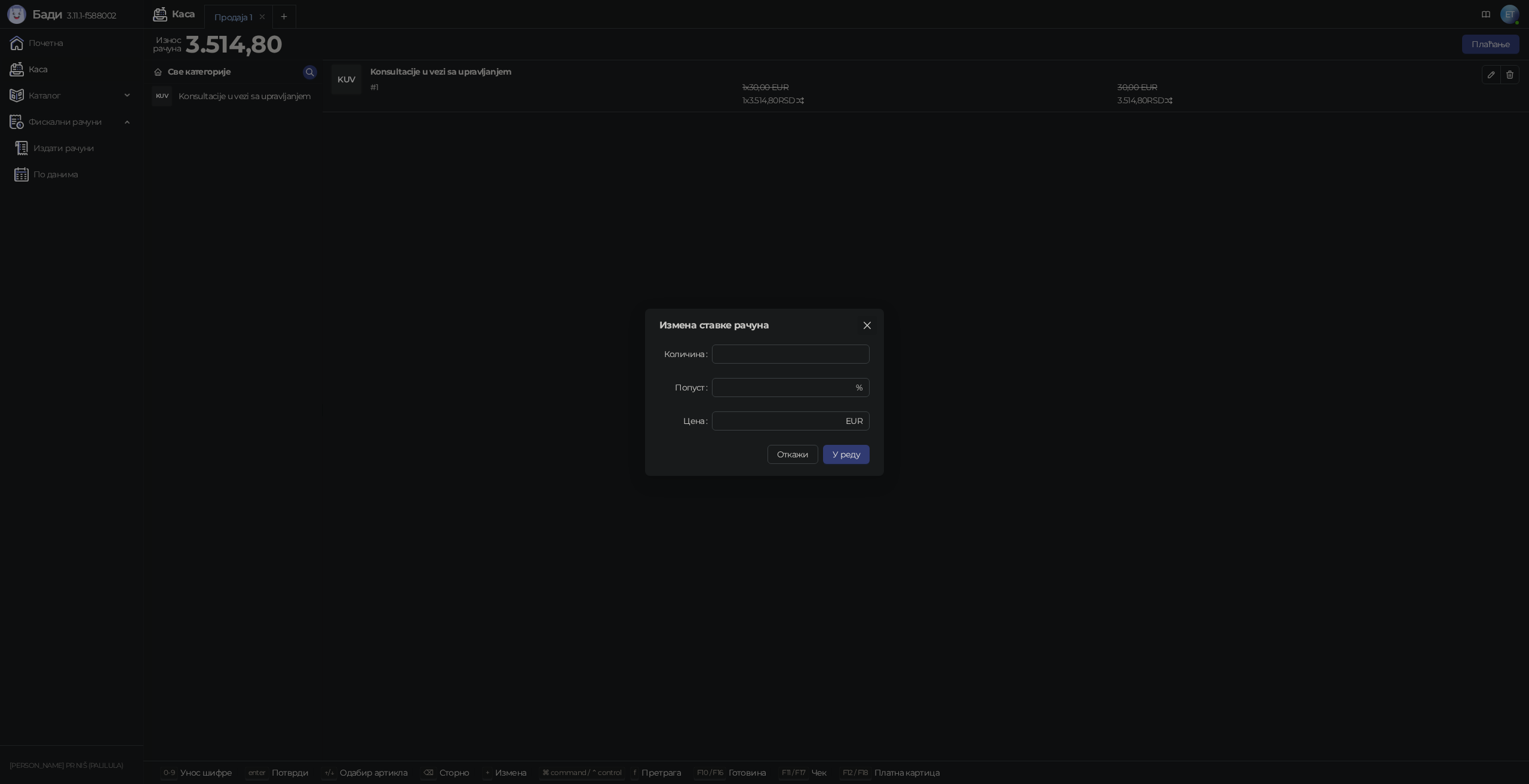
click at [867, 322] on icon "close" at bounding box center [867, 325] width 10 height 10
